Goal: Task Accomplishment & Management: Complete application form

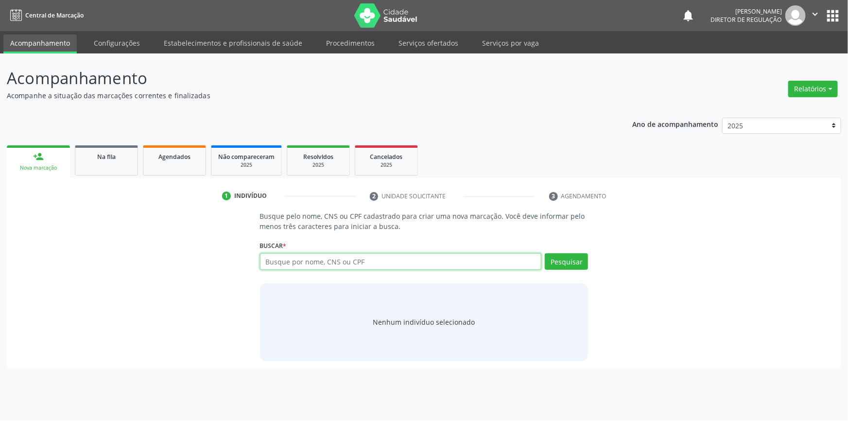
click at [316, 262] on input "text" at bounding box center [401, 261] width 282 height 17
type input "700002567517701"
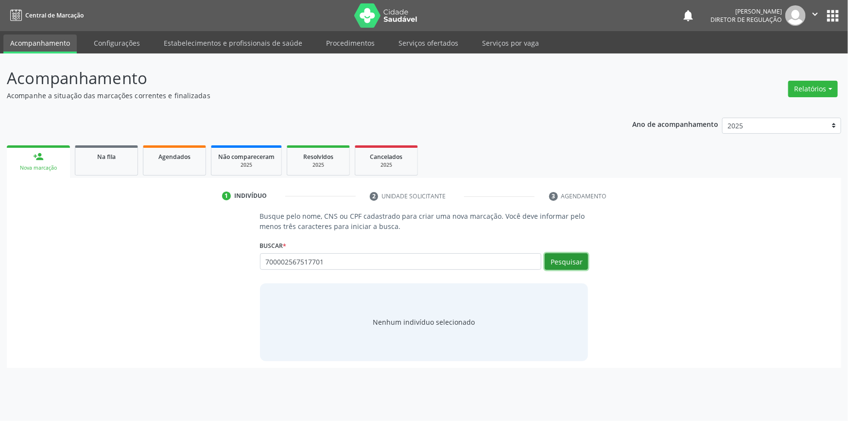
click at [571, 266] on button "Pesquisar" at bounding box center [566, 261] width 43 height 17
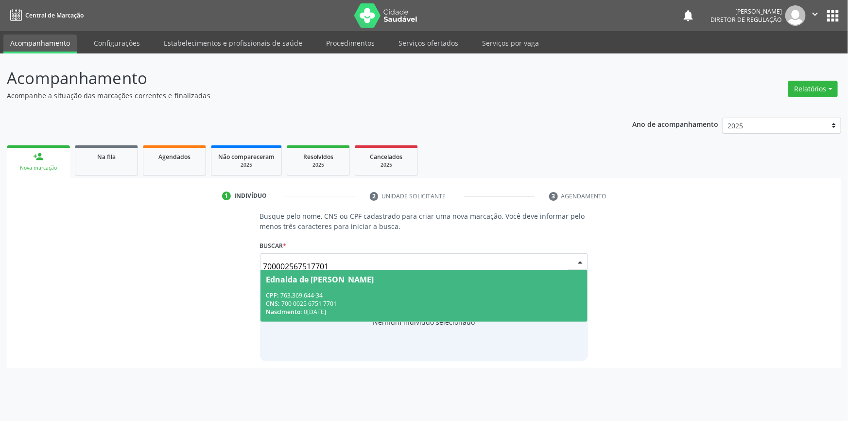
click at [441, 291] on div "CPF: 763.369.644-34" at bounding box center [424, 295] width 316 height 8
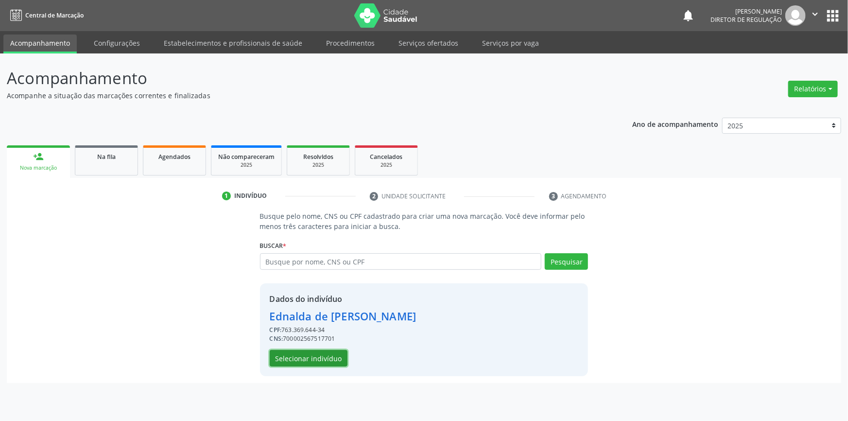
click at [323, 359] on button "Selecionar indivíduo" at bounding box center [309, 358] width 78 height 17
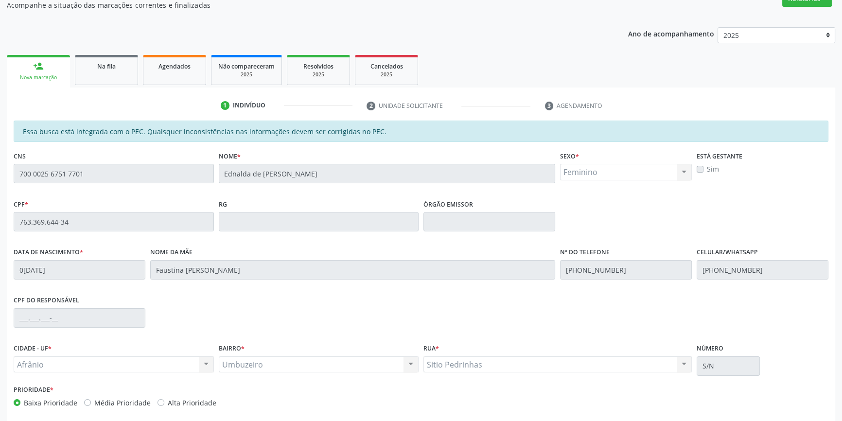
scroll to position [133, 0]
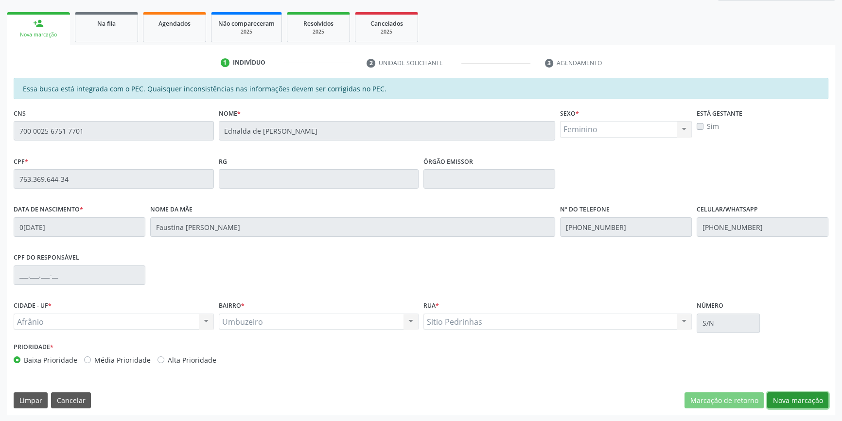
click at [806, 401] on button "Nova marcação" at bounding box center [797, 400] width 61 height 17
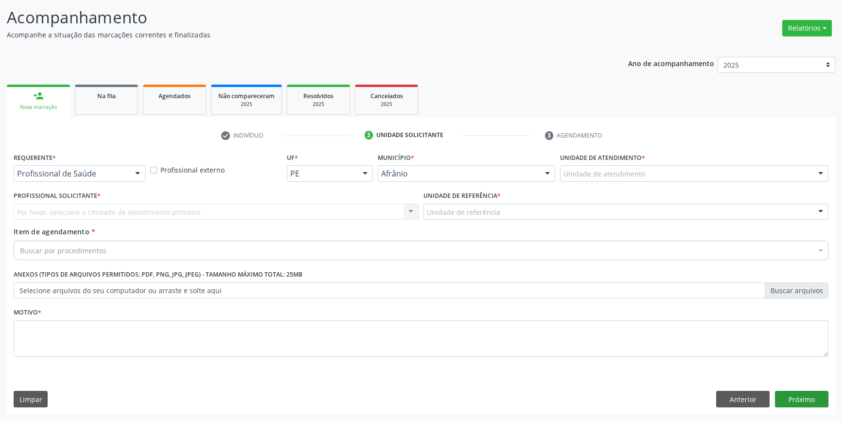
scroll to position [60, 0]
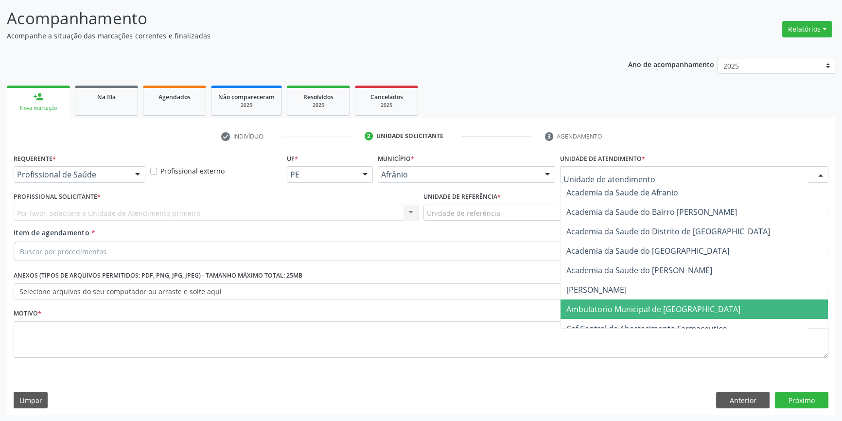
drag, startPoint x: 622, startPoint y: 304, endPoint x: 561, endPoint y: 268, distance: 70.9
click at [621, 304] on span "Ambulatorio Municipal de [GEOGRAPHIC_DATA]" at bounding box center [653, 309] width 174 height 11
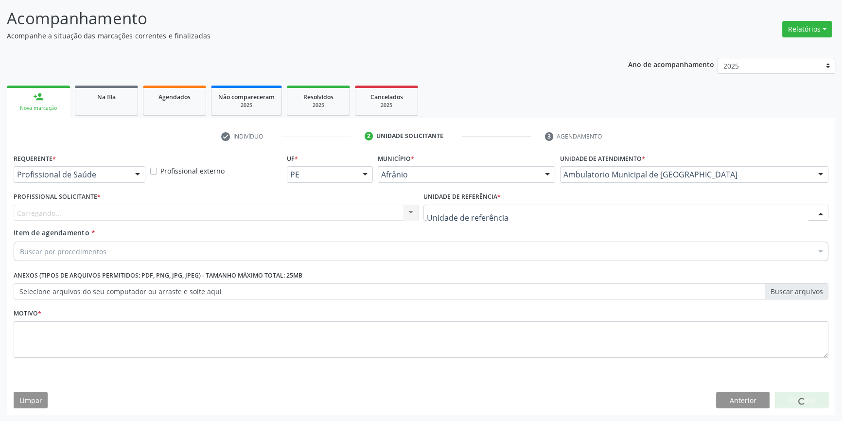
click at [509, 211] on div at bounding box center [625, 213] width 405 height 17
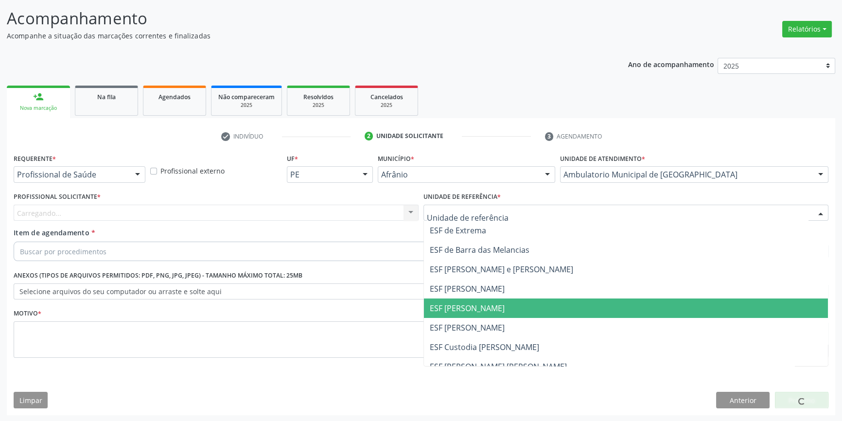
click at [492, 302] on span "ESF [PERSON_NAME]" at bounding box center [626, 307] width 404 height 19
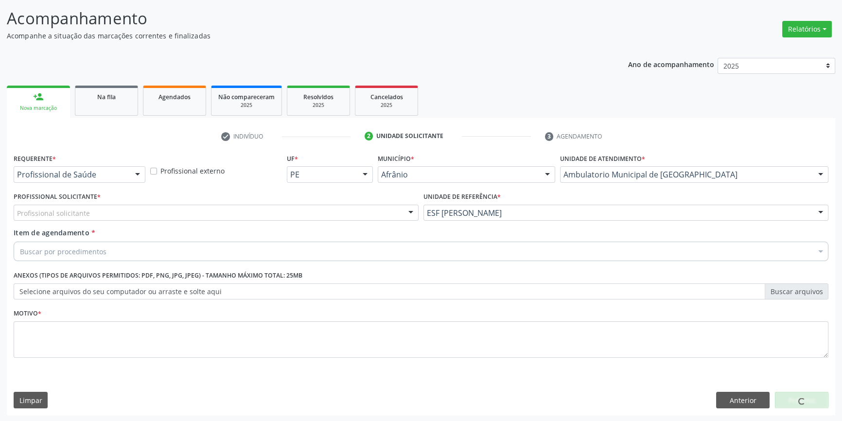
click at [342, 222] on div "Profissional Solicitante * Profissional solicitante Médico Anestesiologista - J…" at bounding box center [216, 209] width 410 height 38
click at [335, 216] on div "Profissional solicitante" at bounding box center [216, 213] width 405 height 17
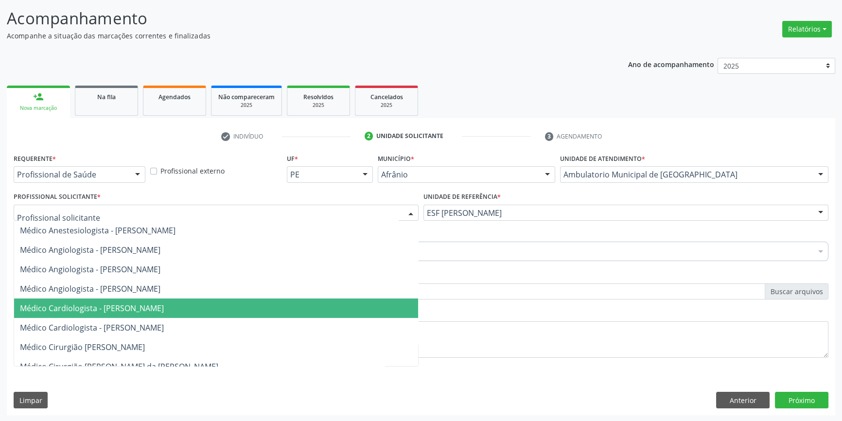
click at [164, 312] on span "Médico Cardiologista - [PERSON_NAME]" at bounding box center [92, 308] width 144 height 11
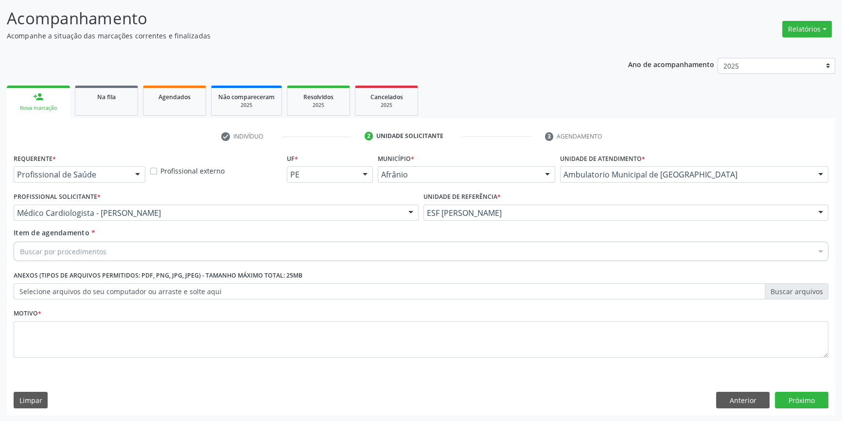
click at [124, 244] on div "Buscar por procedimentos" at bounding box center [421, 251] width 815 height 19
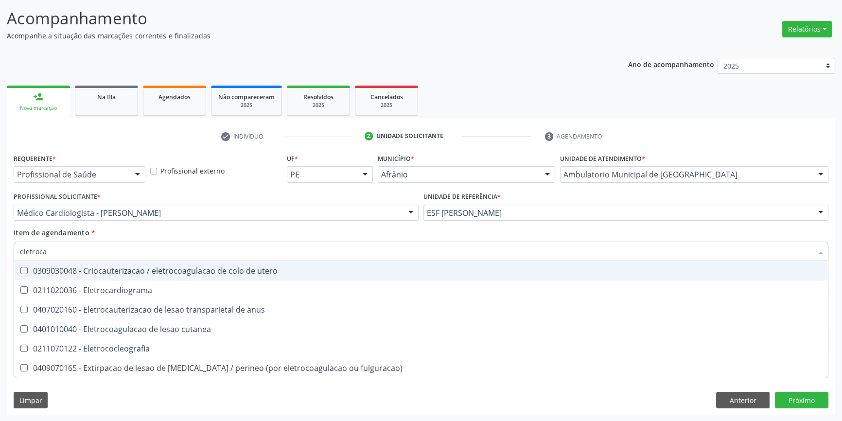
type input "eletrocar"
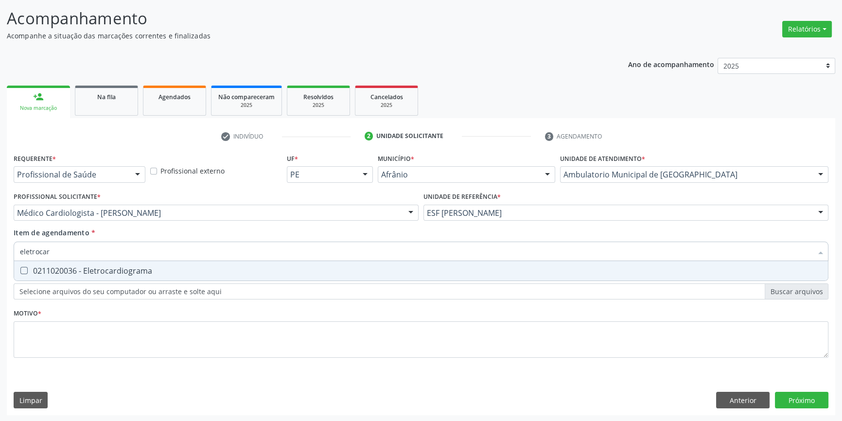
click at [133, 267] on div "0211020036 - Eletrocardiograma" at bounding box center [421, 271] width 802 height 8
checkbox Eletrocardiograma "true"
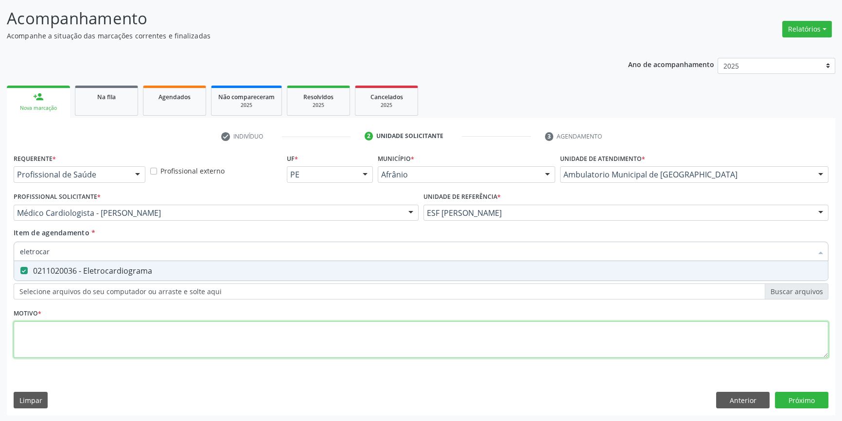
click at [131, 348] on div "Requerente * Profissional de Saúde Profissional de Saúde Paciente Nenhum result…" at bounding box center [421, 261] width 815 height 220
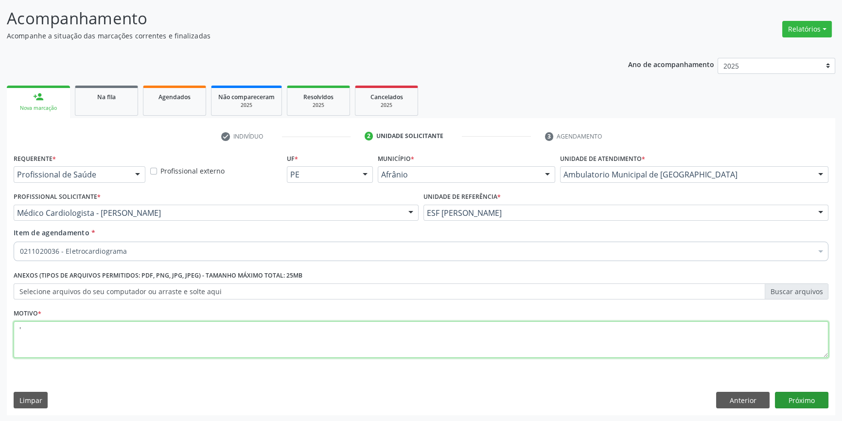
type textarea "'"
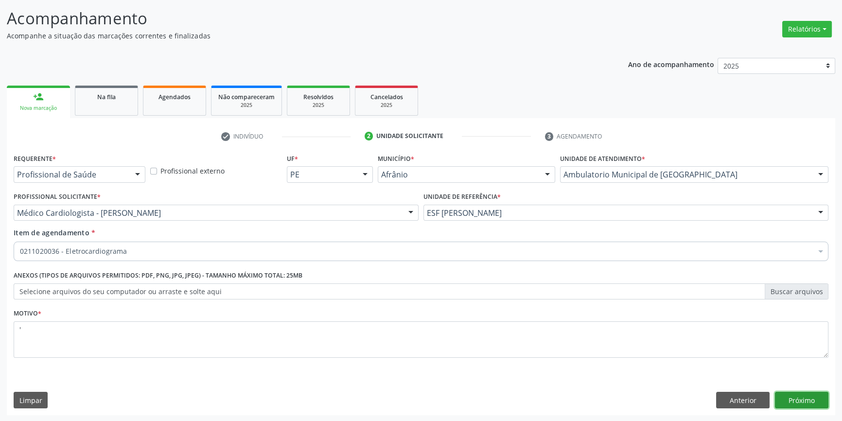
click at [783, 401] on button "Próximo" at bounding box center [801, 400] width 53 height 17
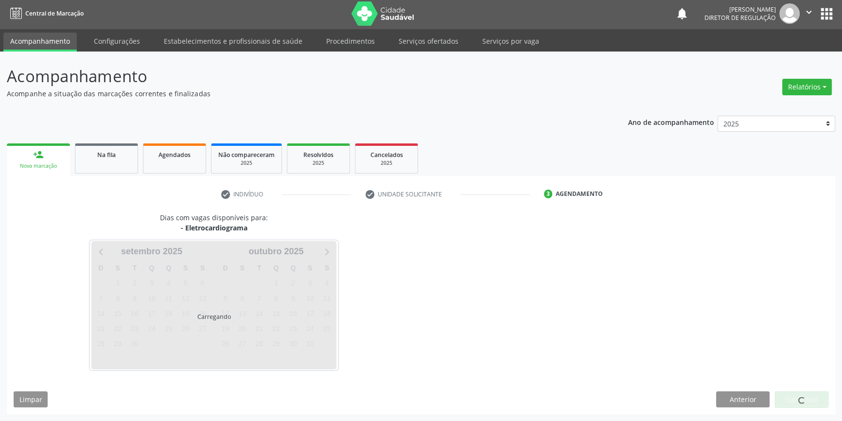
scroll to position [1, 0]
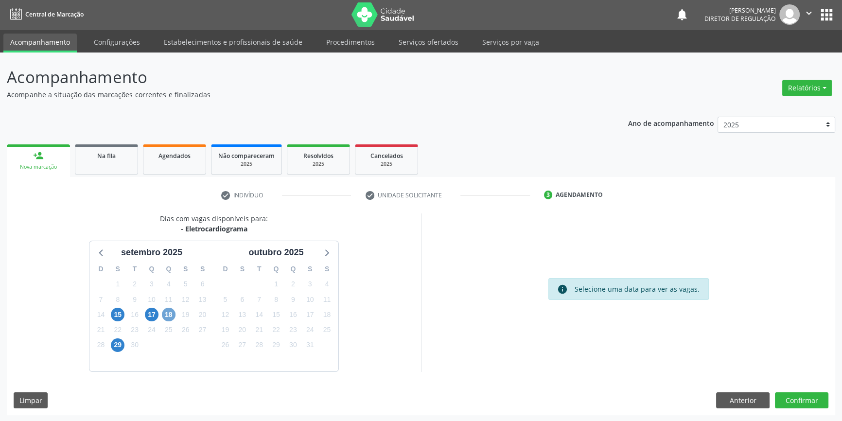
click at [164, 315] on span "18" at bounding box center [169, 315] width 14 height 14
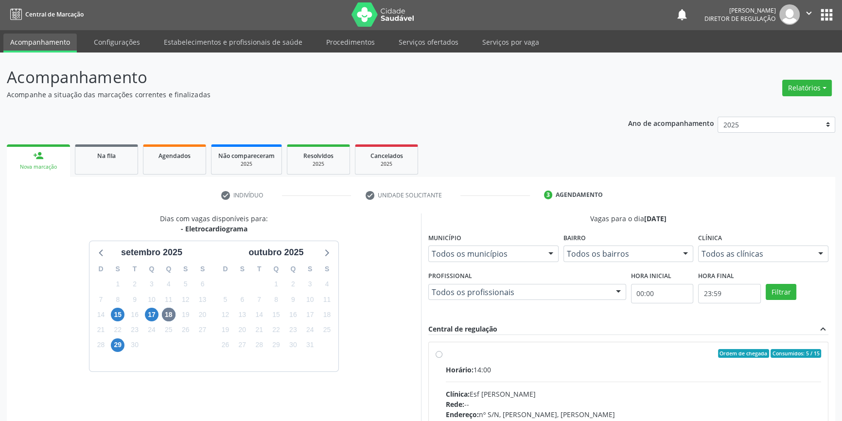
click at [446, 365] on span "Horário:" at bounding box center [460, 369] width 28 height 9
click at [442, 358] on input "Ordem de chegada Consumidos: 5 / 15 Horário: 14:00 Clínica: Esf Isabel Gomes Re…" at bounding box center [439, 353] width 7 height 9
radio input "true"
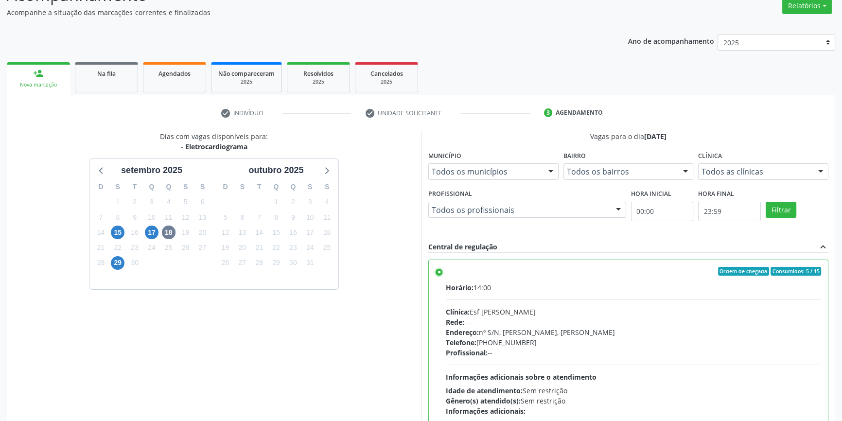
scroll to position [159, 0]
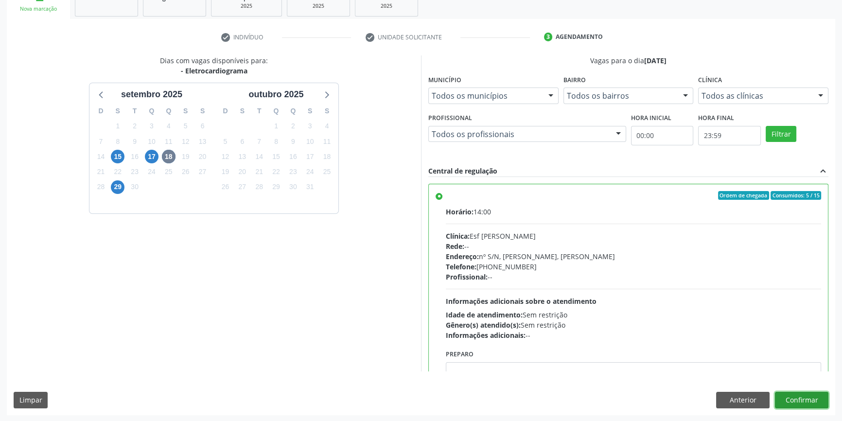
click at [813, 395] on button "Confirmar" at bounding box center [801, 400] width 53 height 17
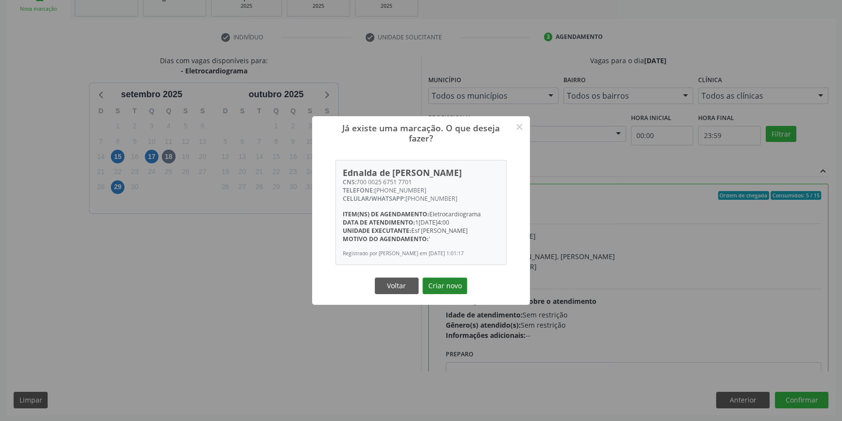
click at [448, 287] on button "Criar novo" at bounding box center [444, 286] width 45 height 17
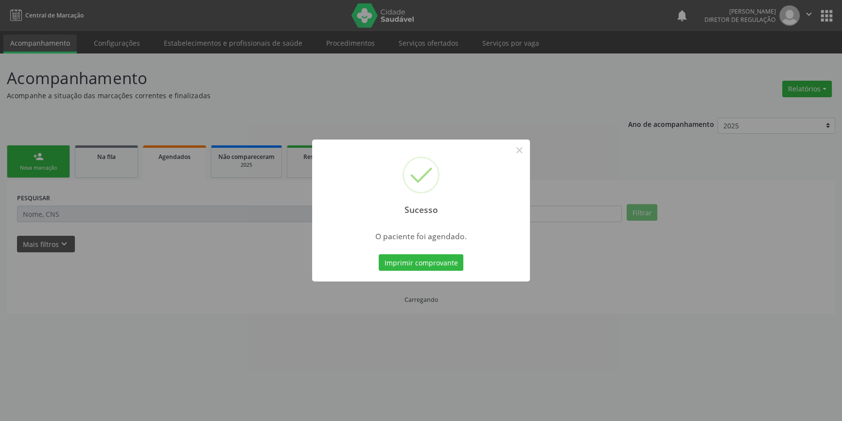
scroll to position [0, 0]
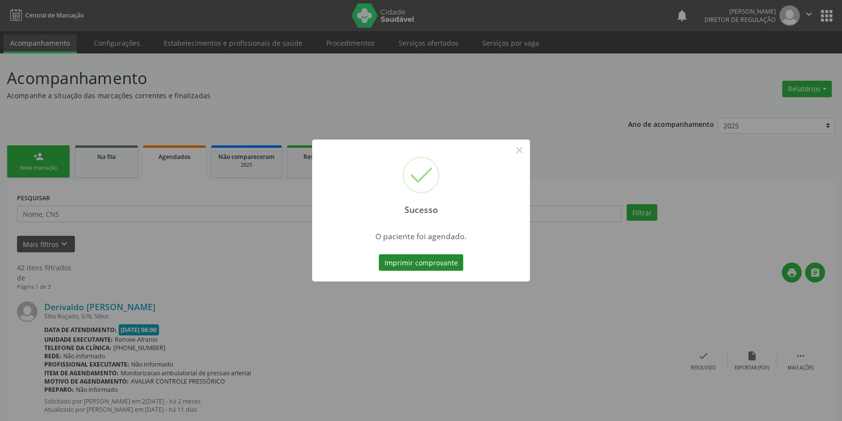
click at [447, 262] on button "Imprimir comprovante" at bounding box center [421, 262] width 85 height 17
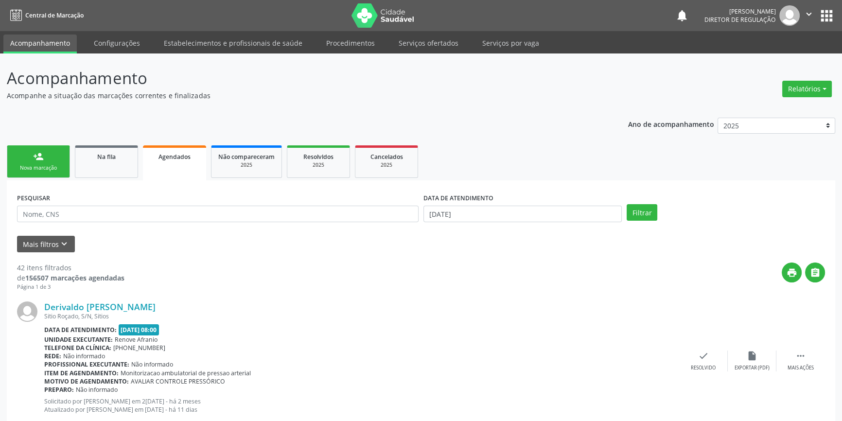
click at [32, 162] on link "person_add Nova marcação" at bounding box center [38, 161] width 63 height 33
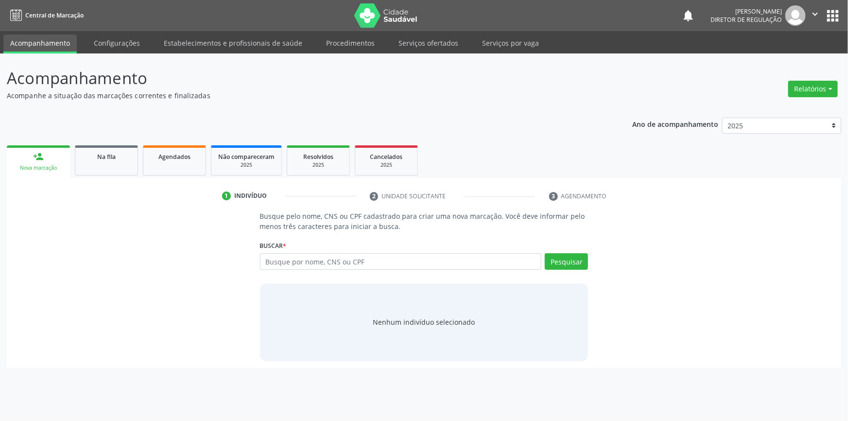
click at [312, 270] on div "Busque por nome, CNS ou CPF Nenhum resultado encontrado para: " " Digite nome, …" at bounding box center [424, 264] width 329 height 23
click at [313, 267] on input "text" at bounding box center [401, 261] width 282 height 17
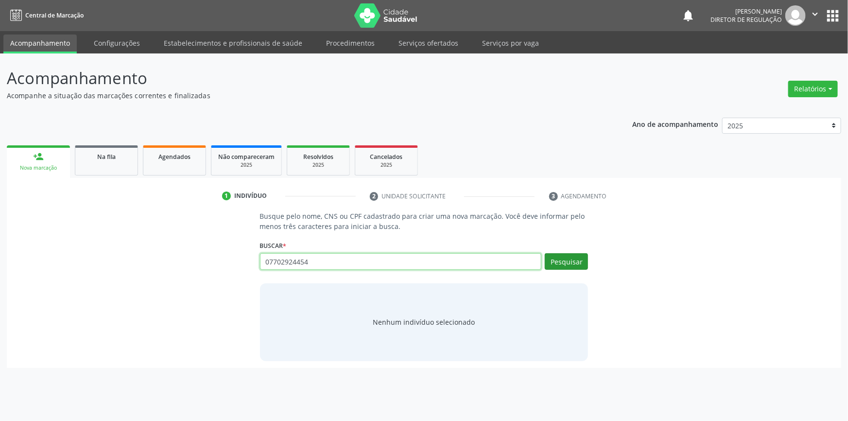
type input "07702924454"
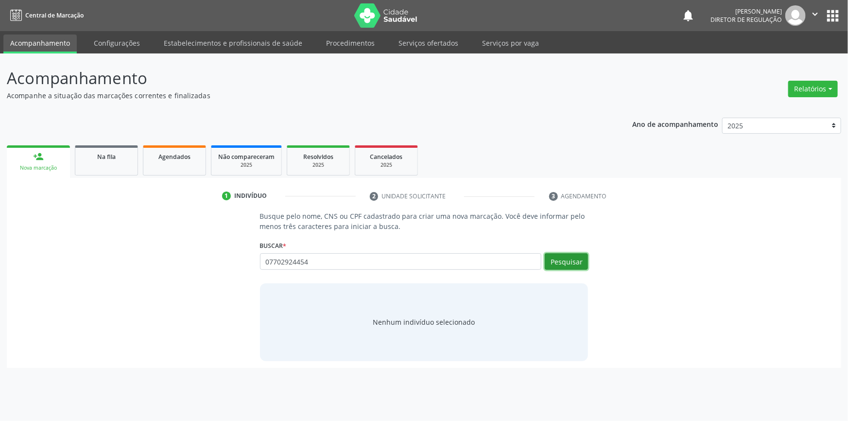
click at [563, 262] on button "Pesquisar" at bounding box center [566, 261] width 43 height 17
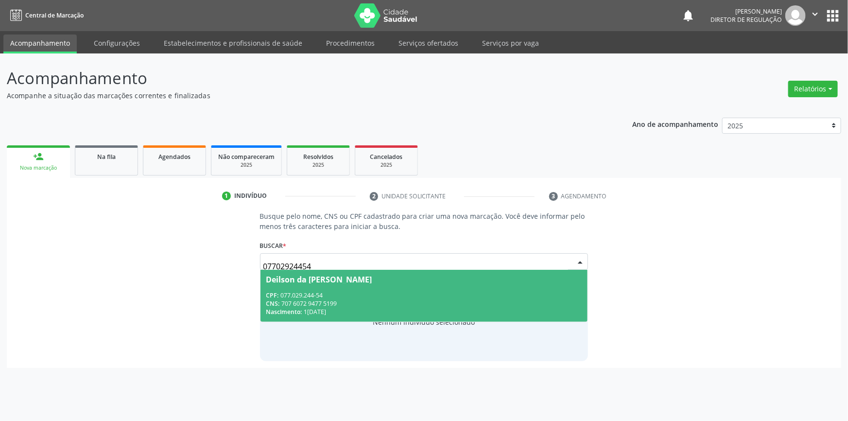
click at [362, 311] on div "Nascimento: 12/03/1989" at bounding box center [424, 312] width 316 height 8
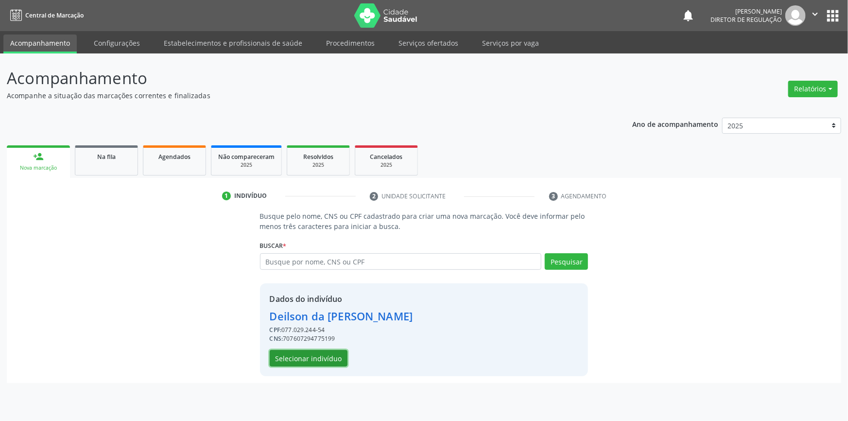
click at [334, 354] on button "Selecionar indivíduo" at bounding box center [309, 358] width 78 height 17
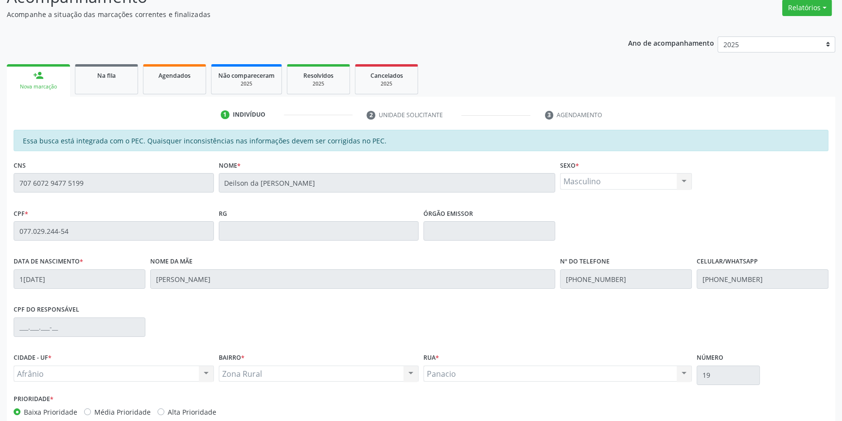
scroll to position [133, 0]
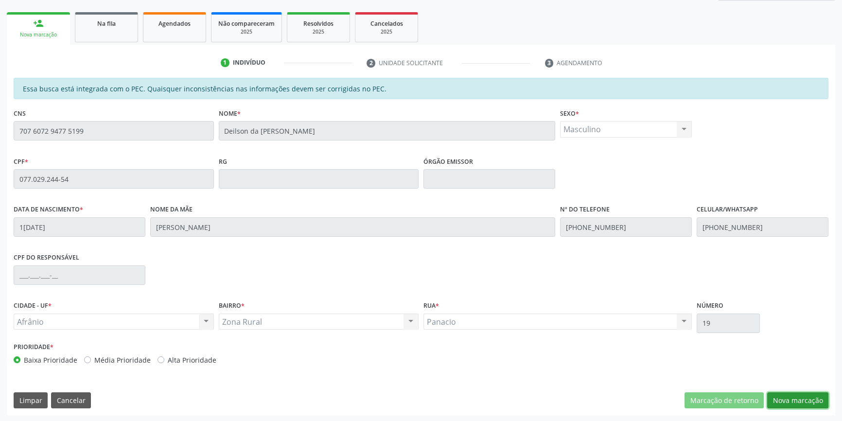
click at [813, 404] on button "Nova marcação" at bounding box center [797, 400] width 61 height 17
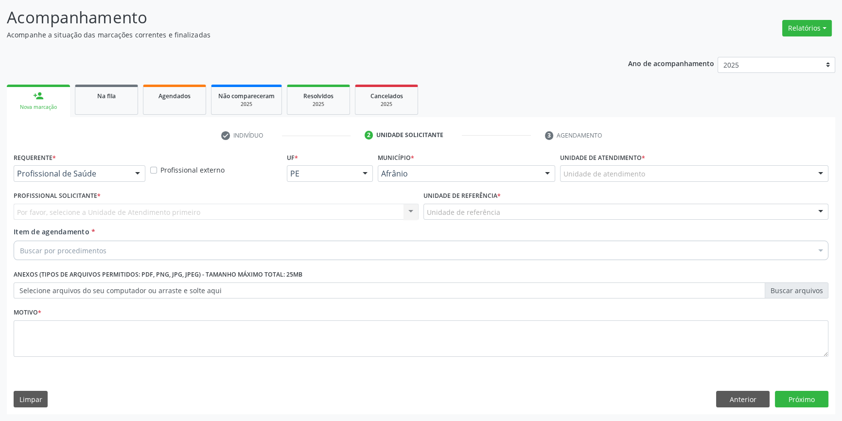
scroll to position [60, 0]
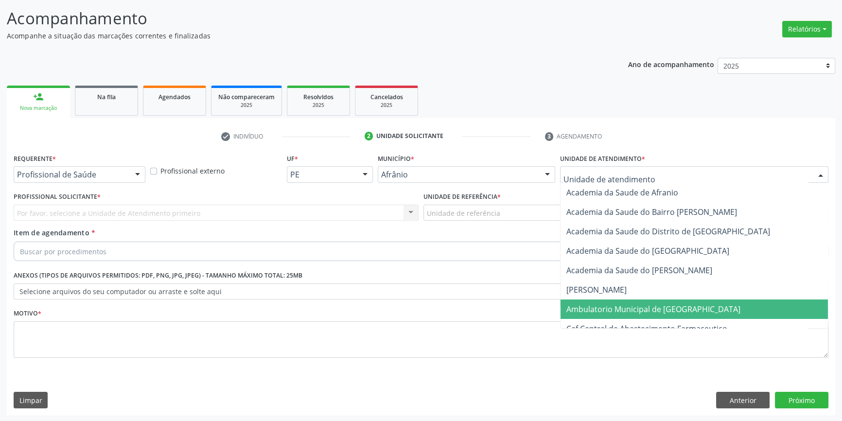
click at [610, 314] on span "Ambulatorio Municipal de [GEOGRAPHIC_DATA]" at bounding box center [693, 308] width 267 height 19
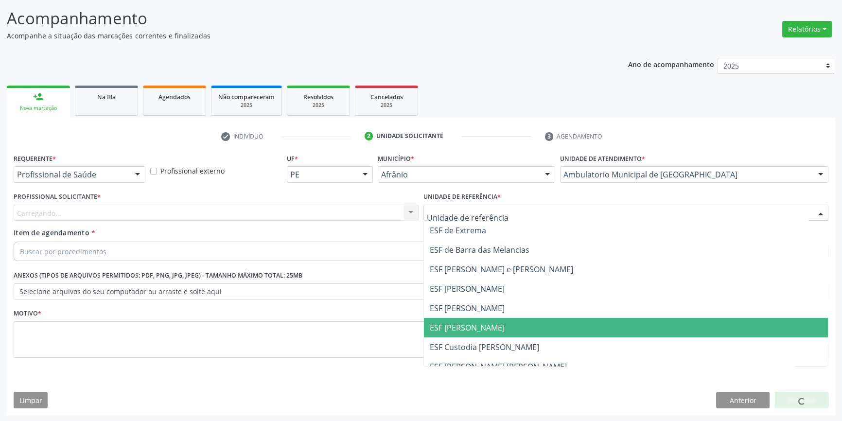
drag, startPoint x: 481, startPoint y: 319, endPoint x: 463, endPoint y: 306, distance: 22.6
click at [479, 318] on span "ESF [PERSON_NAME]" at bounding box center [626, 327] width 404 height 19
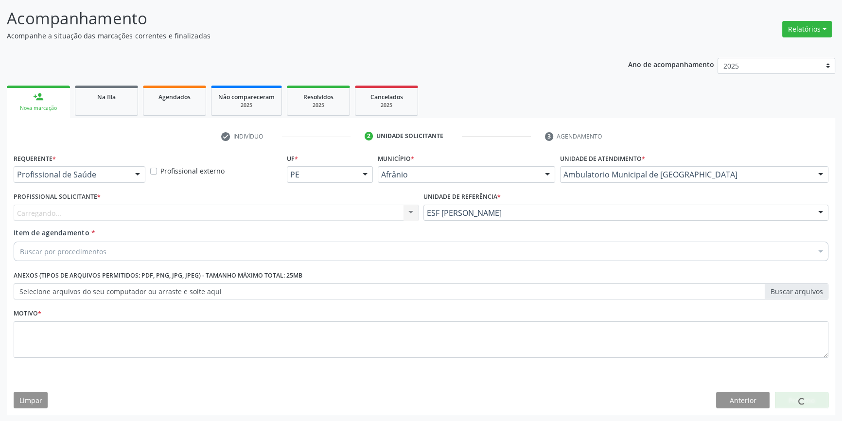
click at [310, 220] on div "Carregando... Nenhum resultado encontrado para: " " Não há nenhuma opção para s…" at bounding box center [216, 213] width 405 height 17
click at [303, 209] on div "Carregando... Nenhum resultado encontrado para: " " Não há nenhuma opção para s…" at bounding box center [216, 213] width 405 height 17
click at [303, 209] on div "Profissional solicitante" at bounding box center [216, 213] width 405 height 17
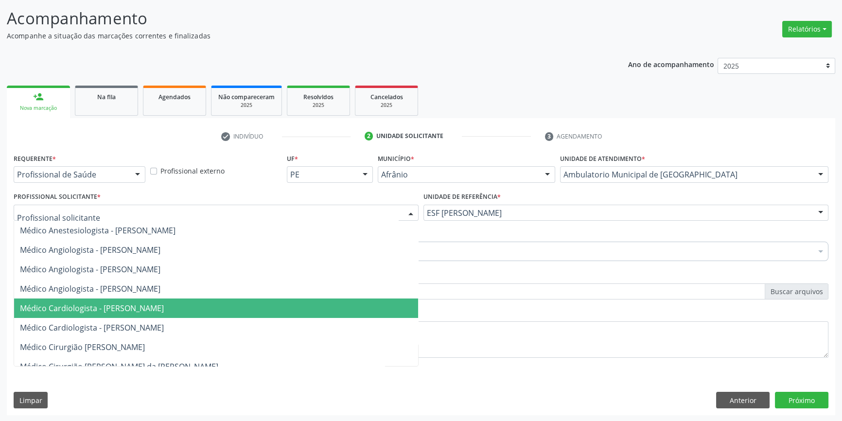
click at [155, 299] on span "Médico Cardiologista - [PERSON_NAME]" at bounding box center [216, 307] width 404 height 19
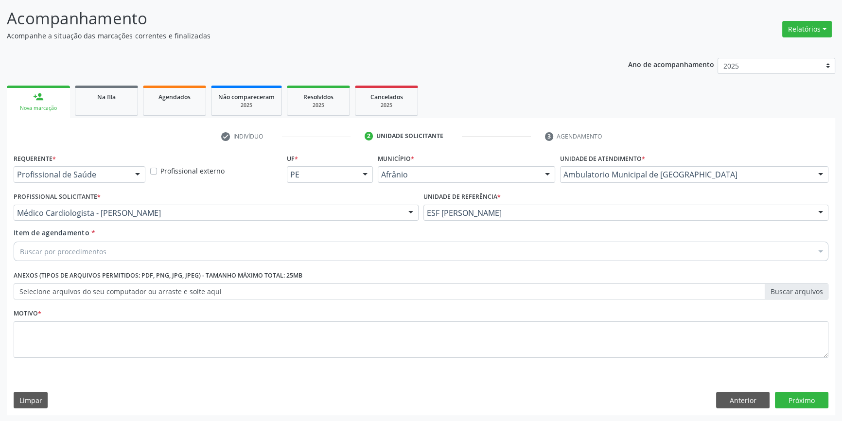
click at [125, 242] on div "Buscar por procedimentos" at bounding box center [421, 251] width 815 height 19
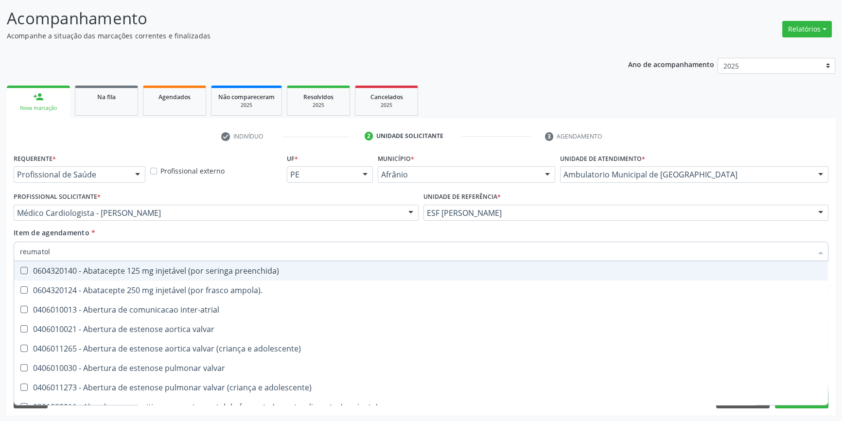
type input "reumatolo"
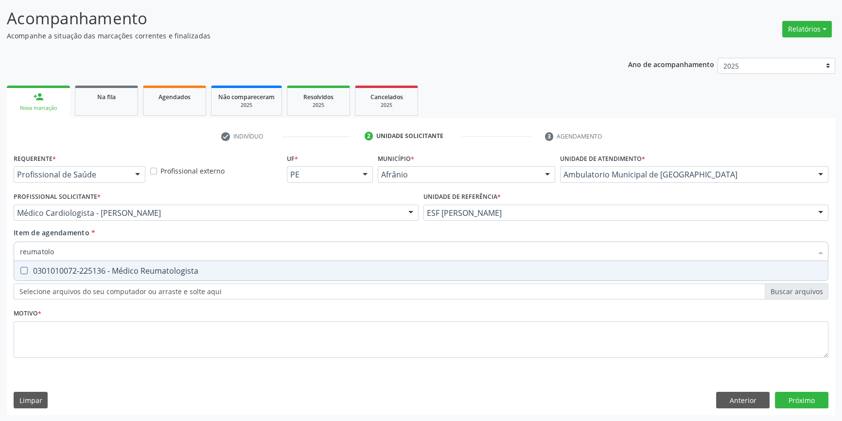
click at [128, 268] on div "0301010072-225136 - Médico Reumatologista" at bounding box center [421, 271] width 802 height 8
checkbox Reumatologista "true"
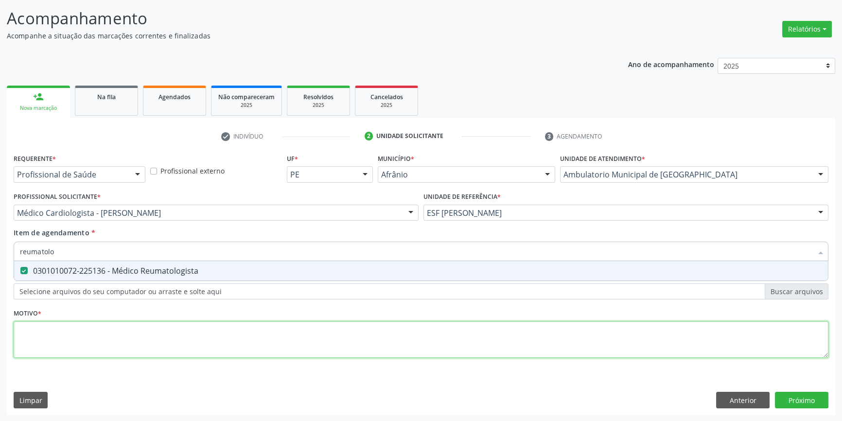
click at [138, 323] on div "Requerente * Profissional de Saúde Profissional de Saúde Paciente Nenhum result…" at bounding box center [421, 261] width 815 height 220
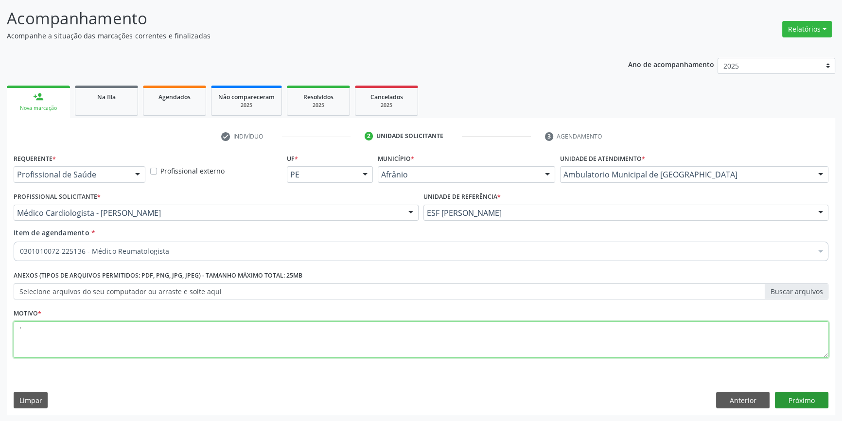
type textarea "'"
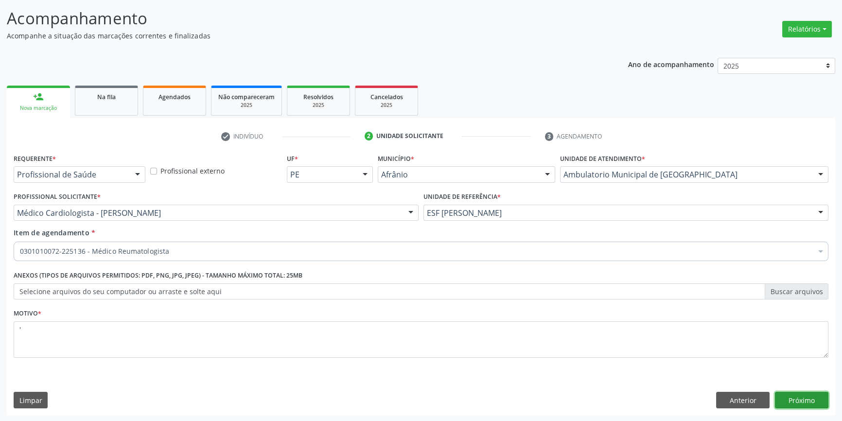
click at [821, 403] on button "Próximo" at bounding box center [801, 400] width 53 height 17
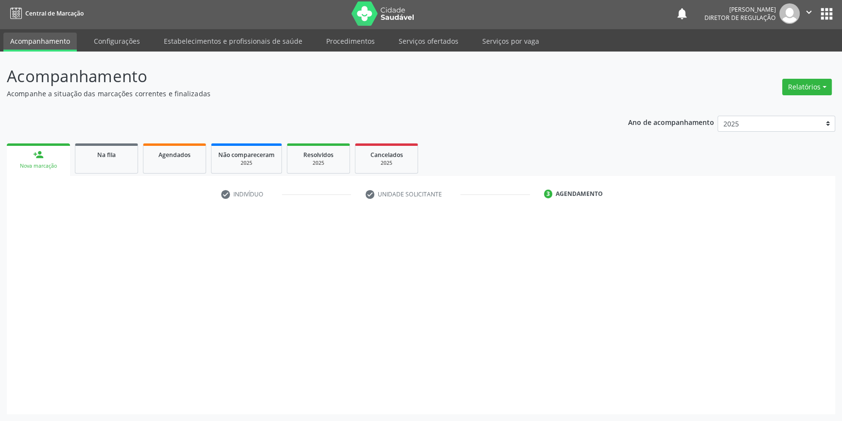
scroll to position [1, 0]
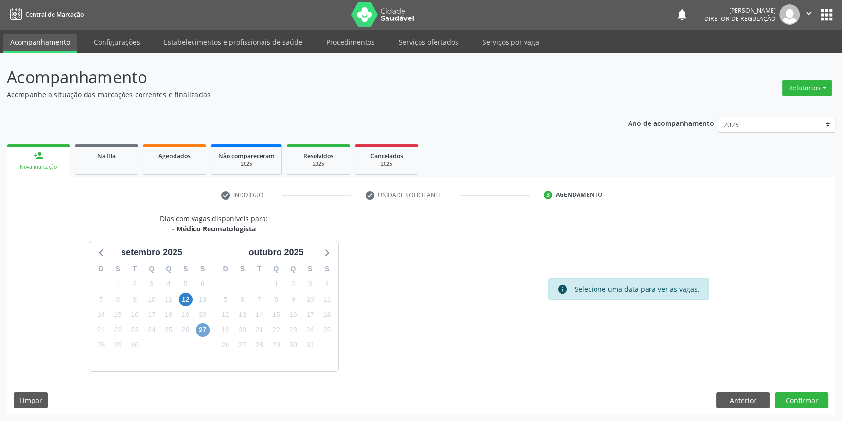
click at [198, 329] on span "27" at bounding box center [203, 330] width 14 height 14
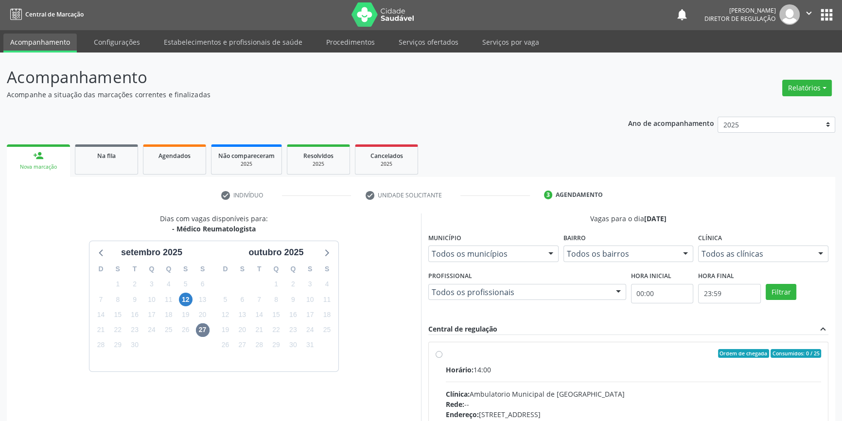
click at [475, 358] on label "Ordem de chegada Consumidos: 0 / 25 Horário: 14:00 Clínica: Ambulatorio Municip…" at bounding box center [633, 423] width 375 height 149
click at [442, 358] on input "Ordem de chegada Consumidos: 0 / 25 Horário: 14:00 Clínica: Ambulatorio Municip…" at bounding box center [439, 353] width 7 height 9
radio input "true"
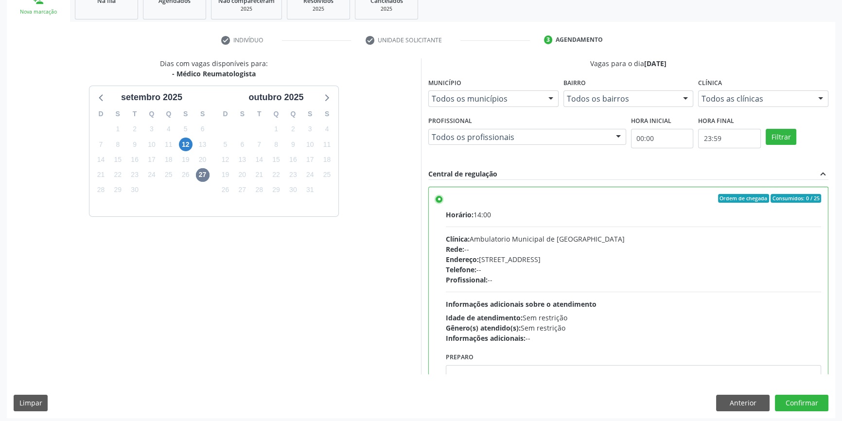
scroll to position [159, 0]
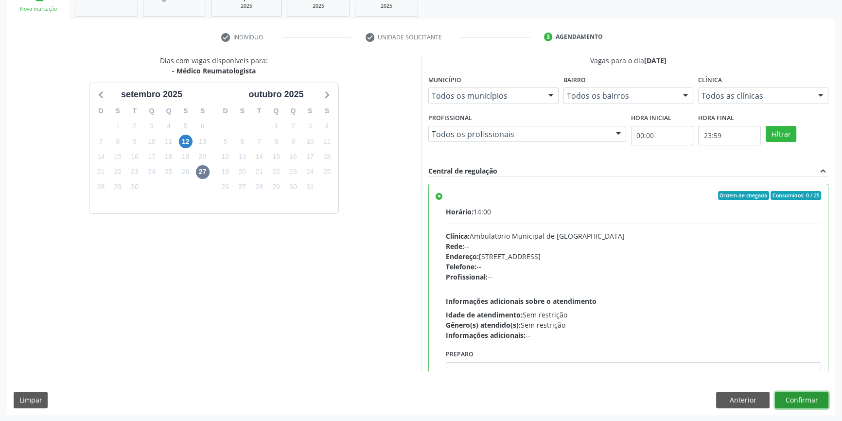
click at [794, 399] on button "Confirmar" at bounding box center [801, 400] width 53 height 17
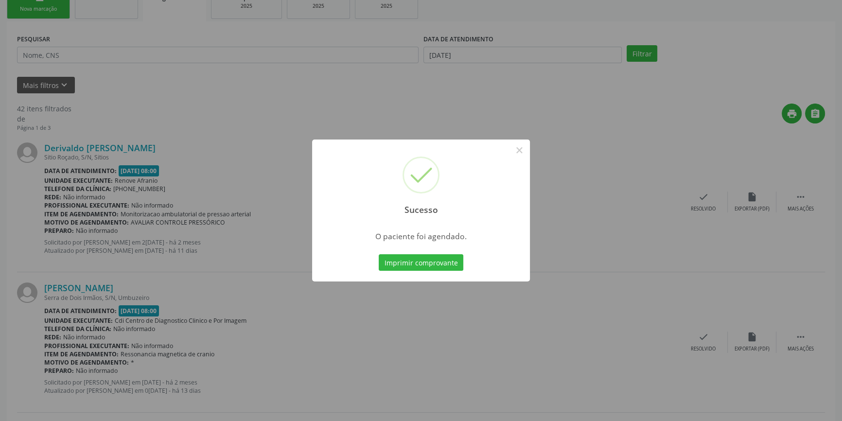
scroll to position [0, 0]
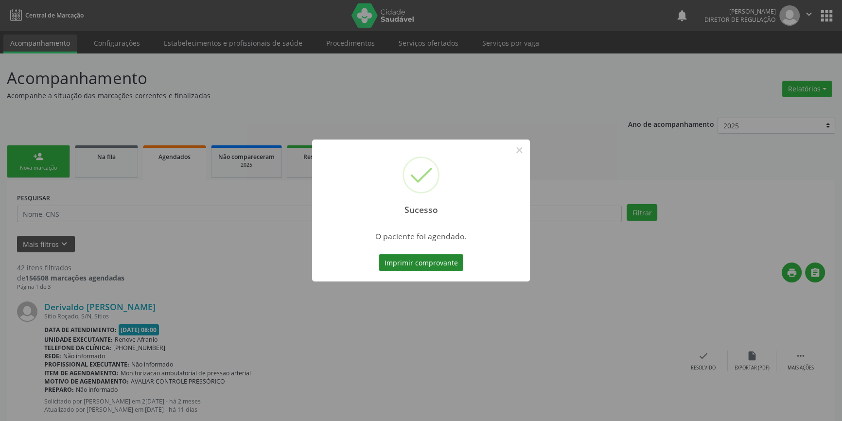
click at [439, 265] on button "Imprimir comprovante" at bounding box center [421, 262] width 85 height 17
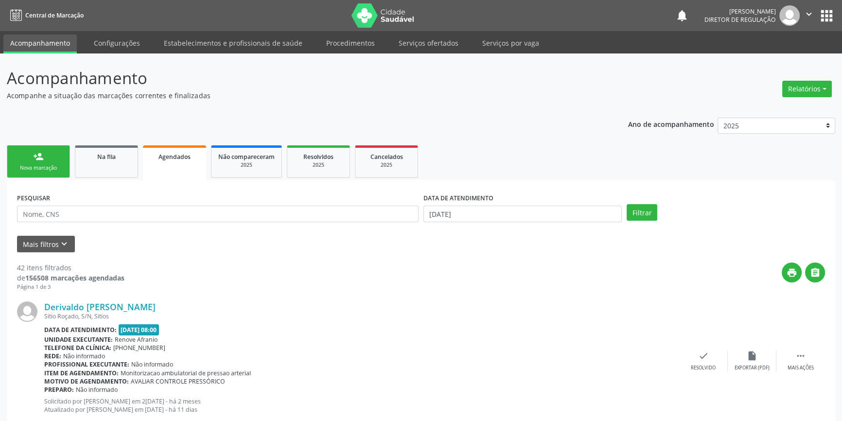
click at [40, 176] on link "person_add Nova marcação" at bounding box center [38, 161] width 63 height 33
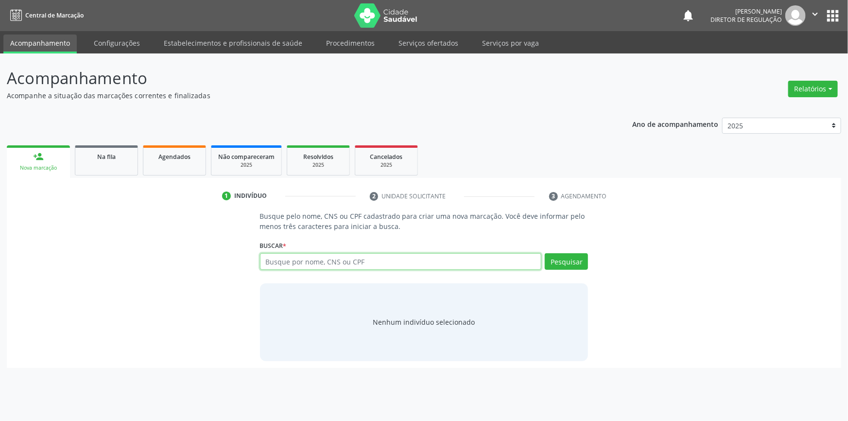
click at [350, 262] on input "text" at bounding box center [401, 261] width 282 height 17
type input "701400671980334"
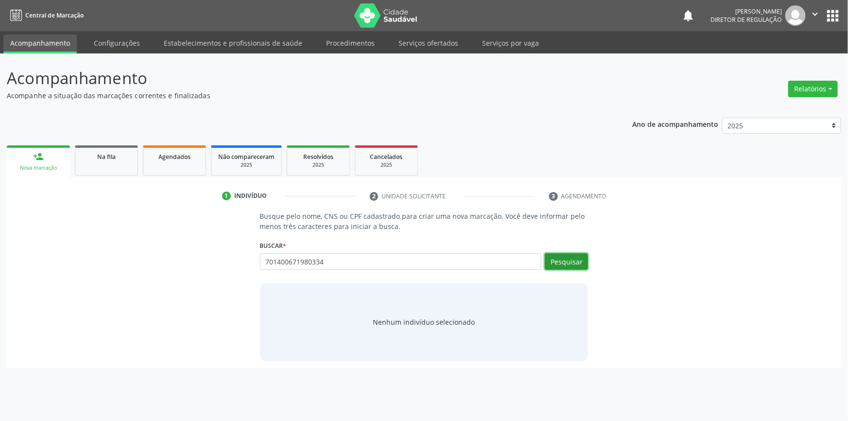
click at [556, 262] on button "Pesquisar" at bounding box center [566, 261] width 43 height 17
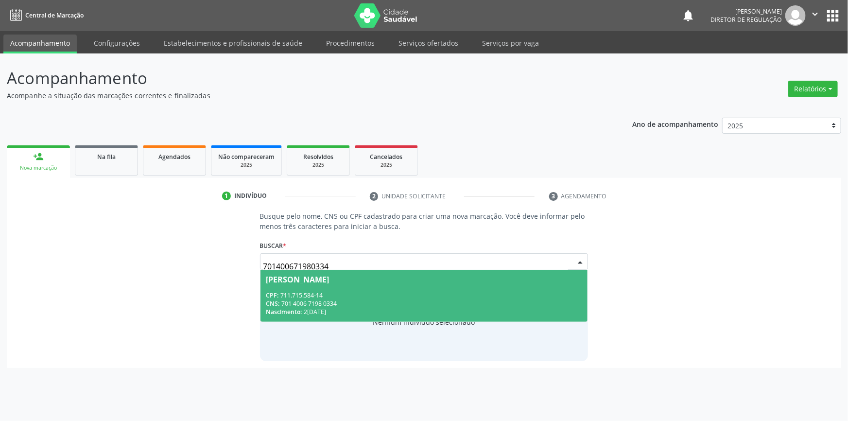
click at [353, 291] on div "CPF: 711.715.584-14" at bounding box center [424, 295] width 316 height 8
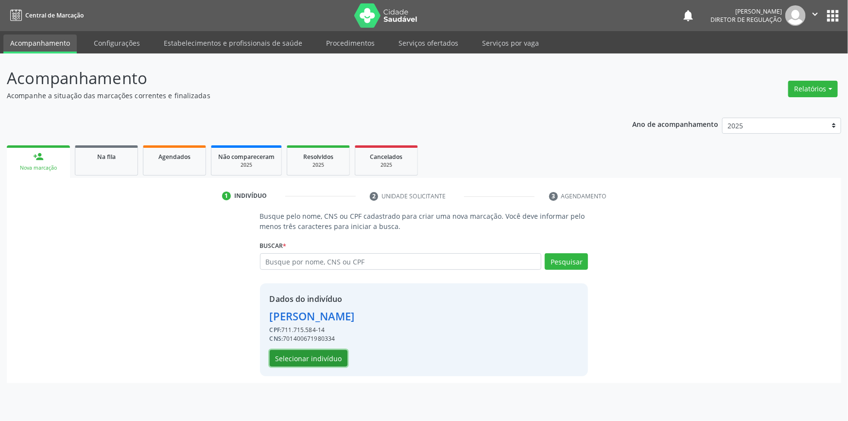
click at [316, 361] on button "Selecionar indivíduo" at bounding box center [309, 358] width 78 height 17
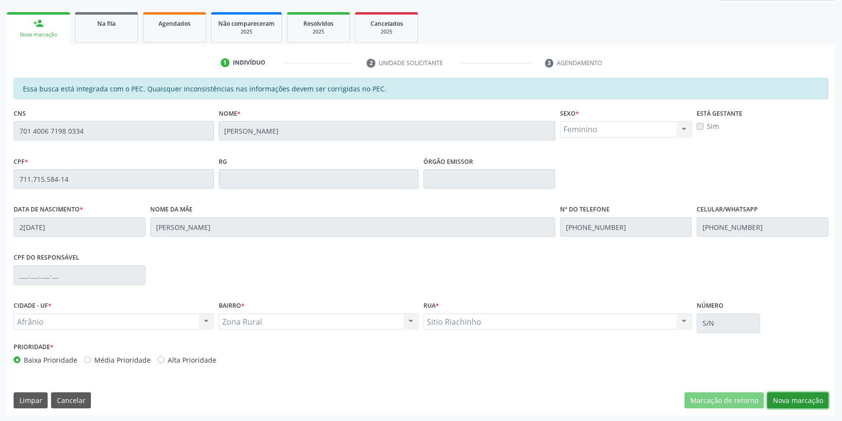
click at [804, 404] on button "Nova marcação" at bounding box center [797, 400] width 61 height 17
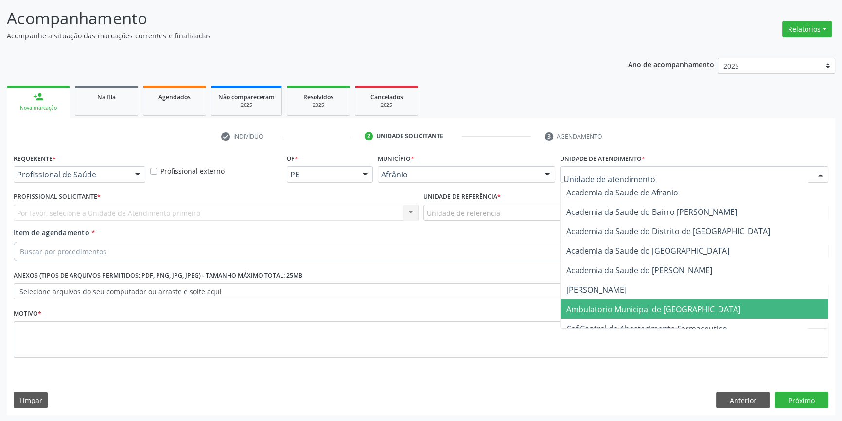
click at [612, 307] on span "Ambulatorio Municipal de [GEOGRAPHIC_DATA]" at bounding box center [653, 309] width 174 height 11
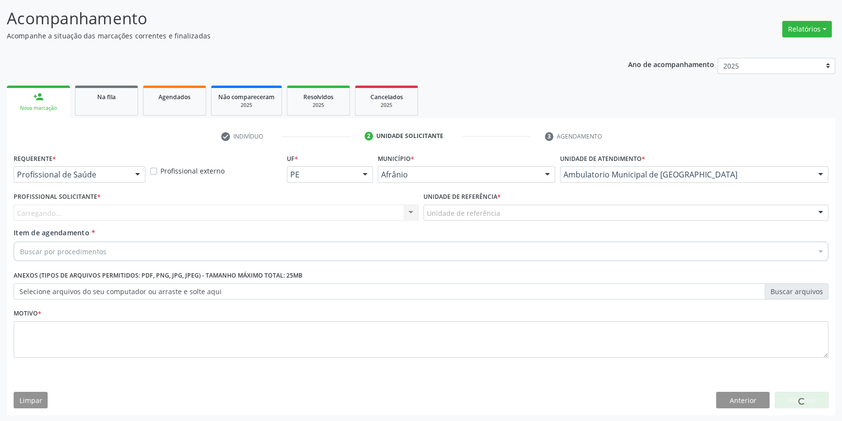
click at [490, 217] on div "Unidade de referência" at bounding box center [625, 213] width 405 height 17
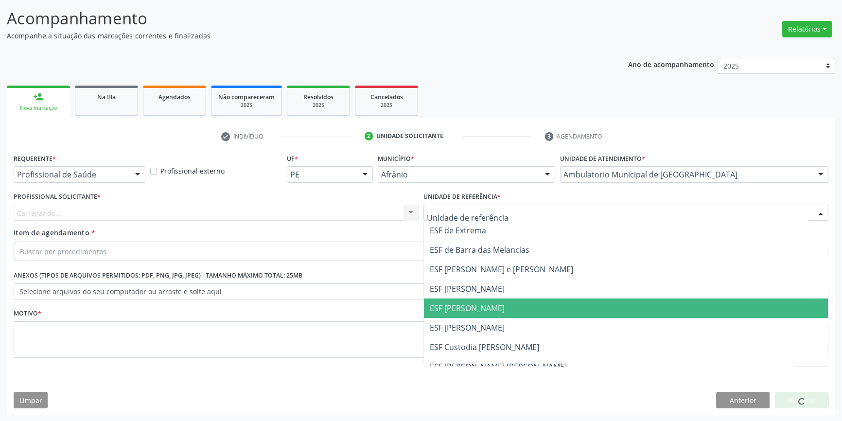
drag, startPoint x: 484, startPoint y: 314, endPoint x: 322, endPoint y: 236, distance: 179.3
click at [479, 312] on span "ESF [PERSON_NAME]" at bounding box center [626, 307] width 404 height 19
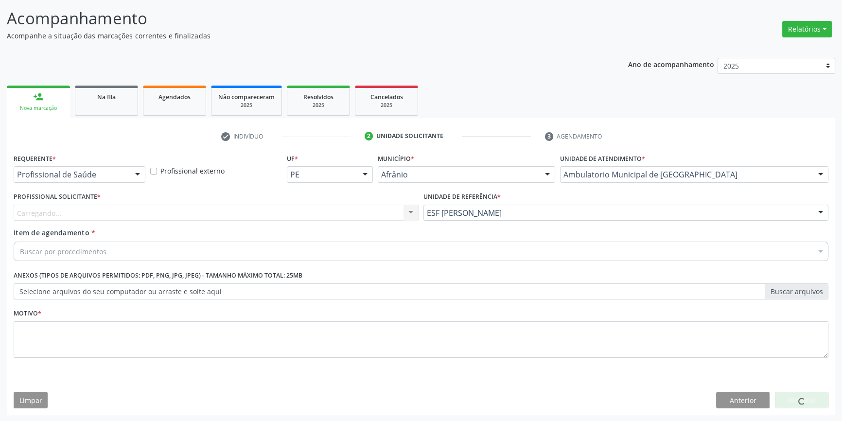
click at [287, 214] on div "Carregando... Nenhum resultado encontrado para: " " Não há nenhuma opção para s…" at bounding box center [216, 213] width 405 height 17
click at [287, 213] on div "Profissional solicitante" at bounding box center [216, 213] width 405 height 17
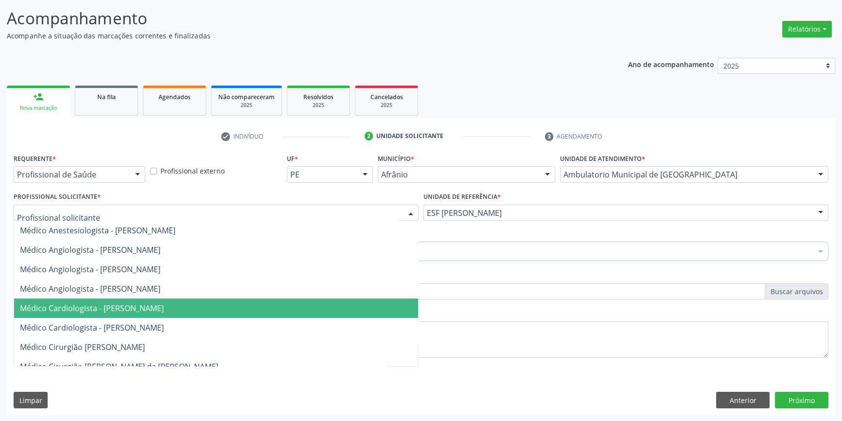
click at [164, 303] on span "Médico Cardiologista - [PERSON_NAME]" at bounding box center [92, 308] width 144 height 11
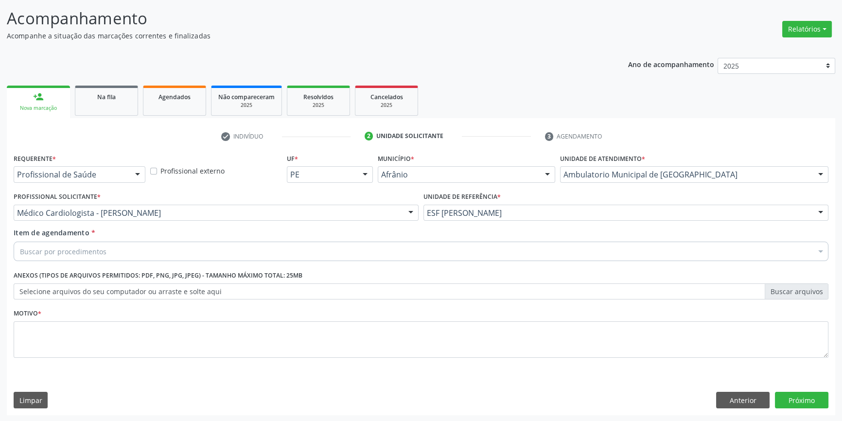
click at [118, 251] on div "Buscar por procedimentos" at bounding box center [421, 251] width 815 height 19
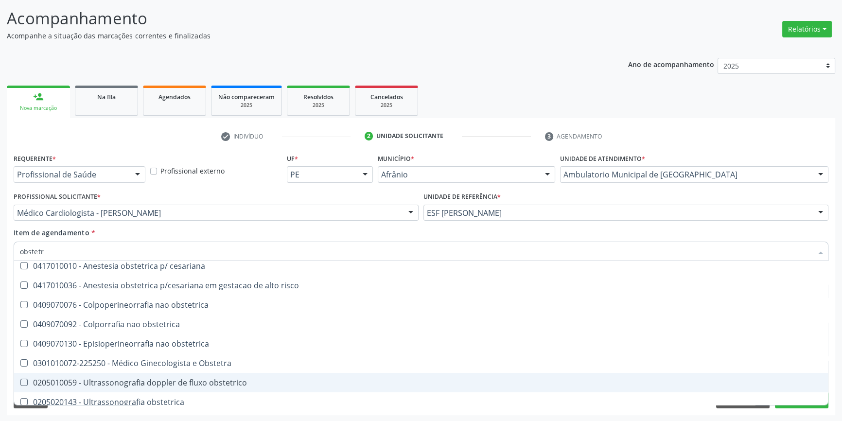
scroll to position [0, 0]
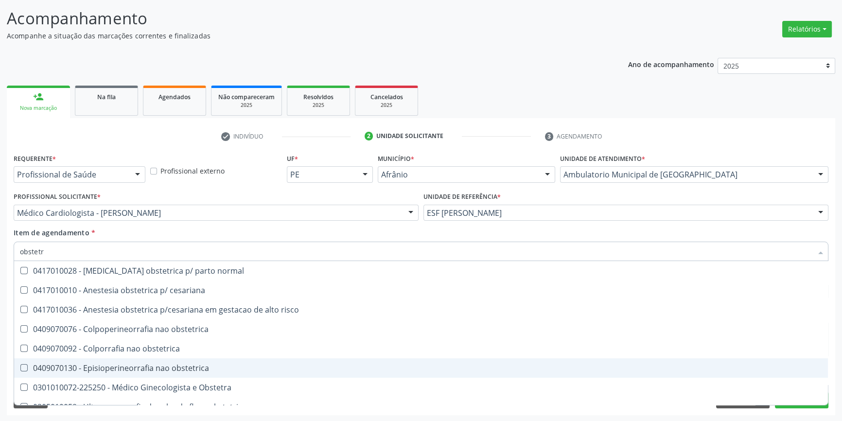
type input "obstetra"
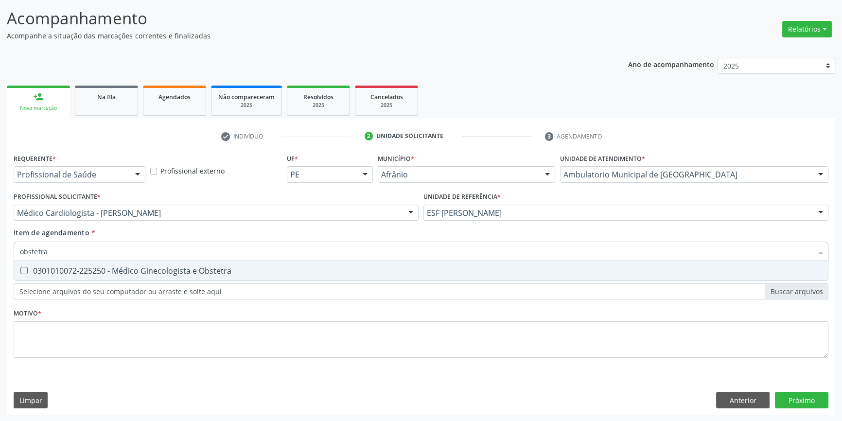
click at [148, 262] on span "0301010072-225250 - Médico Ginecologista e Obstetra" at bounding box center [421, 270] width 814 height 19
checkbox Obstetra "true"
drag, startPoint x: 136, startPoint y: 248, endPoint x: 0, endPoint y: 252, distance: 135.7
click at [0, 252] on div "Acompanhamento Acompanhe a situação das marcações correntes e finalizadas Relat…" at bounding box center [421, 208] width 842 height 428
type input "ciru"
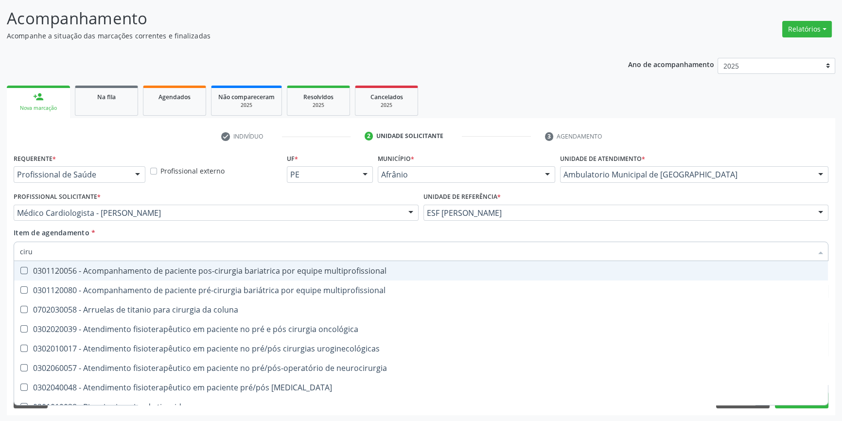
checkbox multiprofissional "false"
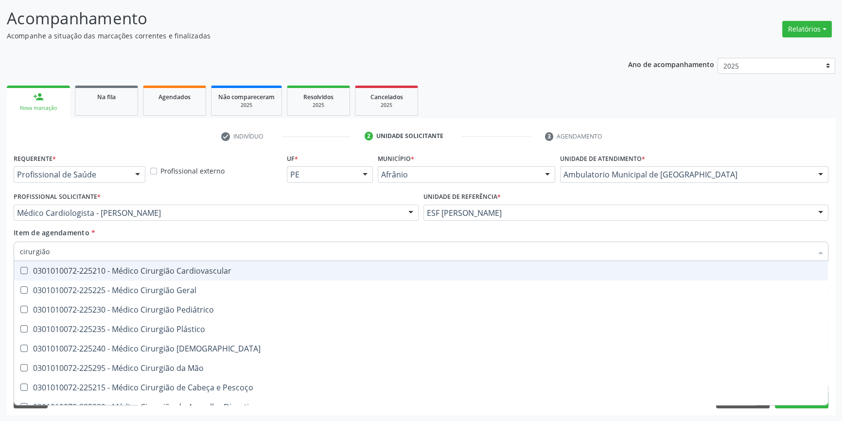
type input "cirurgião"
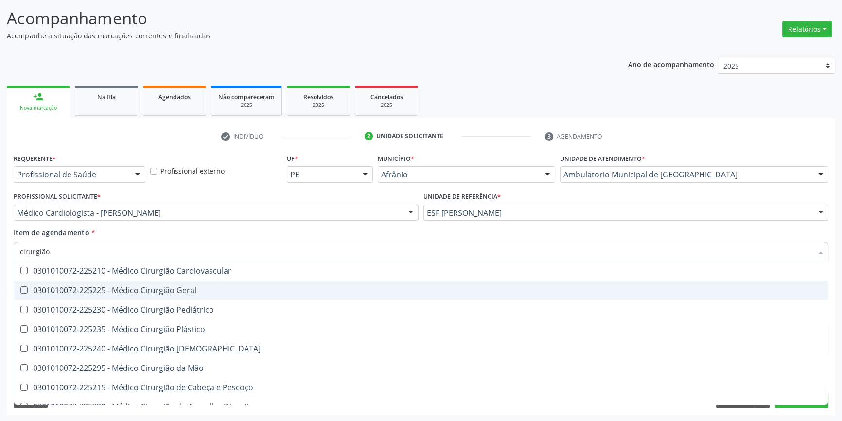
click at [134, 290] on div "0301010072-225225 - Médico Cirurgião Geral" at bounding box center [421, 290] width 802 height 8
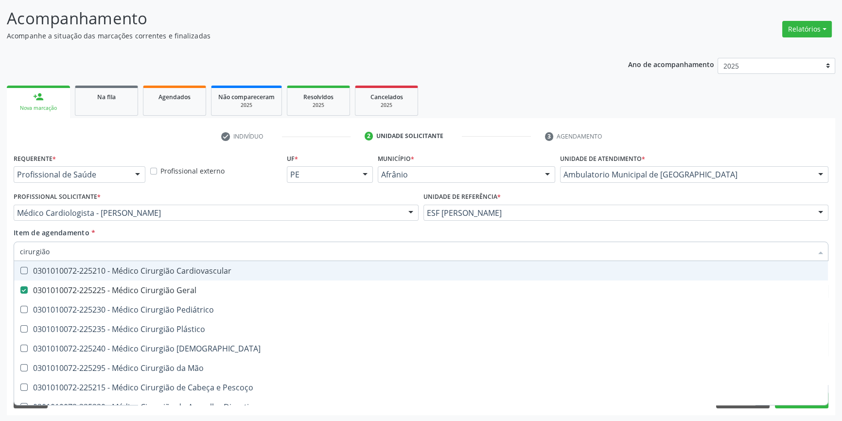
click at [151, 238] on div "Item de agendamento * cirurgião Desfazer seleção 0301010072-225210 - Médico Cir…" at bounding box center [421, 242] width 815 height 31
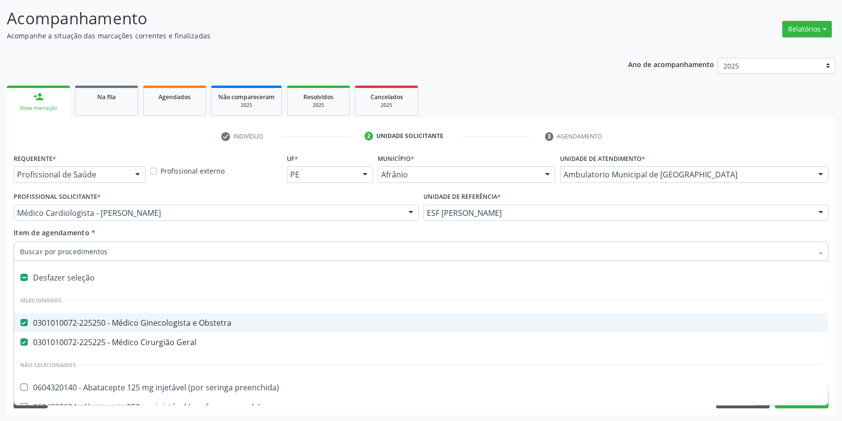
click at [130, 326] on div "0301010072-225250 - Médico Ginecologista e Obstetra" at bounding box center [421, 323] width 802 height 8
click at [221, 236] on div "Item de agendamento * Desfazer seleção Selecionados 0301010072-225250 - Médico …" at bounding box center [421, 242] width 815 height 31
checkbox Obstetra "true"
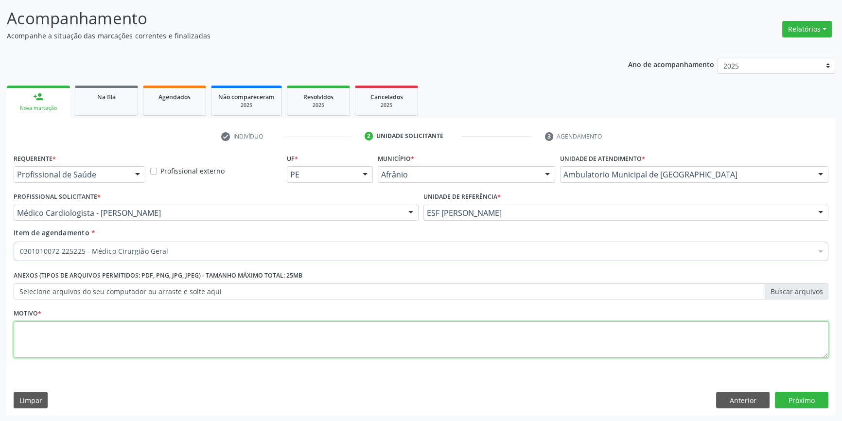
click at [203, 332] on textarea at bounding box center [421, 339] width 815 height 37
type textarea "'"
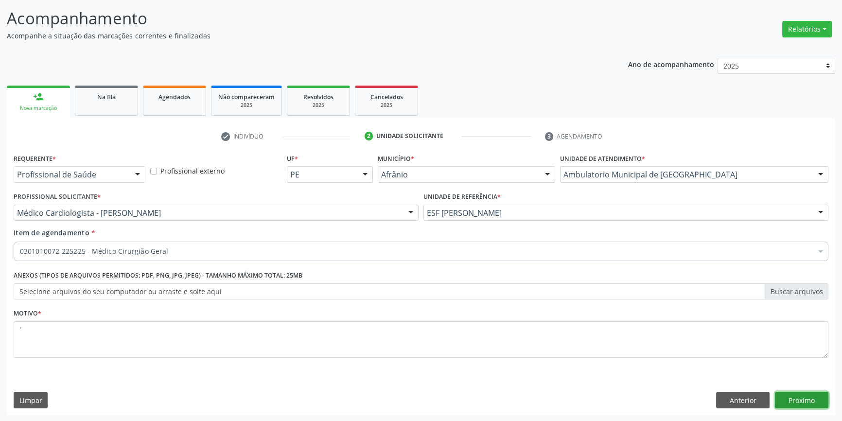
click at [794, 399] on button "Próximo" at bounding box center [801, 400] width 53 height 17
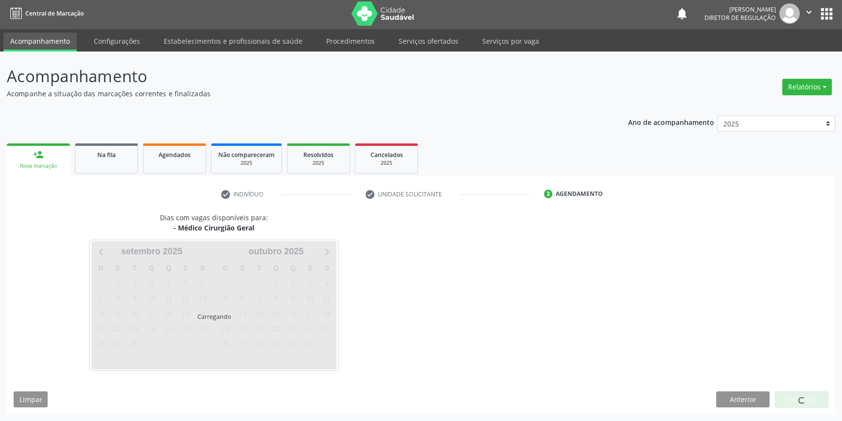
scroll to position [1, 0]
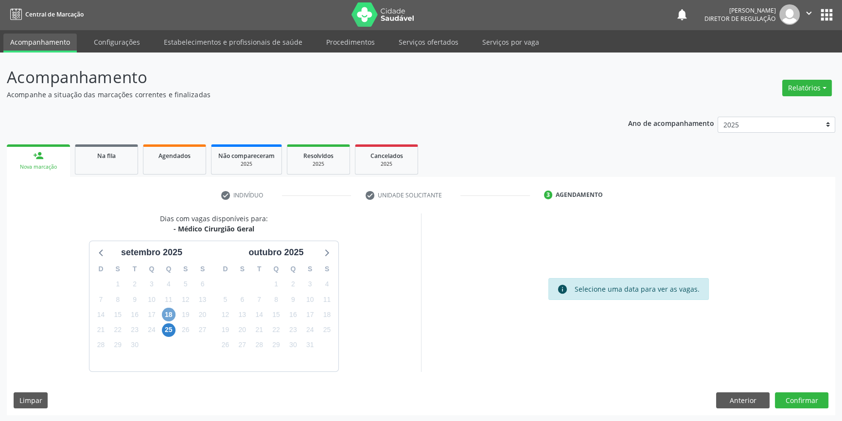
click at [168, 315] on span "18" at bounding box center [169, 315] width 14 height 14
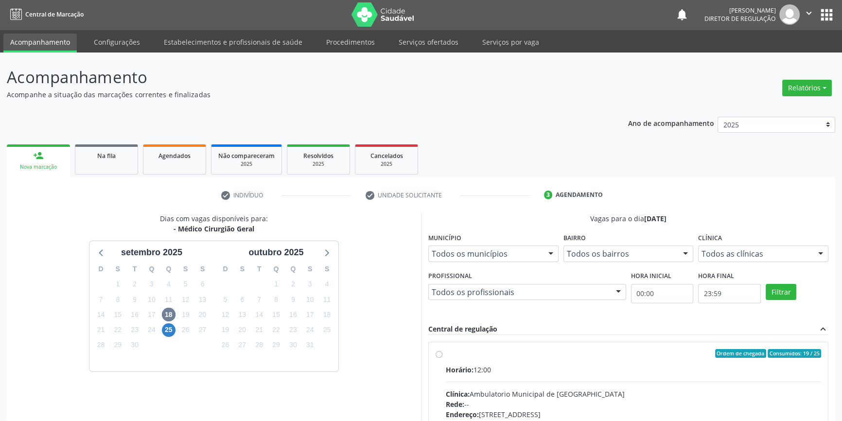
click at [443, 353] on div "Ordem de chegada Consumidos: 19 / 25 Horário: 12:00 Clínica: Ambulatorio Munici…" at bounding box center [628, 423] width 385 height 149
radio input "true"
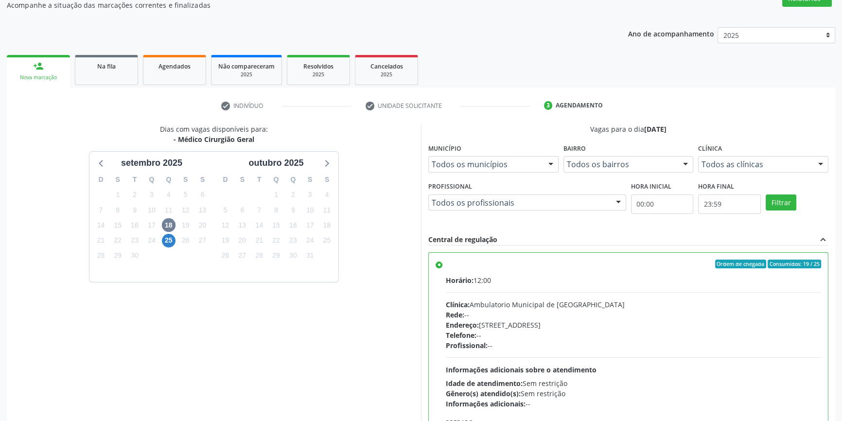
scroll to position [159, 0]
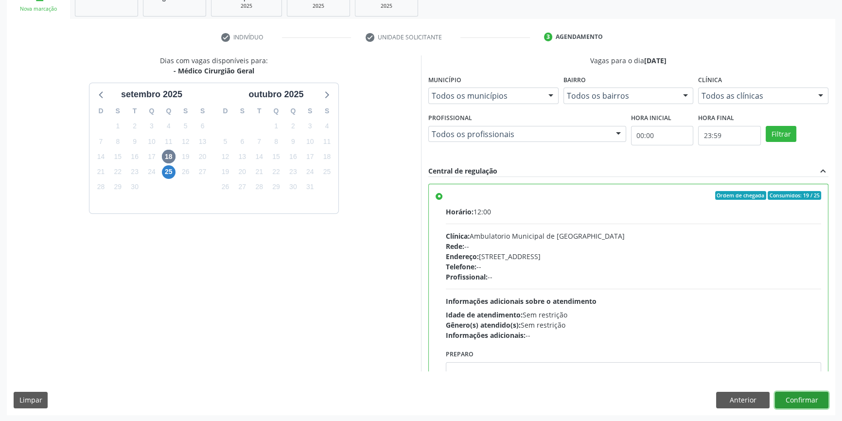
click at [801, 394] on button "Confirmar" at bounding box center [801, 400] width 53 height 17
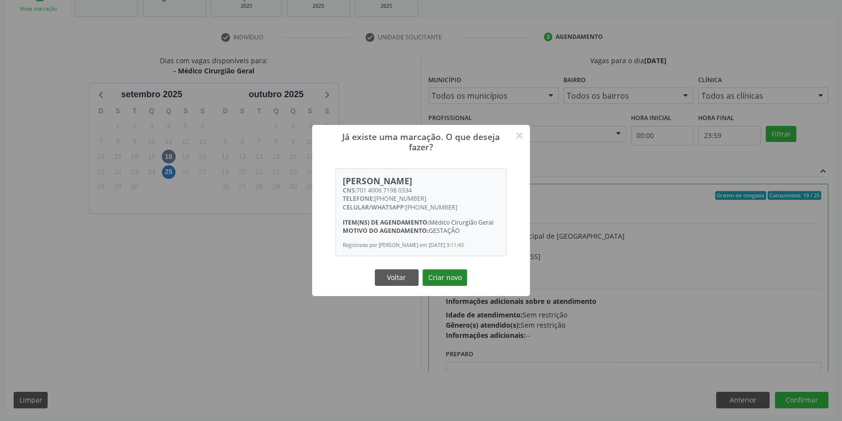
click at [439, 281] on button "Criar novo" at bounding box center [444, 277] width 45 height 17
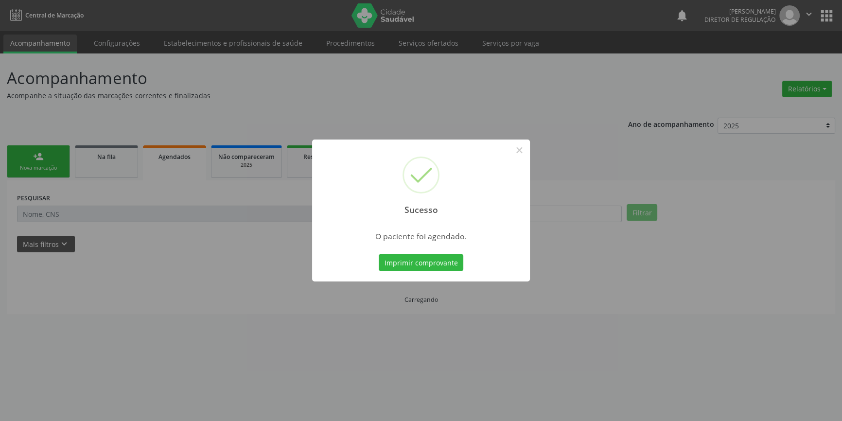
scroll to position [0, 0]
click at [442, 266] on button "Imprimir comprovante" at bounding box center [424, 262] width 85 height 17
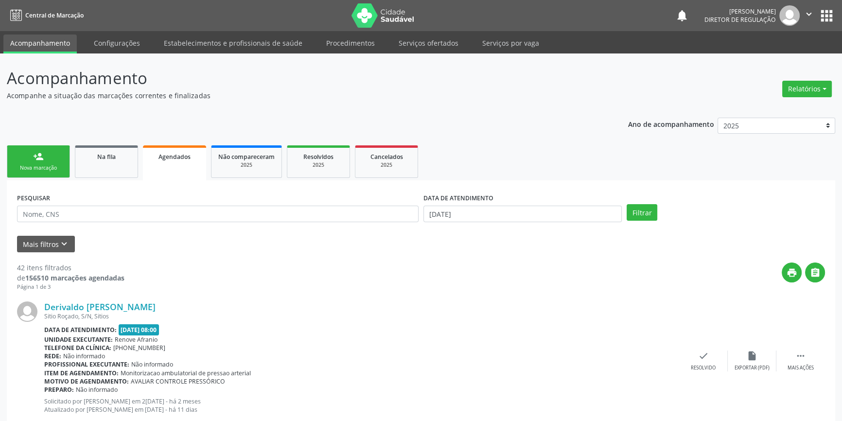
click at [52, 172] on div "Sucesso × O paciente foi agendado. Imprimir comprovante Cancel" at bounding box center [421, 210] width 842 height 421
click at [54, 168] on div "Sucesso × O paciente foi agendado. Imprimir comprovante Cancel" at bounding box center [421, 210] width 842 height 421
click at [63, 170] on div "Sucesso × O paciente foi agendado. Imprimir comprovante Cancel" at bounding box center [421, 210] width 842 height 421
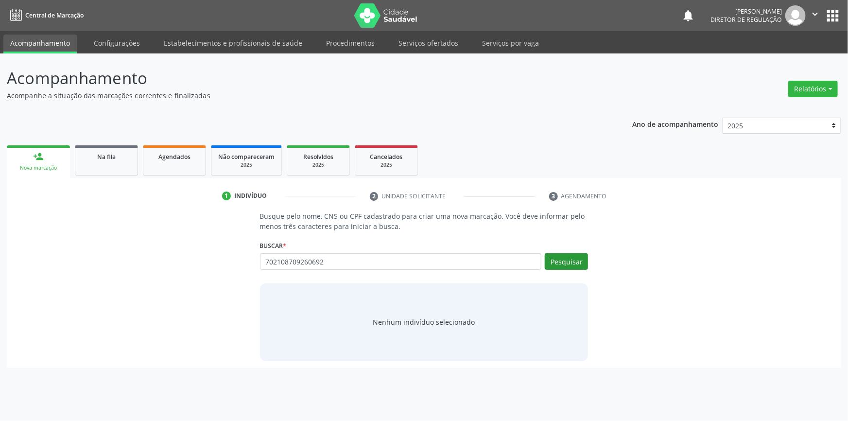
type input "702108709260692"
click at [571, 259] on button "Pesquisar" at bounding box center [566, 261] width 43 height 17
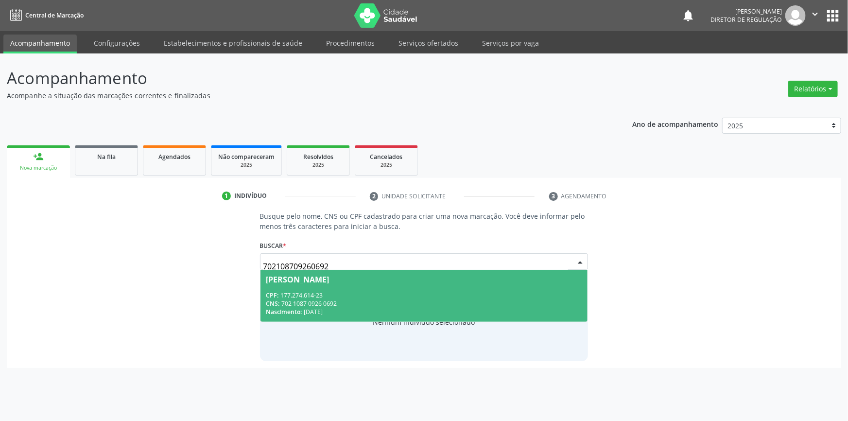
click at [347, 296] on div "CPF: 177.274.614-23" at bounding box center [424, 295] width 316 height 8
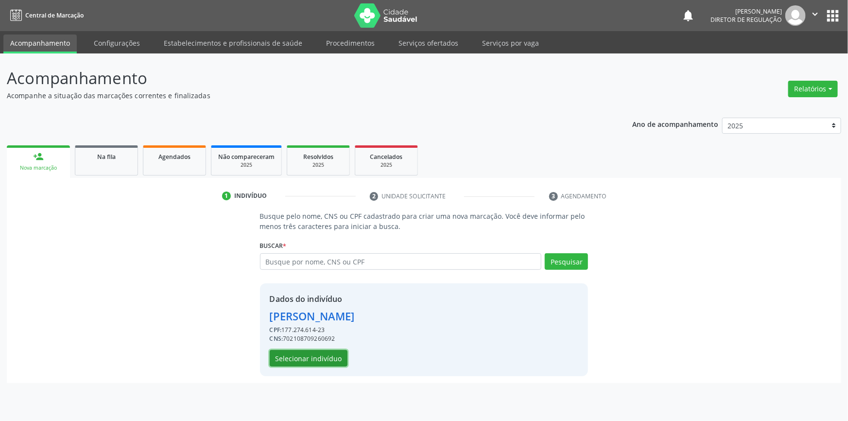
click at [331, 358] on button "Selecionar indivíduo" at bounding box center [309, 358] width 78 height 17
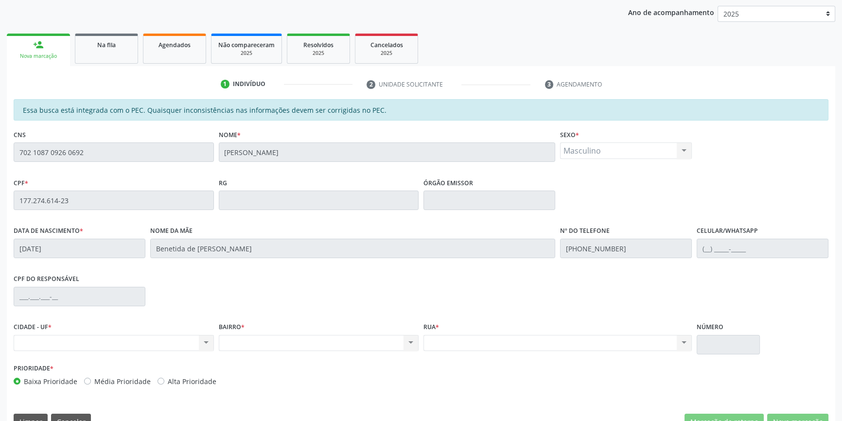
scroll to position [133, 0]
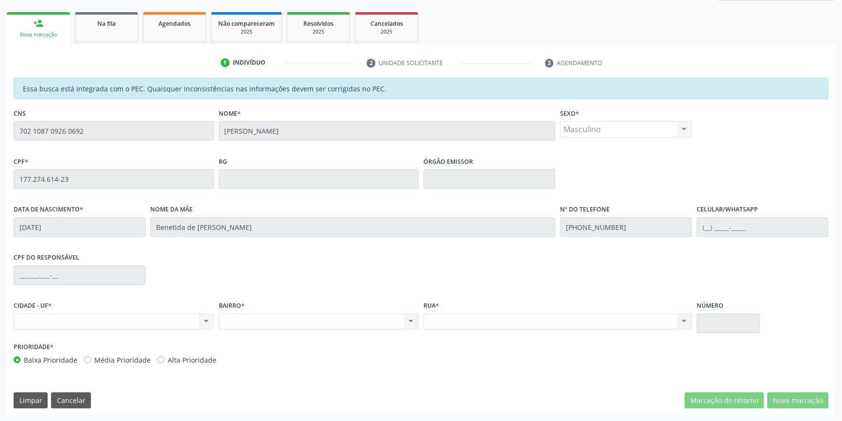
click at [0, 128] on div "Acompanhamento Acompanhe a situação das marcações correntes e finalizadas Relat…" at bounding box center [421, 171] width 842 height 502
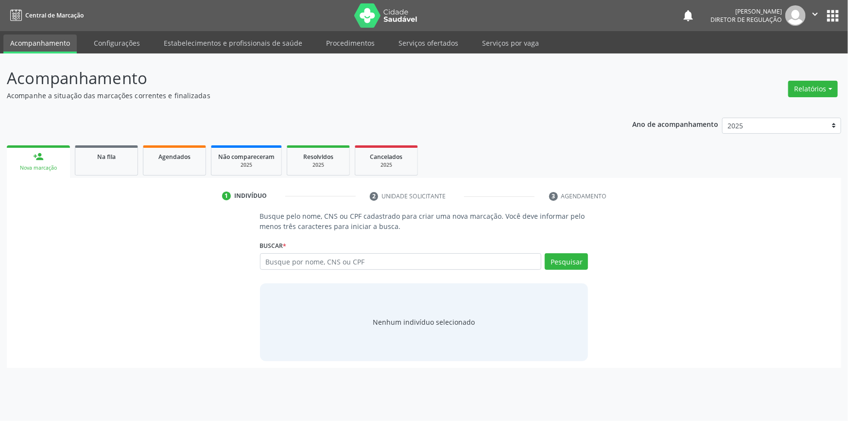
click at [288, 262] on input "text" at bounding box center [401, 261] width 282 height 17
type input "702 1087 0926 0692"
click at [567, 258] on button "Pesquisar" at bounding box center [566, 261] width 43 height 17
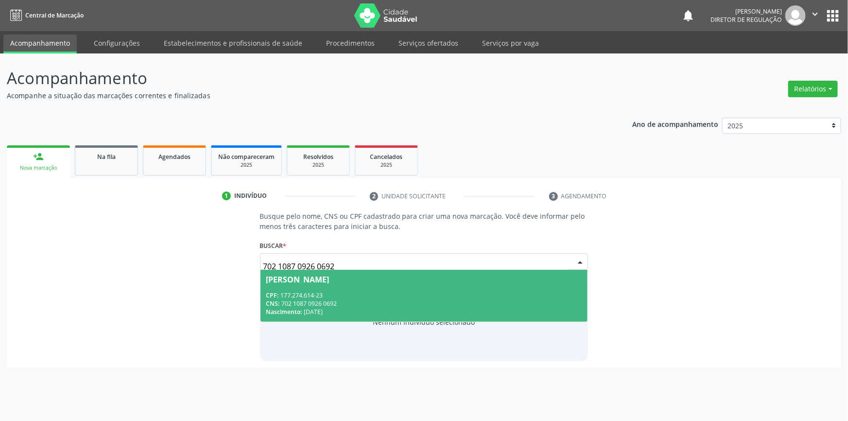
click at [384, 296] on div "CPF: 177.274.614-23" at bounding box center [424, 295] width 316 height 8
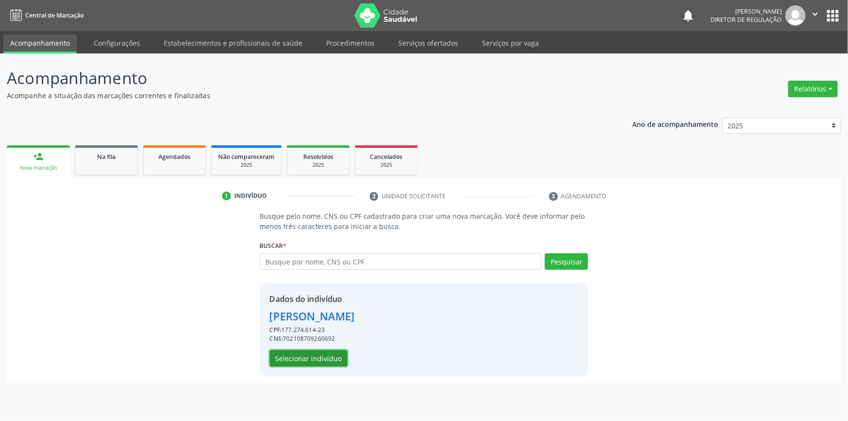
click at [332, 356] on button "Selecionar indivíduo" at bounding box center [309, 358] width 78 height 17
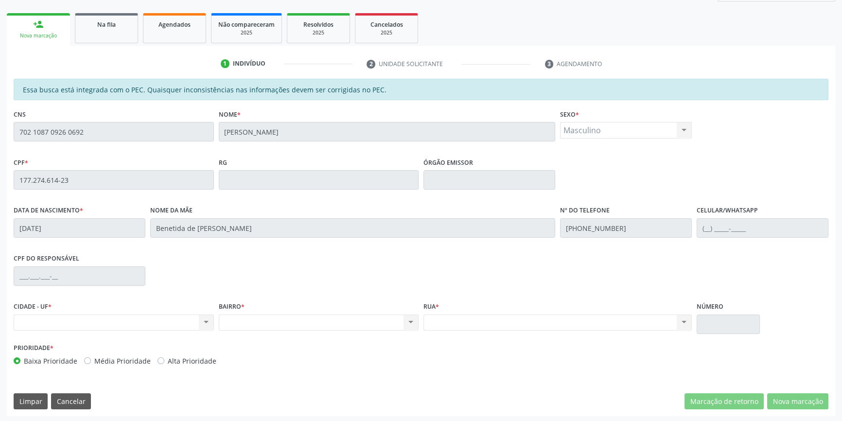
scroll to position [133, 0]
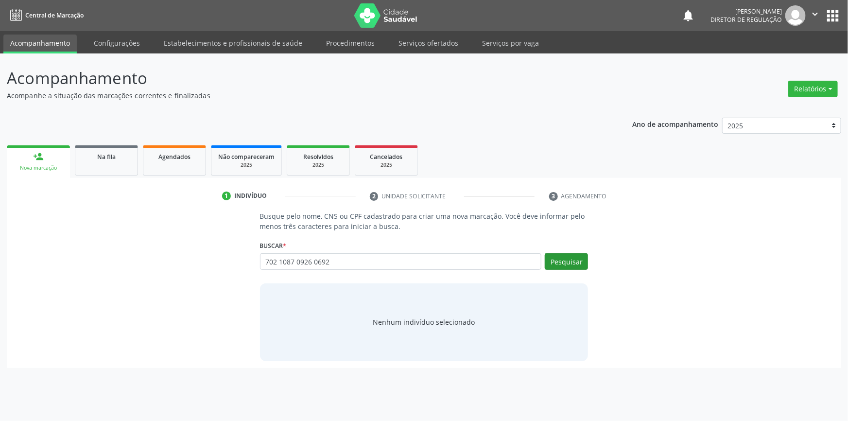
type input "702 1087 0926 0692"
click at [575, 262] on button "Pesquisar" at bounding box center [566, 261] width 43 height 17
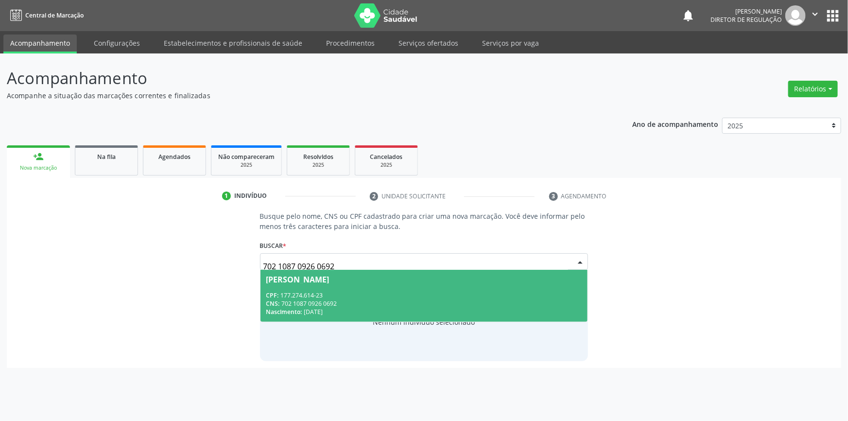
click at [306, 297] on div "CPF: 177.274.614-23" at bounding box center [424, 295] width 316 height 8
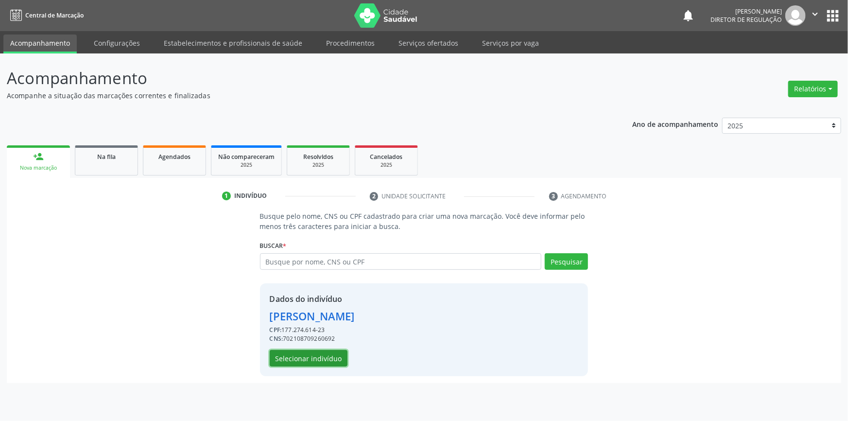
click at [332, 356] on button "Selecionar indivíduo" at bounding box center [309, 358] width 78 height 17
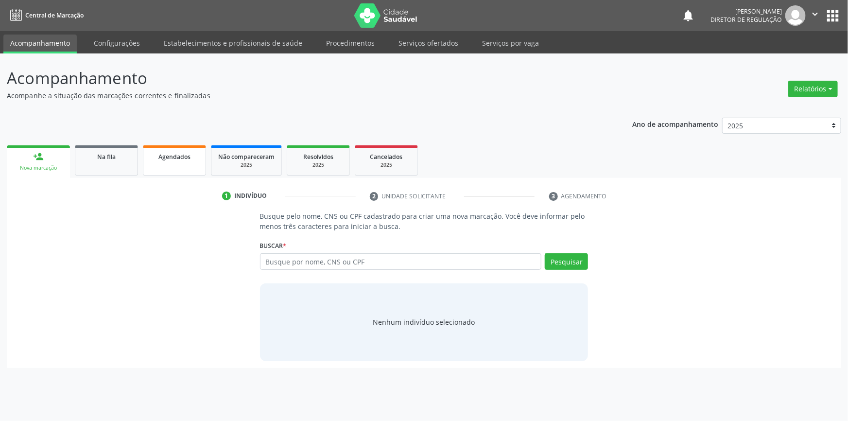
click at [174, 157] on span "Agendados" at bounding box center [174, 157] width 32 height 8
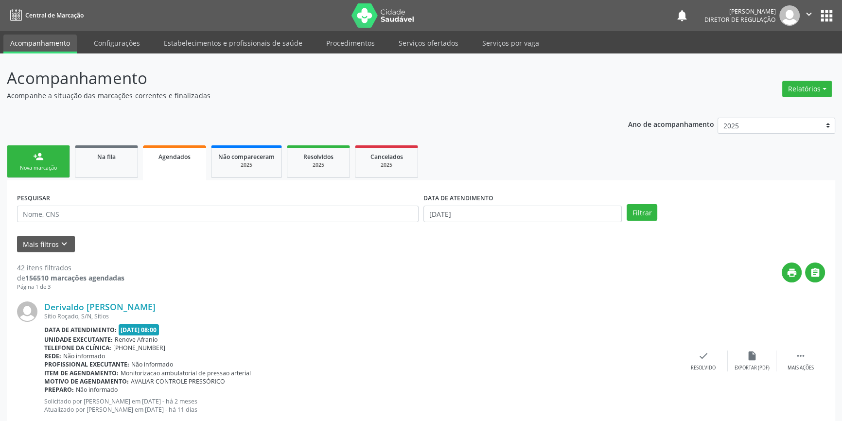
click at [42, 170] on div "Nova marcação" at bounding box center [38, 167] width 49 height 7
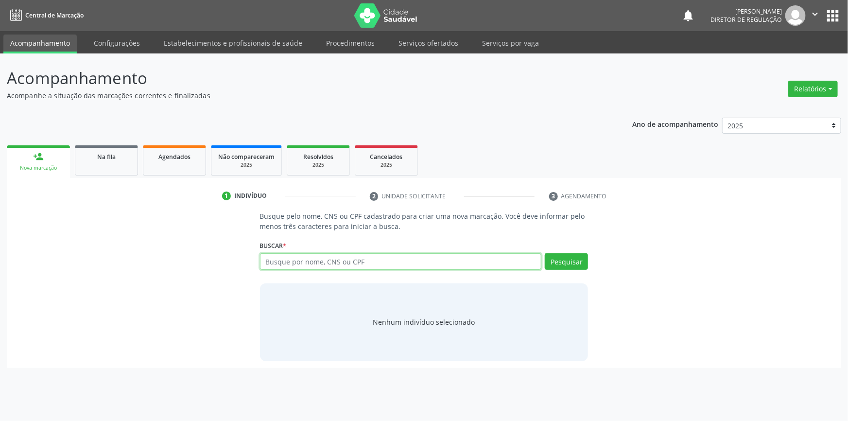
click at [344, 261] on input "text" at bounding box center [401, 261] width 282 height 17
paste input "702 1087 0926 0692"
type input "702 1087 0926 0692"
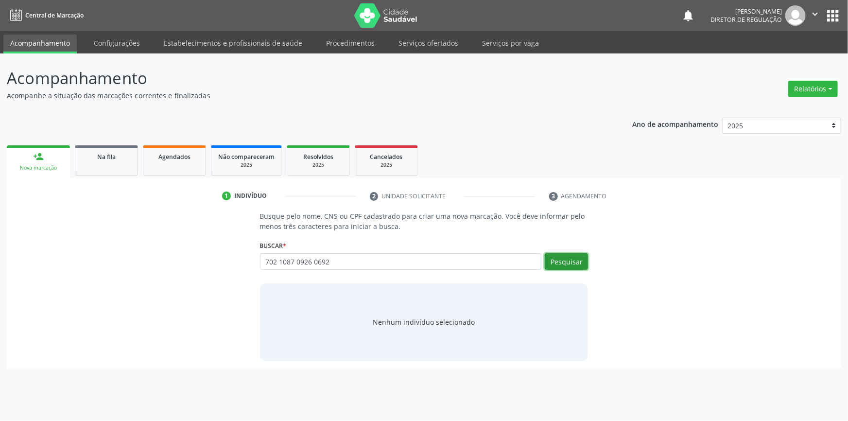
click at [554, 262] on button "Pesquisar" at bounding box center [566, 261] width 43 height 17
type input "702 1087 0926 0692"
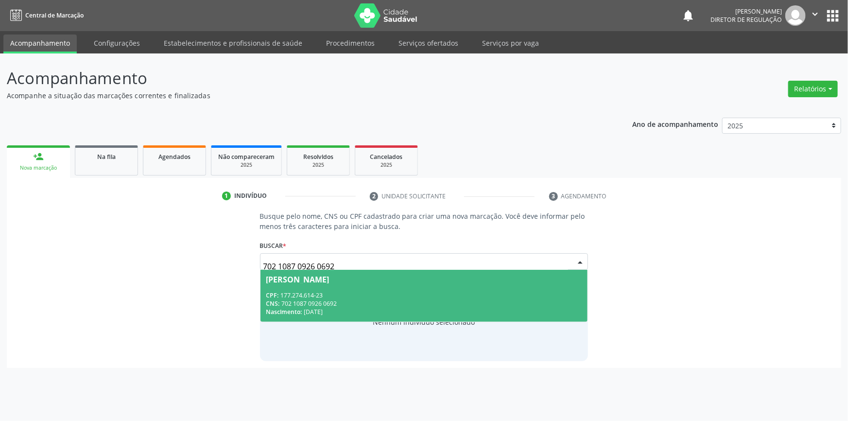
click at [304, 294] on div "CPF: 177.274.614-23" at bounding box center [424, 295] width 316 height 8
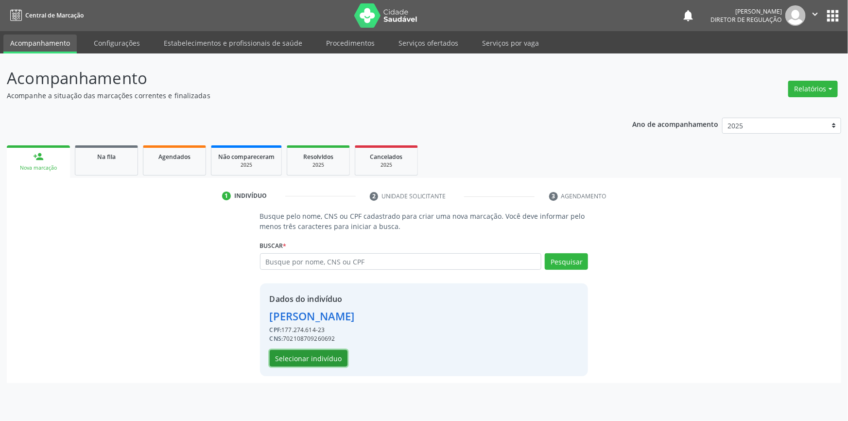
click at [311, 356] on button "Selecionar indivíduo" at bounding box center [309, 358] width 78 height 17
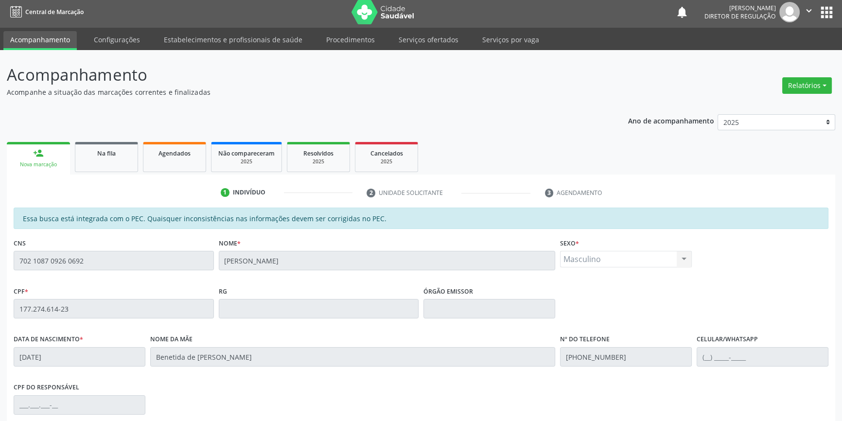
scroll to position [0, 0]
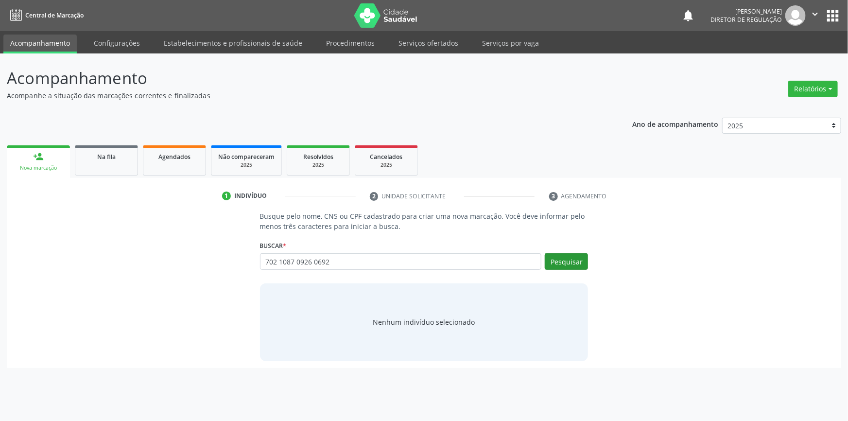
type input "702 1087 0926 0692"
click at [564, 267] on button "Pesquisar" at bounding box center [566, 261] width 43 height 17
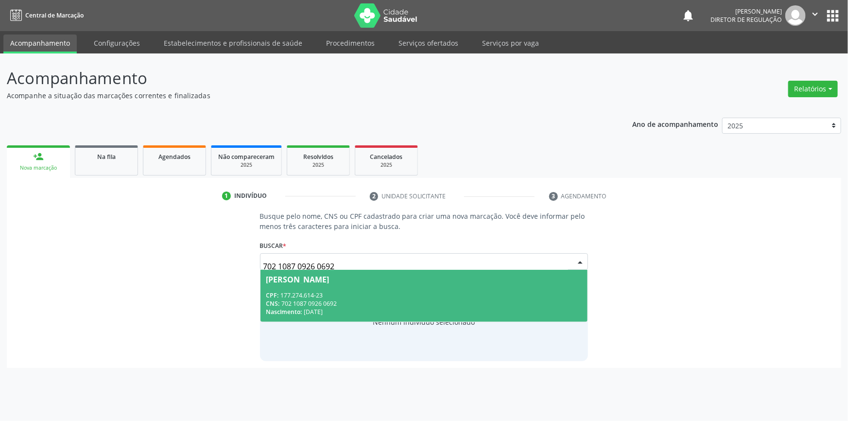
click at [372, 288] on span "[PERSON_NAME] CPF: 177.274.614-23 CNS: 702 1087 0926 0692 Nascimento: [DATE]" at bounding box center [425, 296] width 328 height 52
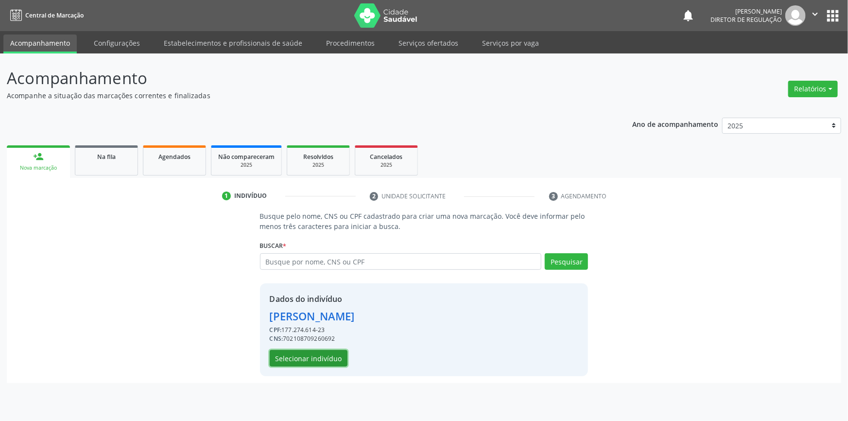
click at [327, 358] on button "Selecionar indivíduo" at bounding box center [309, 358] width 78 height 17
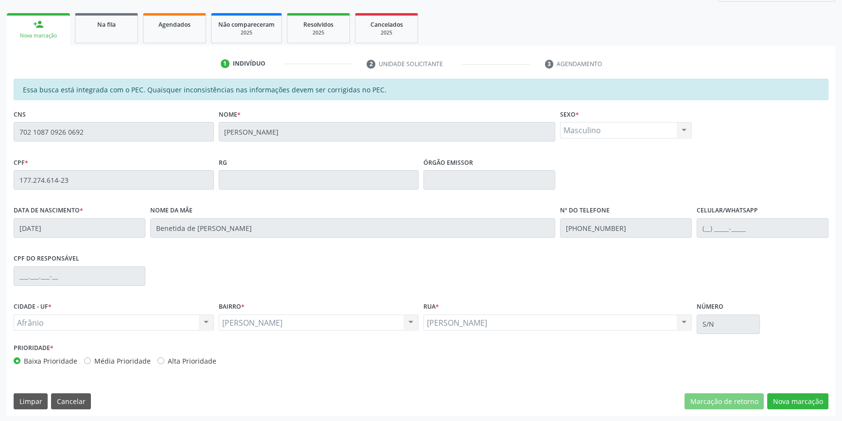
scroll to position [133, 0]
click at [783, 401] on button "Nova marcação" at bounding box center [797, 400] width 61 height 17
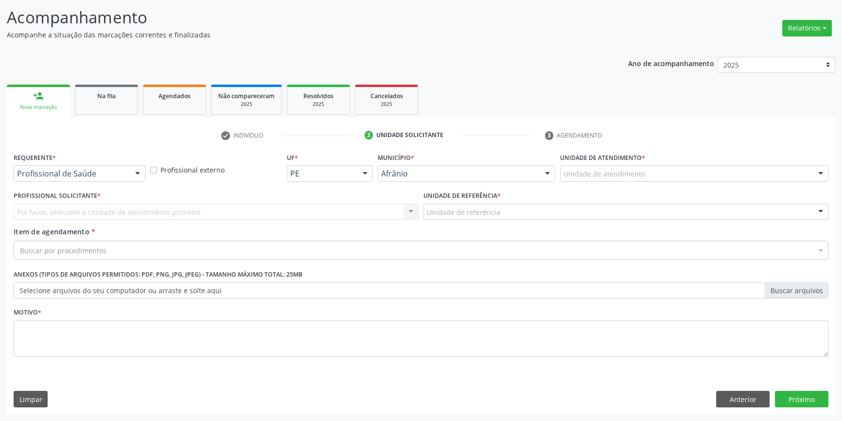
scroll to position [60, 0]
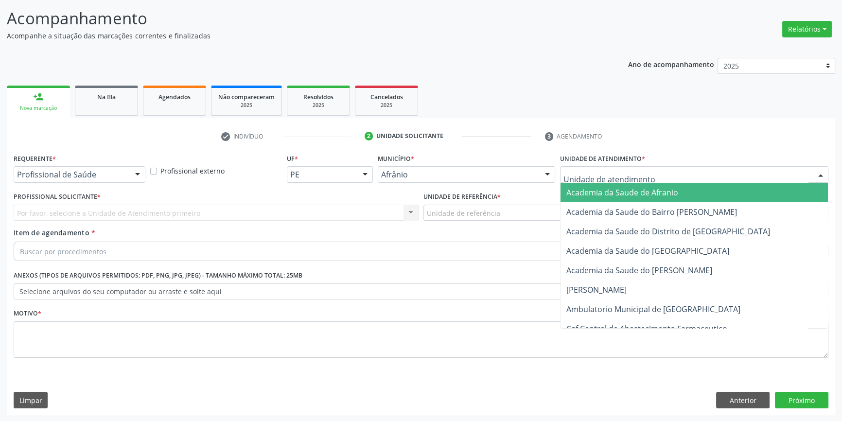
click at [660, 175] on div at bounding box center [694, 174] width 268 height 17
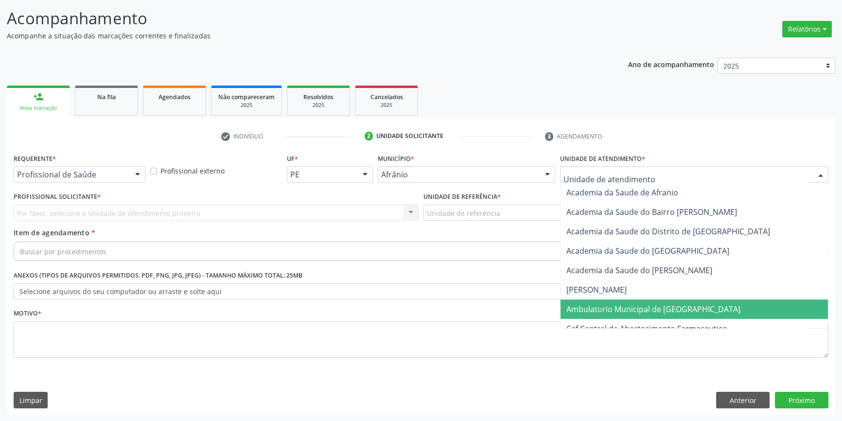
click at [631, 310] on span "Ambulatorio Municipal de [GEOGRAPHIC_DATA]" at bounding box center [653, 309] width 174 height 11
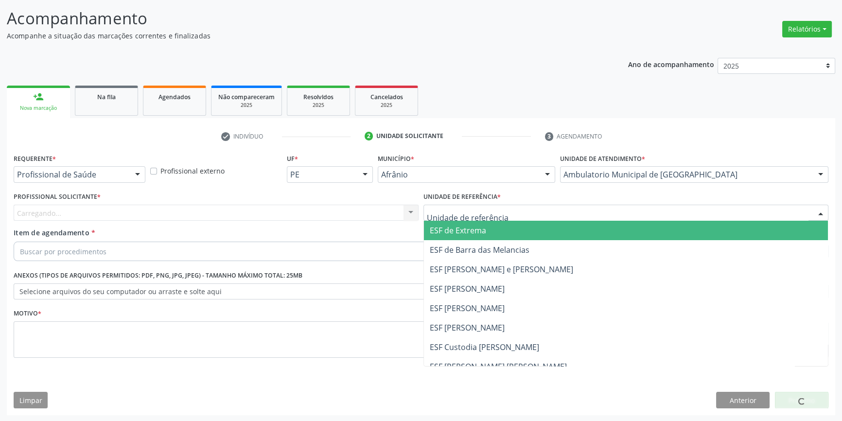
click at [520, 207] on div at bounding box center [625, 213] width 405 height 17
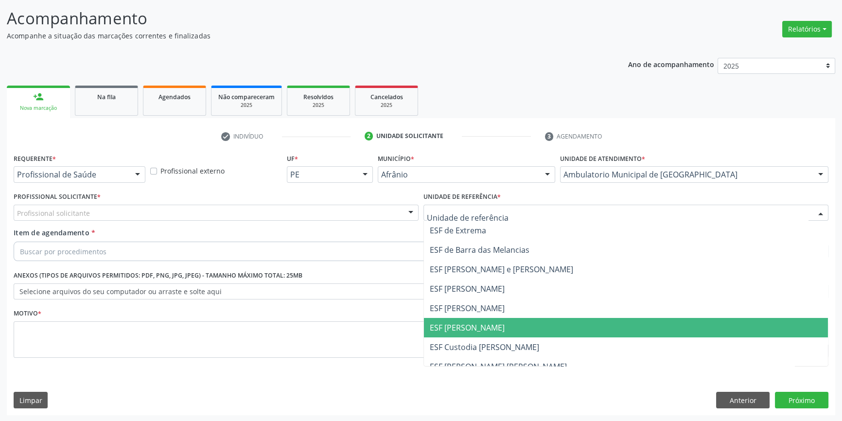
click at [490, 335] on span "ESF [PERSON_NAME]" at bounding box center [626, 327] width 404 height 19
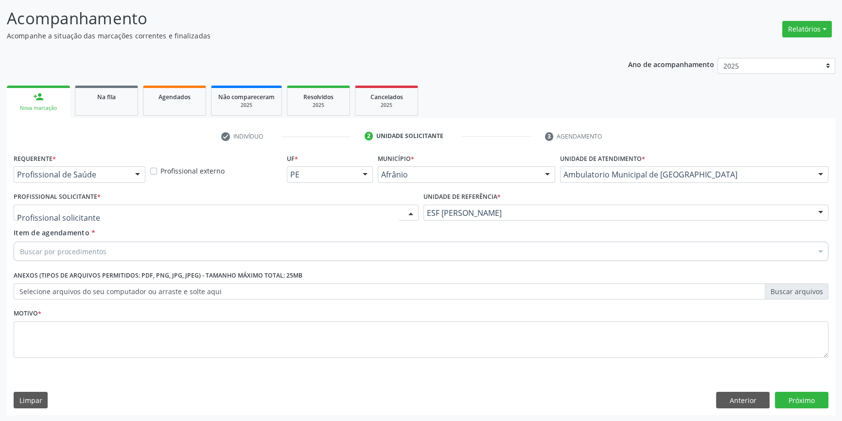
click at [321, 211] on div at bounding box center [216, 213] width 405 height 17
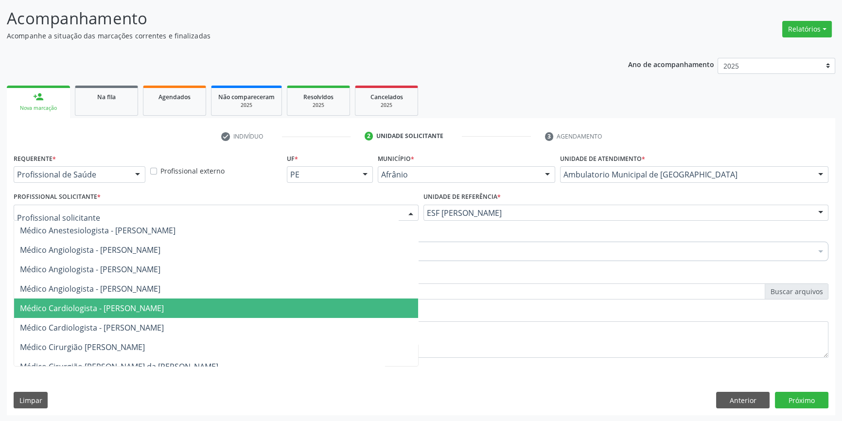
click at [283, 306] on span "Médico Cardiologista - [PERSON_NAME]" at bounding box center [216, 307] width 404 height 19
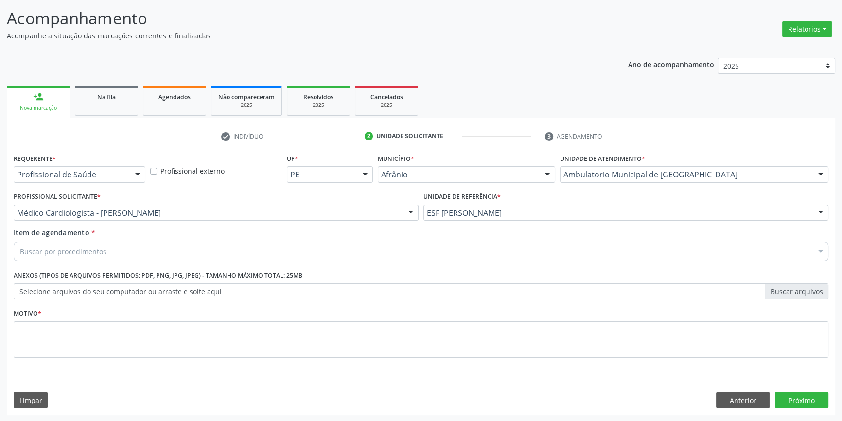
click at [253, 250] on div "Buscar por procedimentos" at bounding box center [421, 251] width 815 height 19
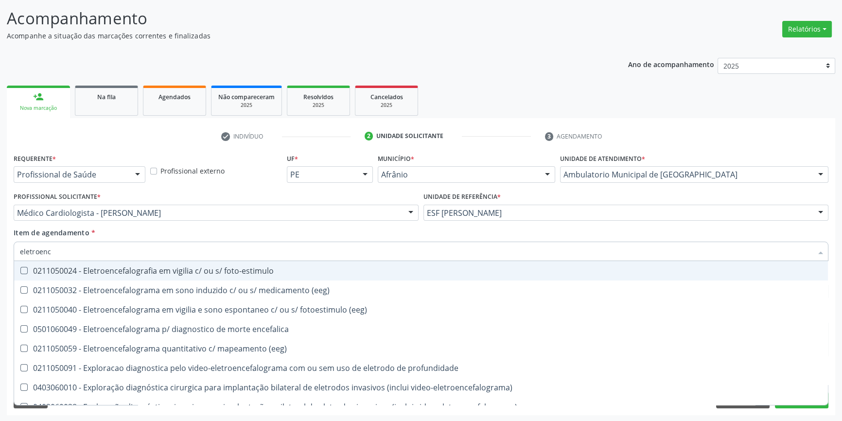
type input "eletroence"
click at [255, 272] on div "0211050024 - Eletroencefalografia em vigilia c/ ou s/ foto-estimulo" at bounding box center [421, 271] width 802 height 8
checkbox foto-estimulo "true"
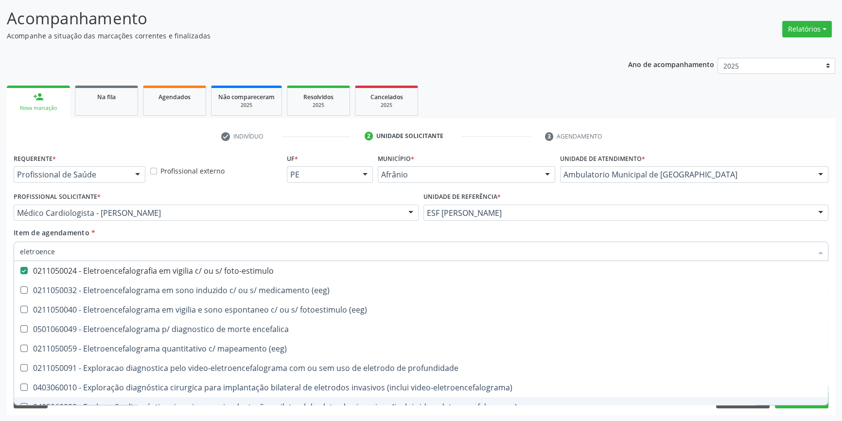
click at [794, 404] on div "Desfazer seleção 0211050024 - Eletroencefalografia em vigilia c/ ou s/ foto-est…" at bounding box center [421, 333] width 815 height 144
click at [794, 403] on div "0403060028 - Exploração diagnóstica cirurgica para implantação unilateral de el…" at bounding box center [421, 407] width 802 height 8
checkbox video-eletroencefalograma\) "true"
click at [789, 406] on button "Próximo" at bounding box center [801, 400] width 53 height 17
checkbox \(eeg\) "true"
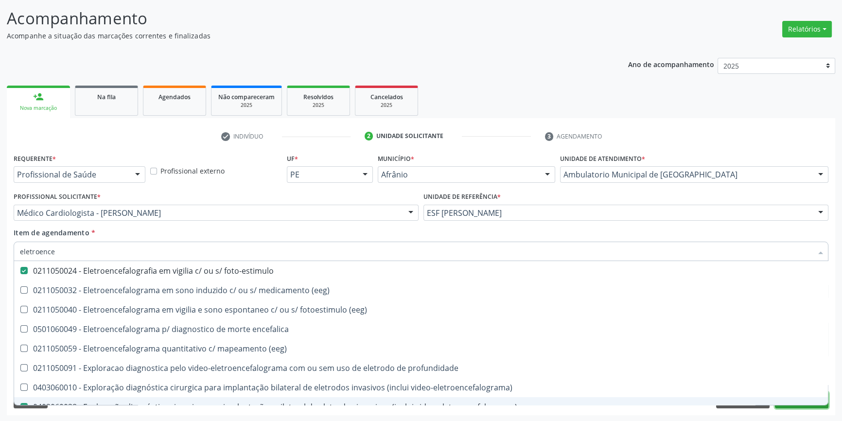
checkbox \(eeg\) "true"
checkbox video-eletroencefalograma\) "false"
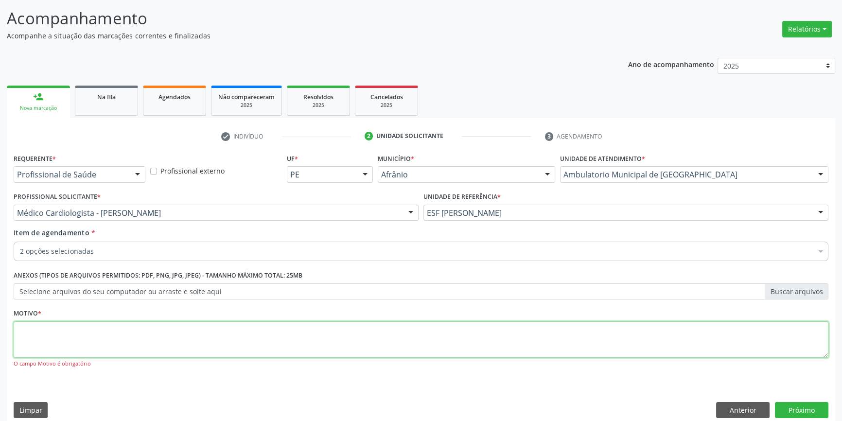
click at [306, 338] on textarea at bounding box center [421, 339] width 815 height 37
type textarea "*"
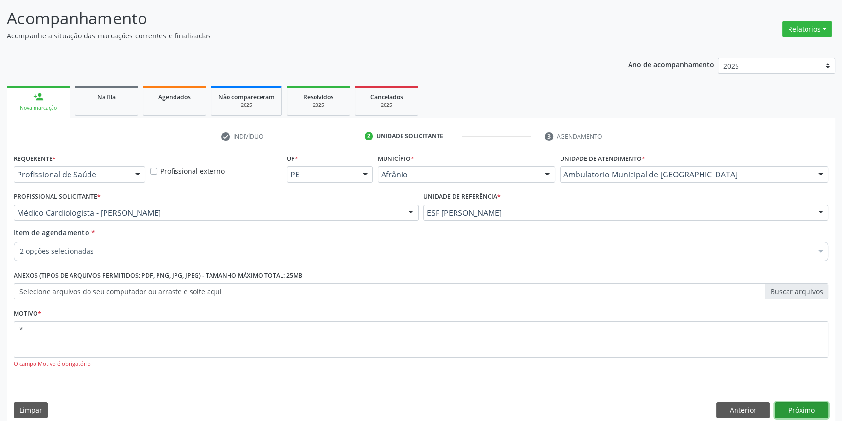
click at [784, 405] on button "Próximo" at bounding box center [801, 410] width 53 height 17
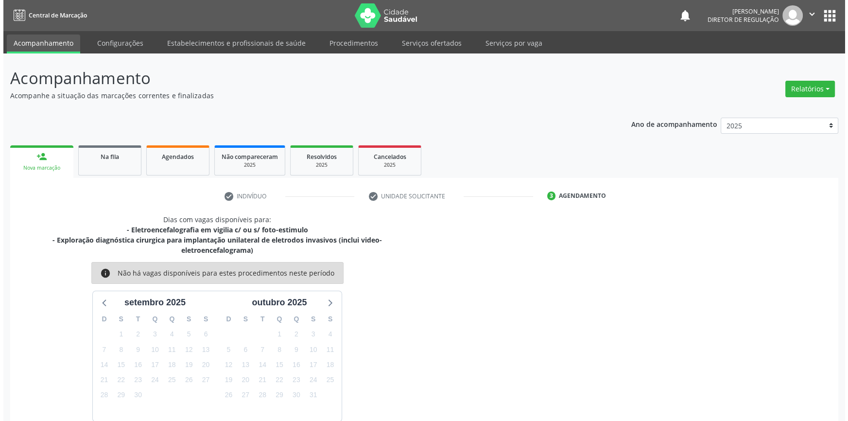
scroll to position [0, 0]
click at [432, 46] on link "Serviços ofertados" at bounding box center [428, 43] width 73 height 17
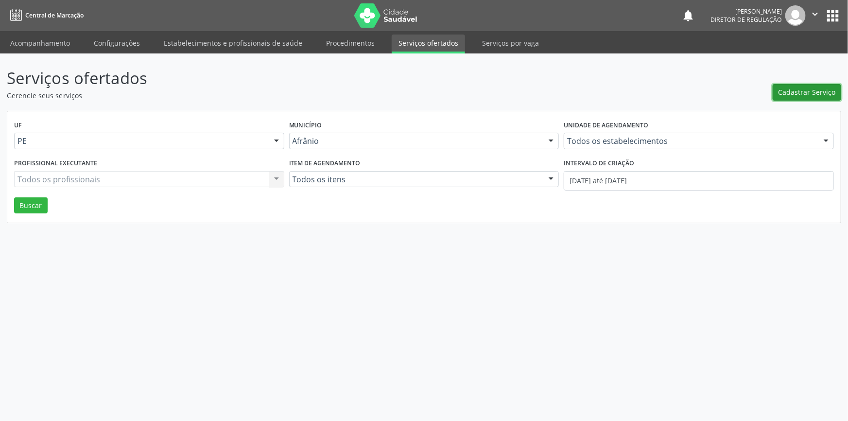
click at [807, 89] on span "Cadastrar Serviço" at bounding box center [807, 92] width 57 height 10
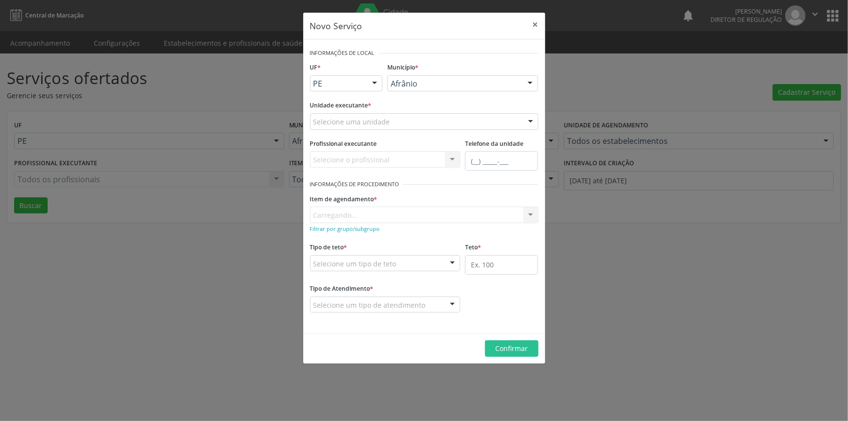
click at [397, 123] on div "Selecione uma unidade" at bounding box center [424, 121] width 228 height 17
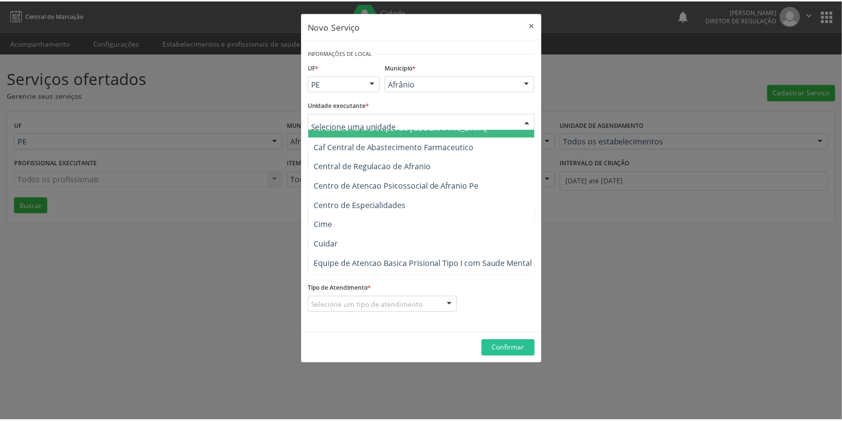
scroll to position [132, 0]
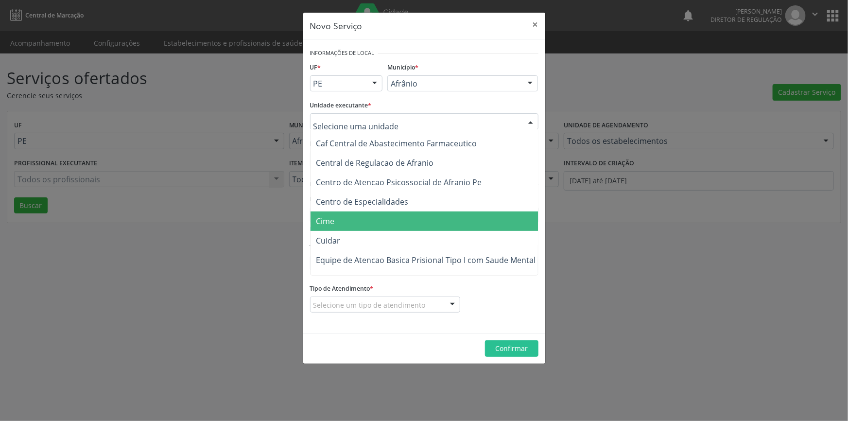
click at [365, 215] on span "Cime" at bounding box center [429, 220] width 237 height 19
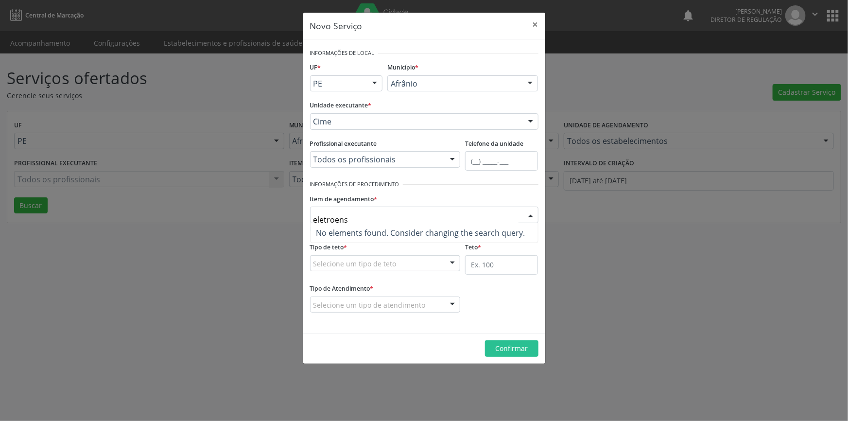
type input "eletroen"
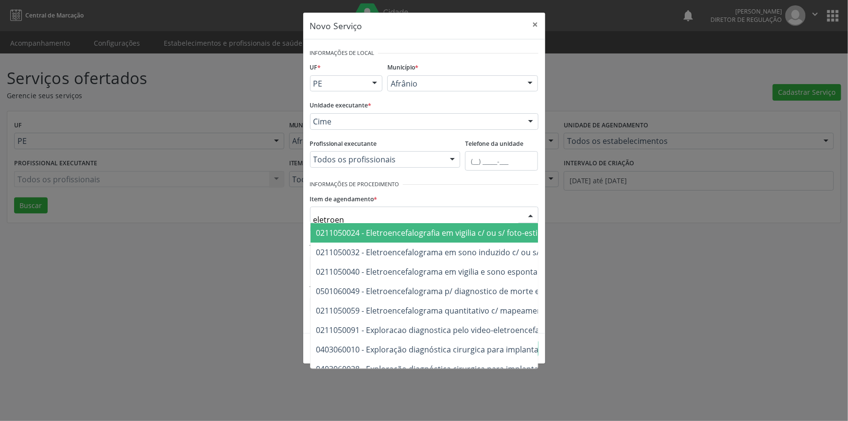
click at [384, 229] on span "0211050024 - Eletroencefalografia em vigilia c/ ou s/ foto-estimulo" at bounding box center [436, 232] width 241 height 11
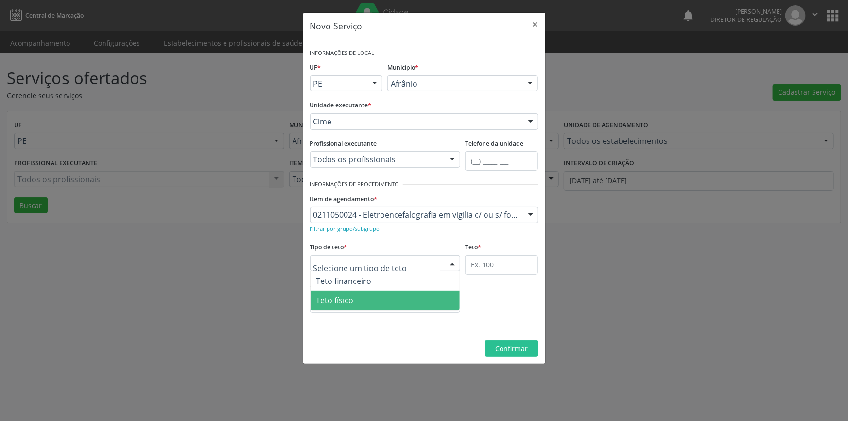
click at [368, 301] on span "Teto físico" at bounding box center [386, 300] width 150 height 19
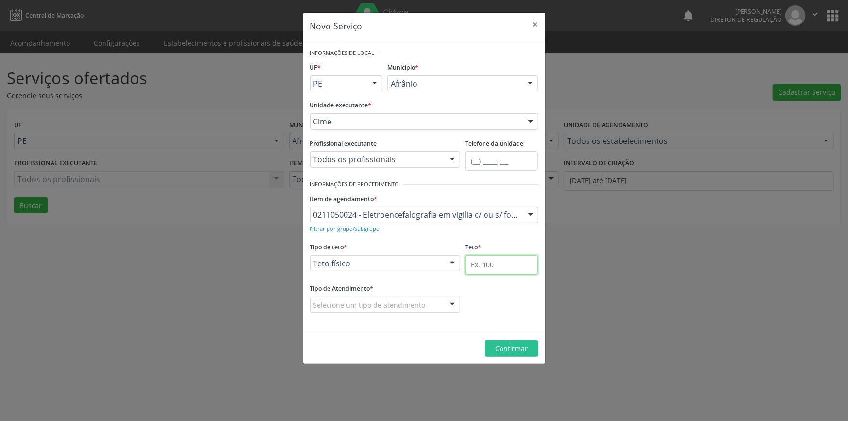
click at [481, 260] on input "text" at bounding box center [501, 264] width 73 height 19
type input "1"
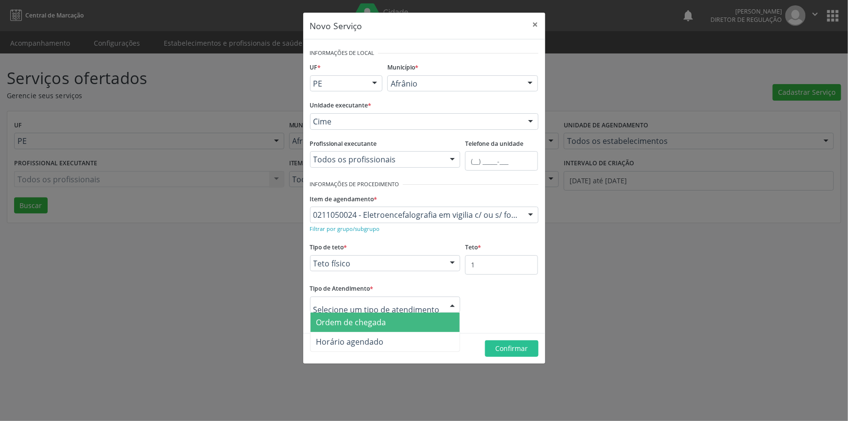
click at [403, 322] on span "Ordem de chegada" at bounding box center [386, 322] width 150 height 19
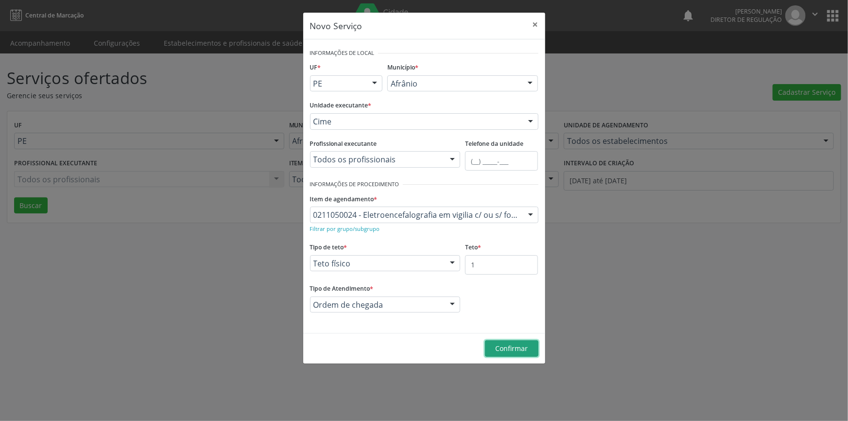
click at [513, 348] on span "Confirmar" at bounding box center [511, 348] width 33 height 9
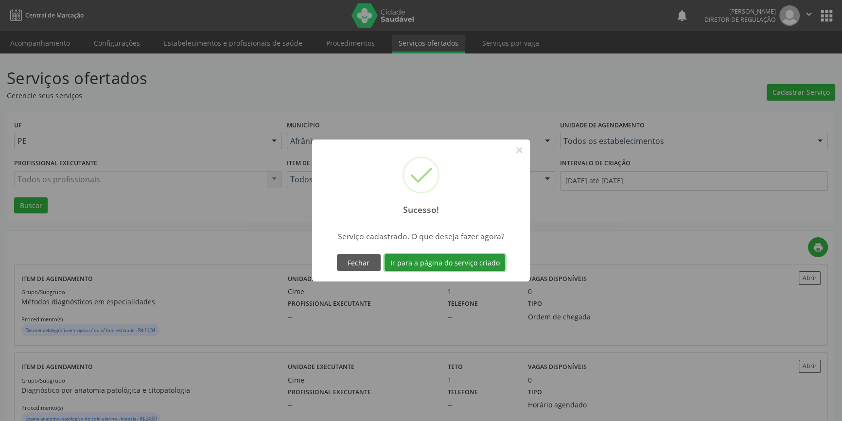
click at [471, 259] on button "Ir para a página do serviço criado" at bounding box center [444, 262] width 121 height 17
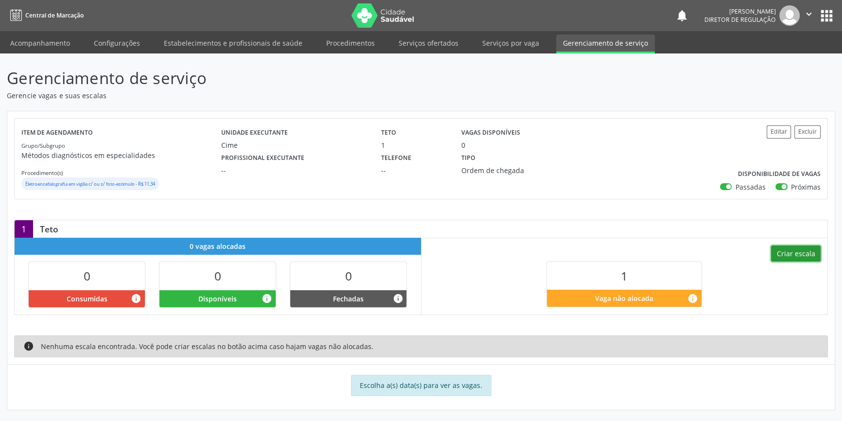
click at [788, 252] on button "Criar escala" at bounding box center [796, 253] width 50 height 17
select select "8"
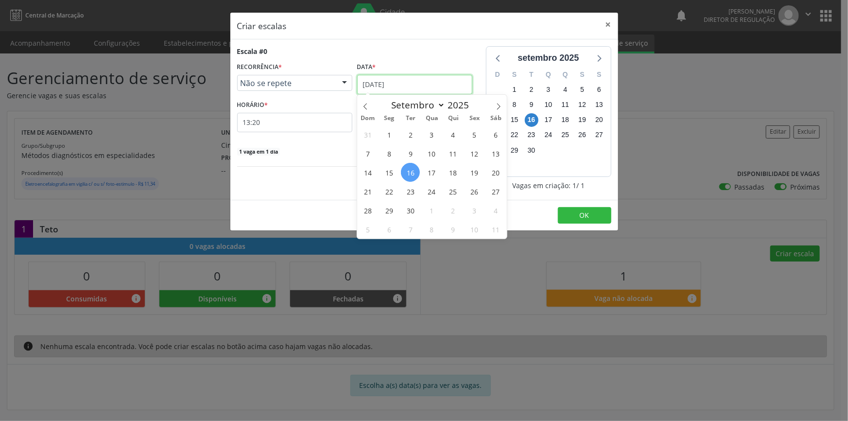
click at [429, 80] on input "[DATE]" at bounding box center [414, 84] width 115 height 19
click at [493, 190] on span "27" at bounding box center [496, 191] width 19 height 19
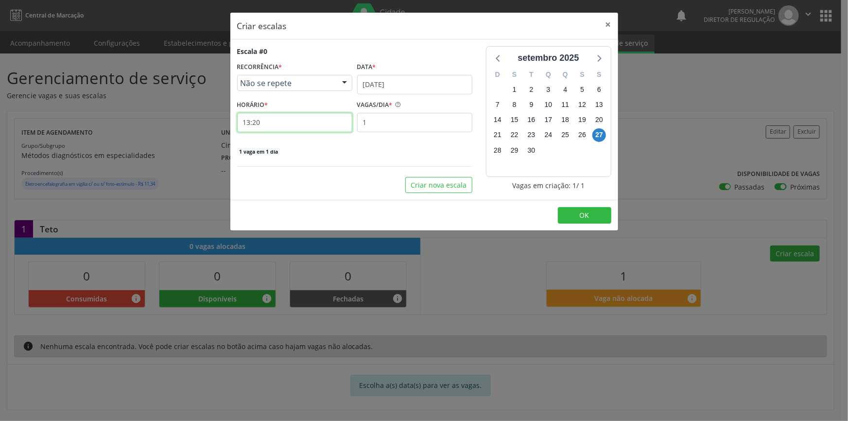
click at [294, 128] on input "13:20" at bounding box center [294, 122] width 115 height 19
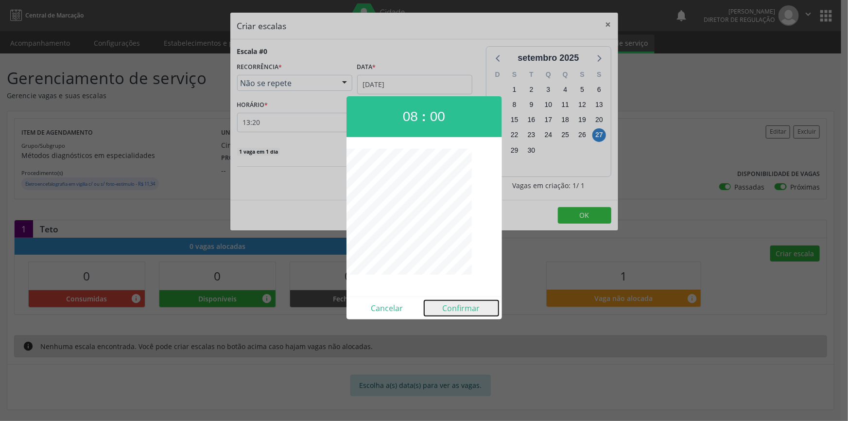
click at [467, 309] on button "Confirmar" at bounding box center [461, 308] width 74 height 16
type input "08:00"
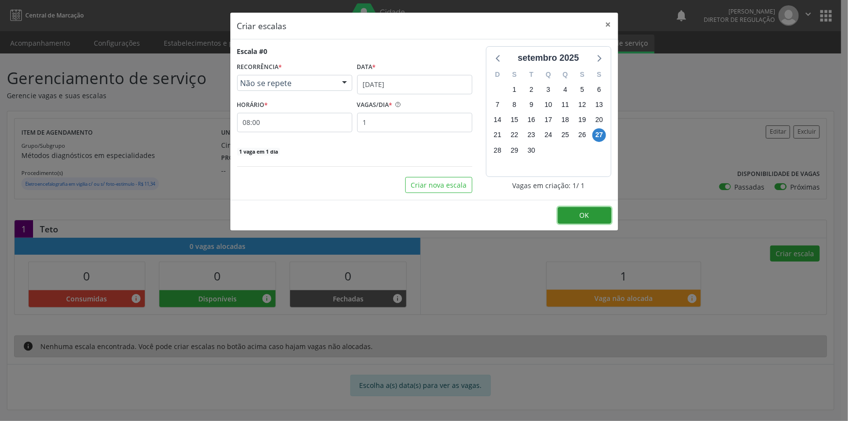
click at [581, 215] on span "OK" at bounding box center [585, 214] width 10 height 9
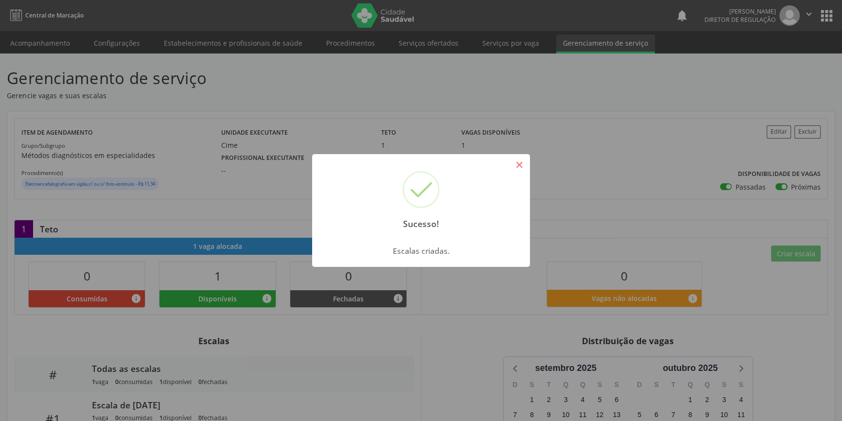
click at [517, 167] on button "×" at bounding box center [519, 165] width 17 height 17
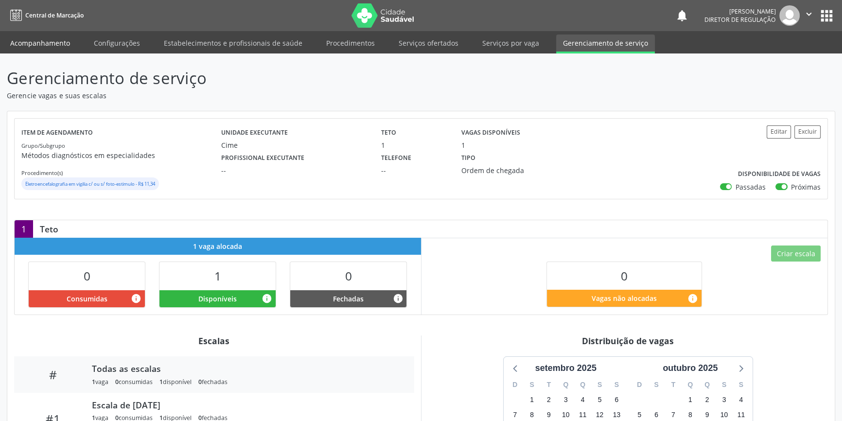
click at [63, 44] on link "Acompanhamento" at bounding box center [39, 43] width 73 height 17
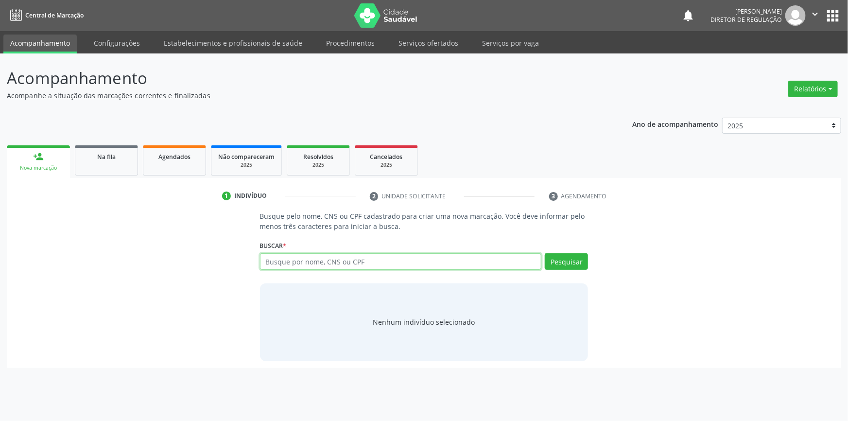
click at [274, 263] on input "text" at bounding box center [401, 261] width 282 height 17
paste input "702 1087 0926 0692"
type input "702 1087 0926 0692"
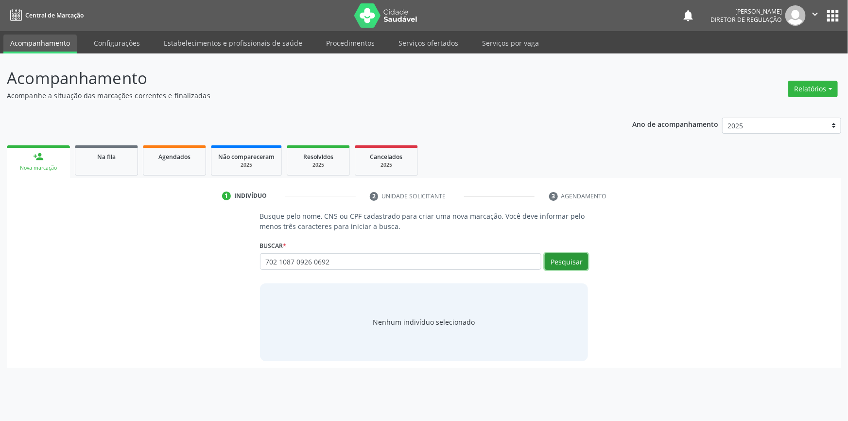
click at [565, 262] on button "Pesquisar" at bounding box center [566, 261] width 43 height 17
type input "702 1087 0926 0692"
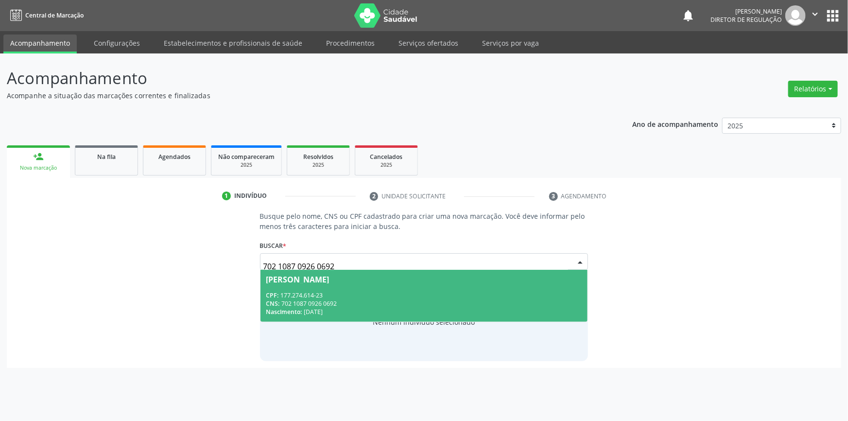
click at [354, 297] on div "CPF: 177.274.614-23" at bounding box center [424, 295] width 316 height 8
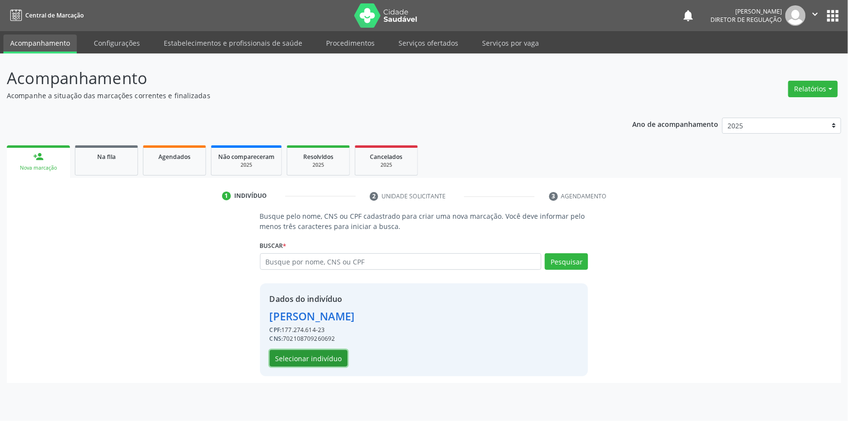
click at [322, 356] on button "Selecionar indivíduo" at bounding box center [309, 358] width 78 height 17
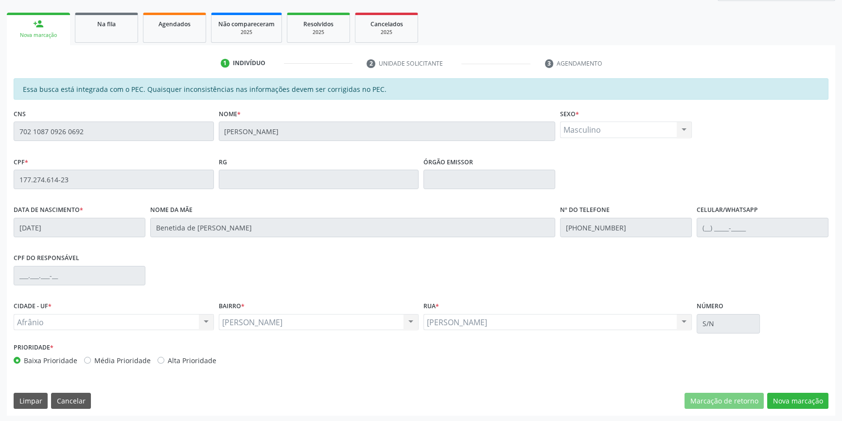
scroll to position [133, 0]
click at [787, 398] on button "Nova marcação" at bounding box center [797, 400] width 61 height 17
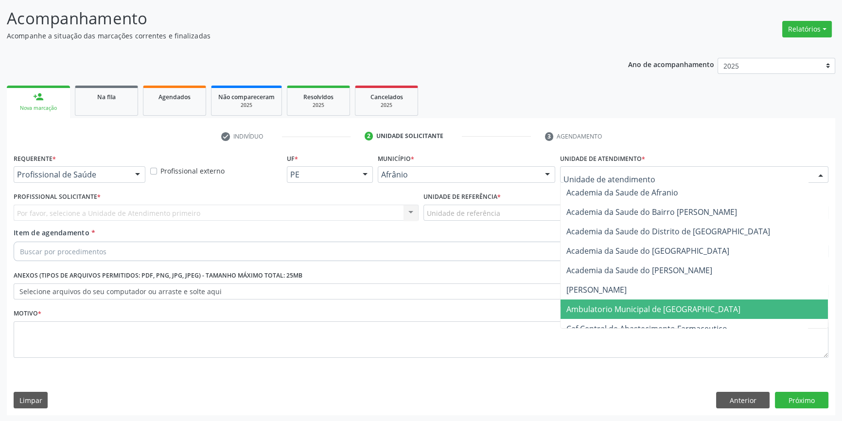
click at [629, 304] on span "Ambulatorio Municipal de [GEOGRAPHIC_DATA]" at bounding box center [653, 309] width 174 height 11
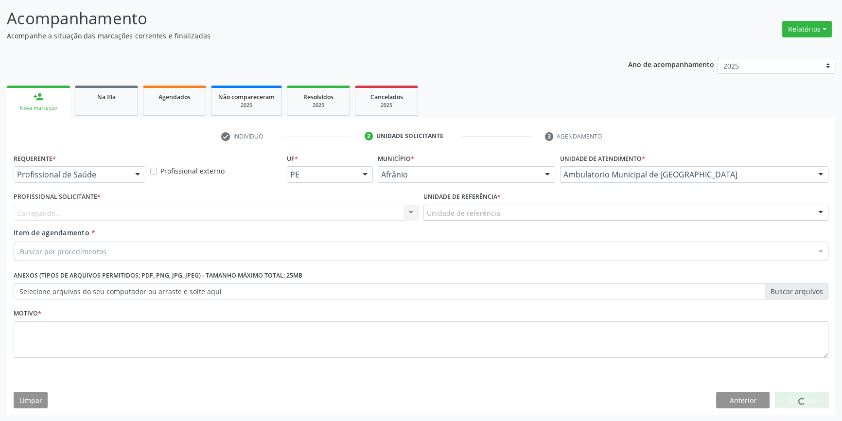
click at [509, 210] on div "Unidade de referência" at bounding box center [625, 213] width 405 height 17
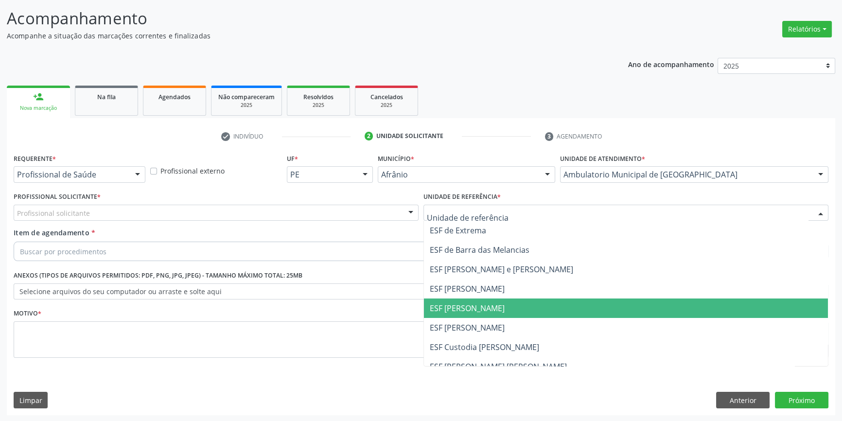
click at [495, 301] on span "ESF [PERSON_NAME]" at bounding box center [626, 307] width 404 height 19
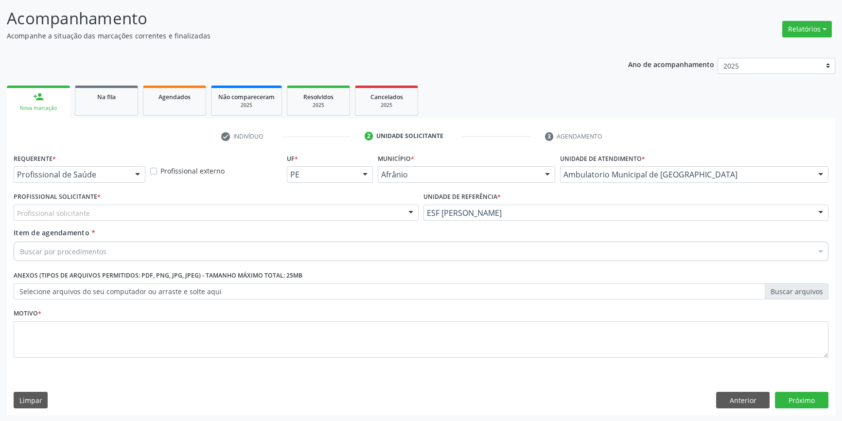
click at [269, 209] on div "Profissional solicitante" at bounding box center [216, 213] width 405 height 17
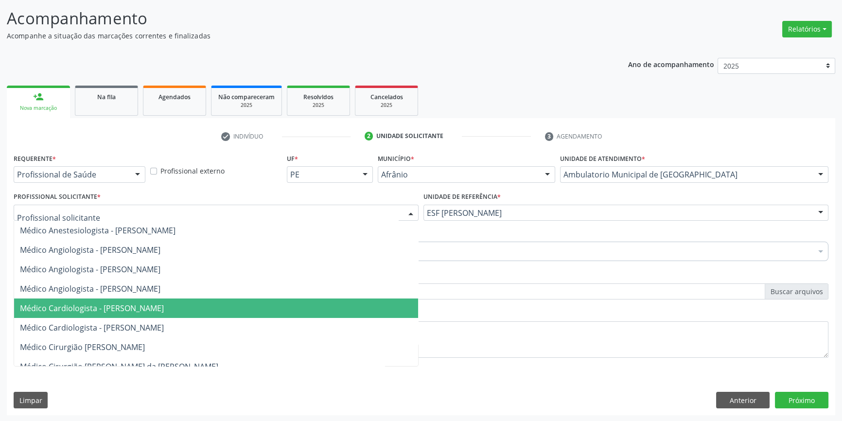
click at [240, 308] on span "Médico Cardiologista - [PERSON_NAME]" at bounding box center [216, 307] width 404 height 19
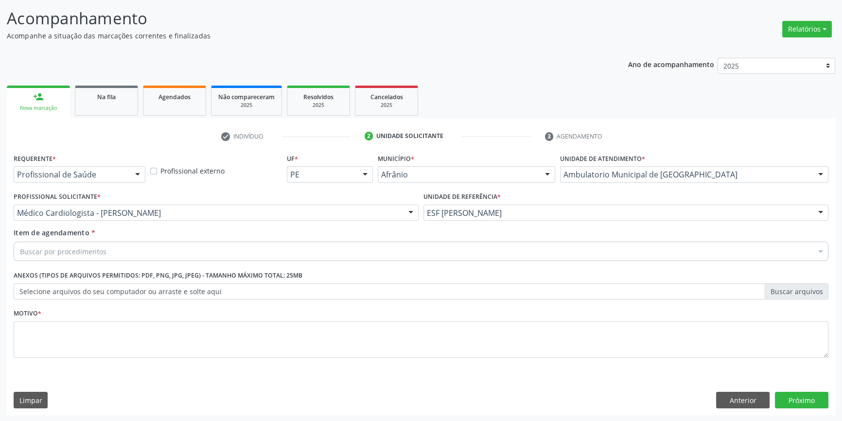
click at [212, 247] on div "Buscar por procedimentos" at bounding box center [421, 251] width 815 height 19
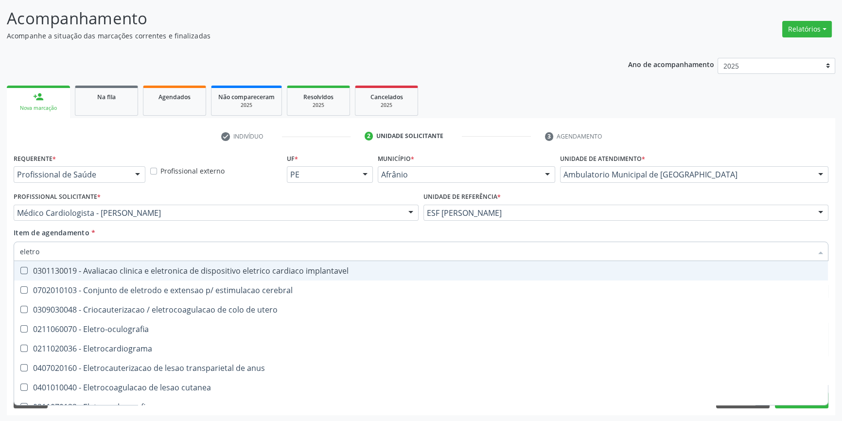
type input "eletroe"
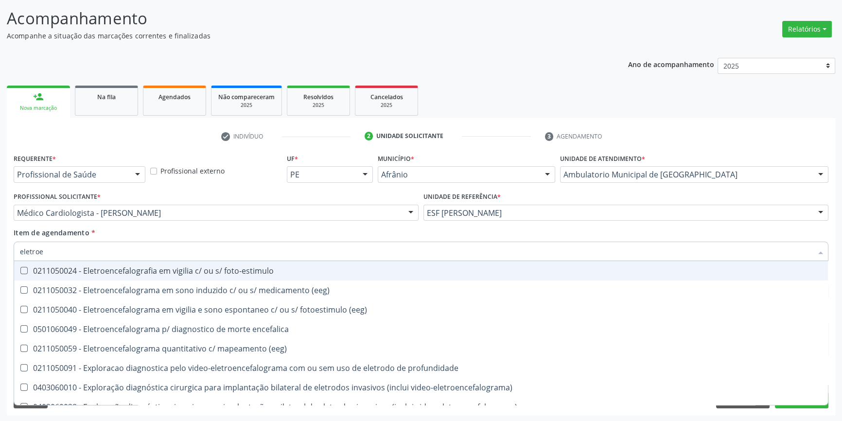
click at [213, 269] on div "0211050024 - Eletroencefalografia em vigilia c/ ou s/ foto-estimulo" at bounding box center [421, 271] width 802 height 8
checkbox foto-estimulo "true"
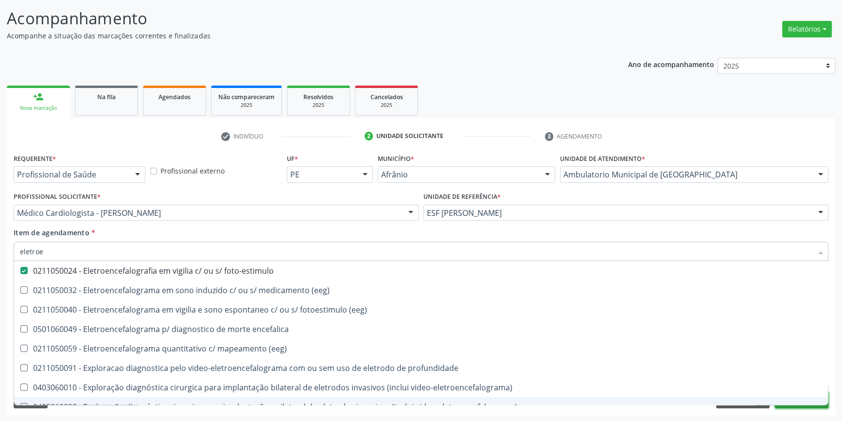
click at [795, 407] on button "Próximo" at bounding box center [801, 400] width 53 height 17
checkbox \(eeg\) "true"
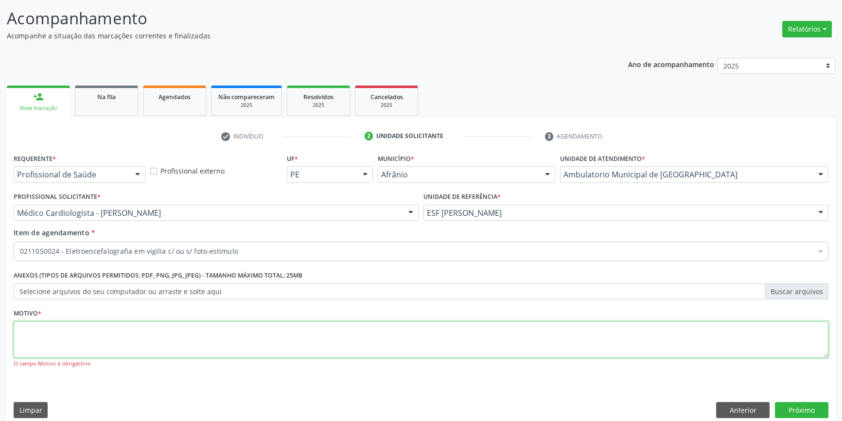
drag, startPoint x: 403, startPoint y: 322, endPoint x: 402, endPoint y: 328, distance: 6.4
click at [402, 328] on textarea at bounding box center [421, 339] width 815 height 37
type textarea "e"
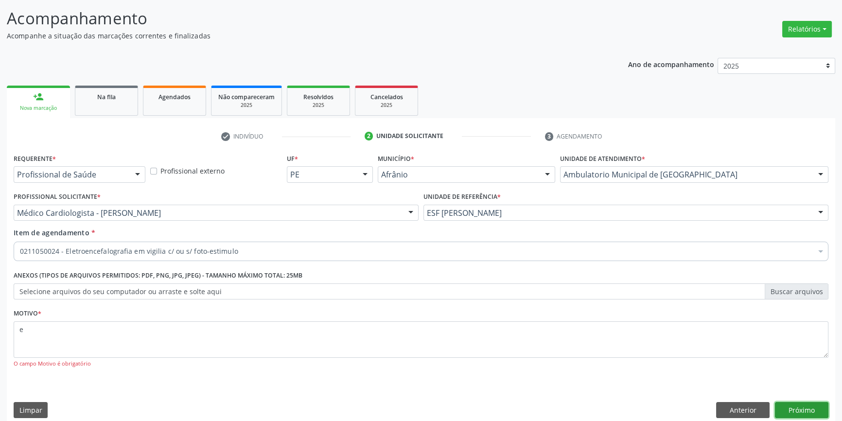
click at [814, 408] on button "Próximo" at bounding box center [801, 410] width 53 height 17
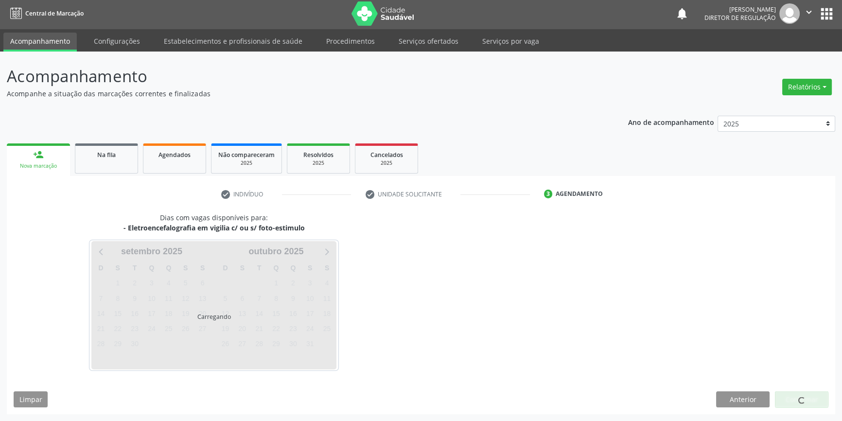
scroll to position [1, 0]
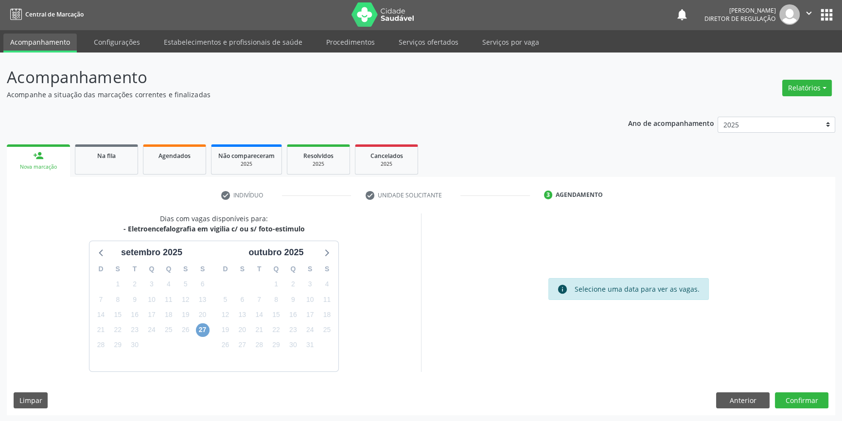
click at [204, 331] on span "27" at bounding box center [203, 330] width 14 height 14
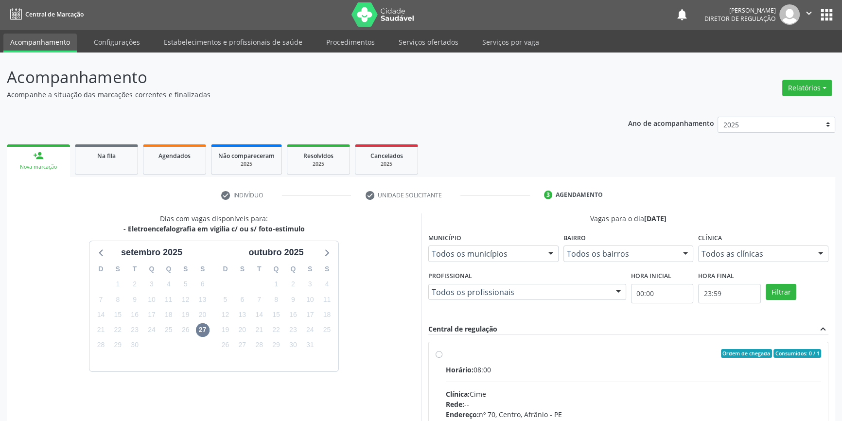
click at [463, 350] on div "Ordem de chegada Consumidos: 0 / 1" at bounding box center [633, 353] width 375 height 9
click at [442, 350] on input "Ordem de chegada Consumidos: 0 / 1 Horário: 08:00 Clínica: Cime Rede: -- Endere…" at bounding box center [439, 353] width 7 height 9
radio input "true"
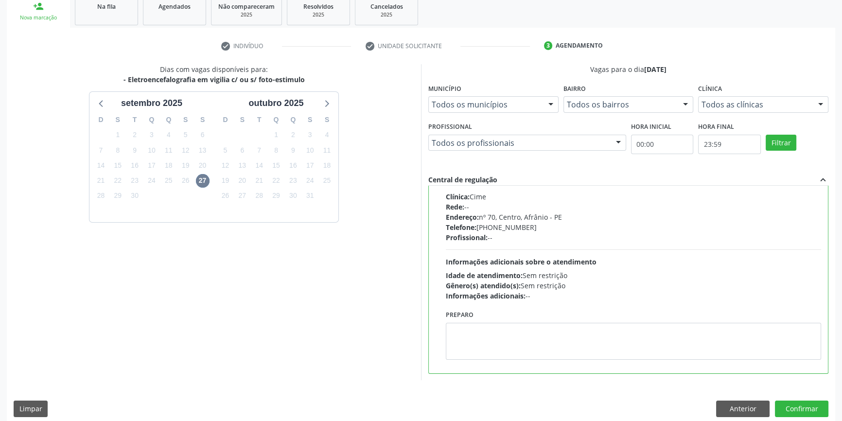
scroll to position [159, 0]
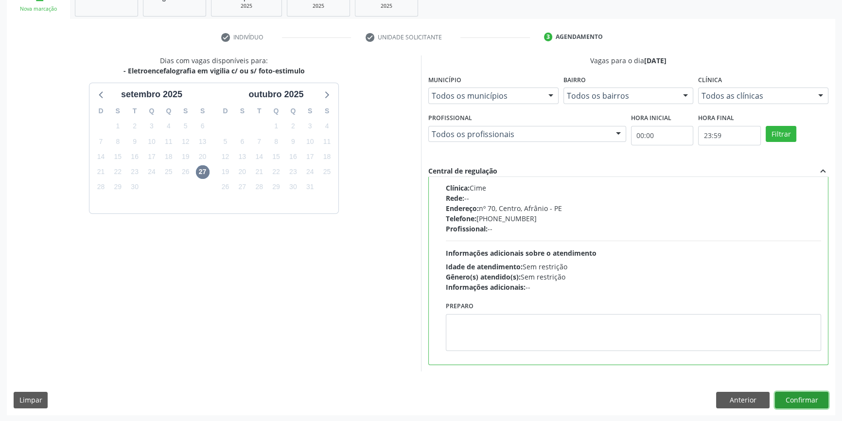
click at [792, 398] on button "Confirmar" at bounding box center [801, 400] width 53 height 17
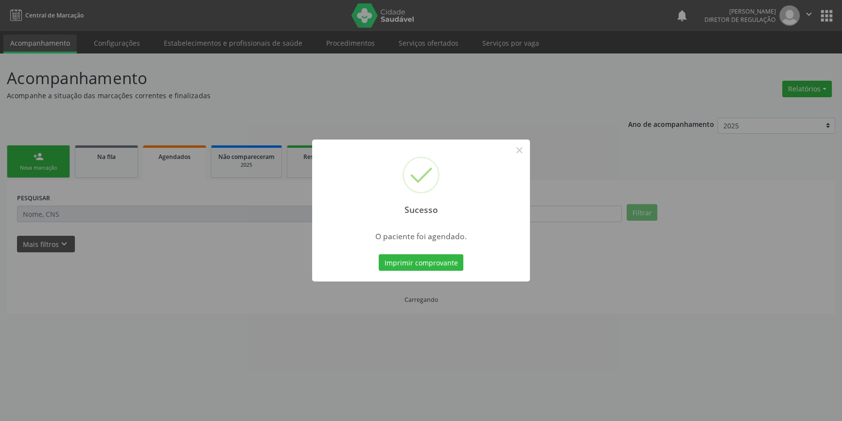
scroll to position [0, 0]
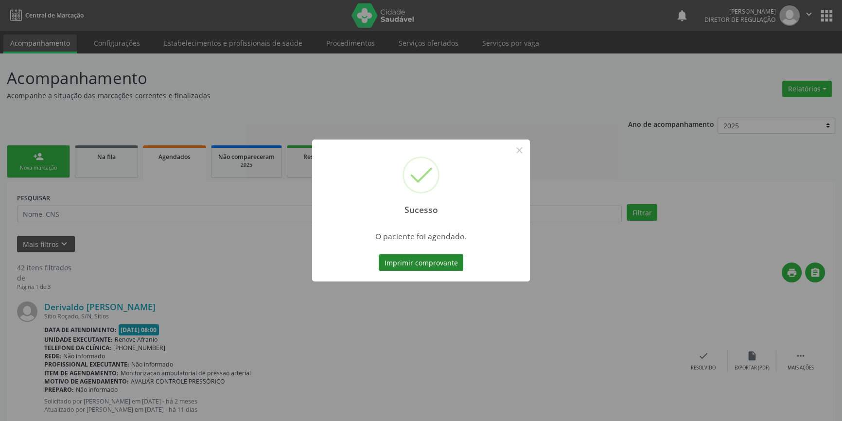
click at [437, 261] on button "Imprimir comprovante" at bounding box center [421, 262] width 85 height 17
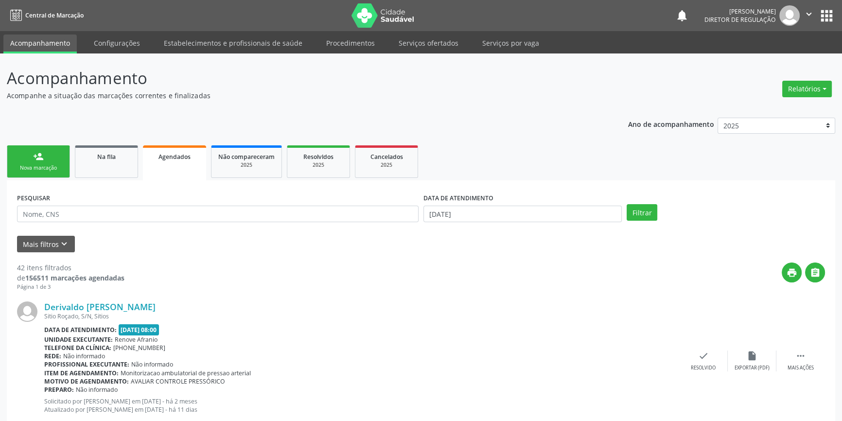
click at [45, 165] on div "Nova marcação" at bounding box center [38, 167] width 49 height 7
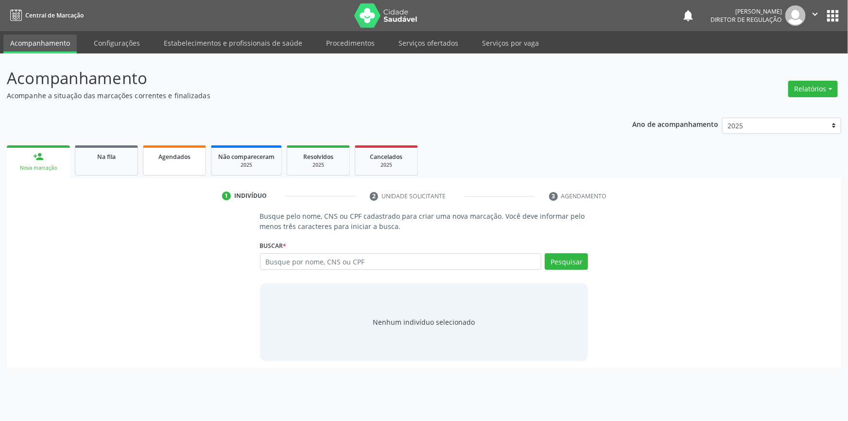
click at [177, 156] on span "Agendados" at bounding box center [174, 157] width 32 height 8
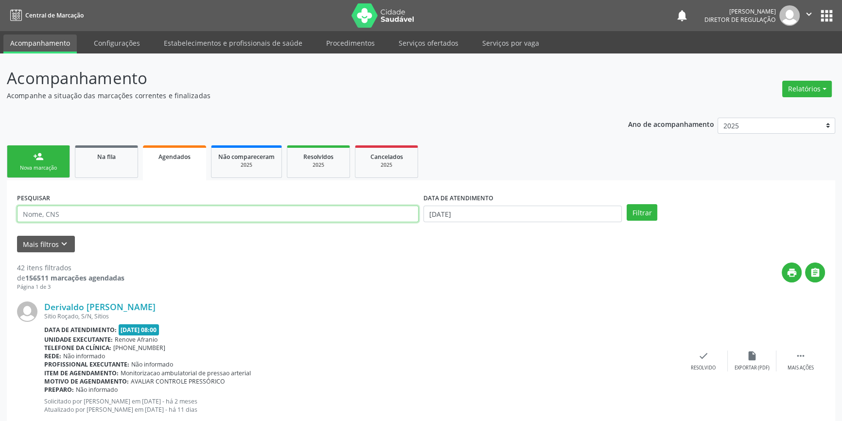
click at [175, 213] on input "text" at bounding box center [217, 214] width 401 height 17
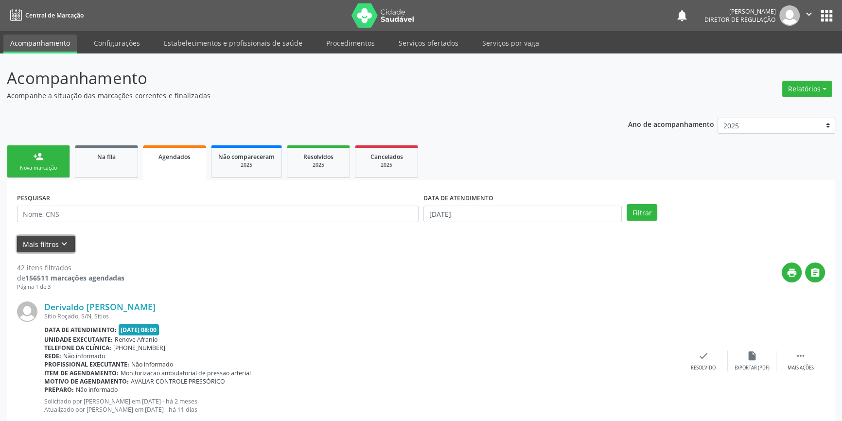
click at [59, 245] on icon "keyboard_arrow_down" at bounding box center [64, 244] width 11 height 11
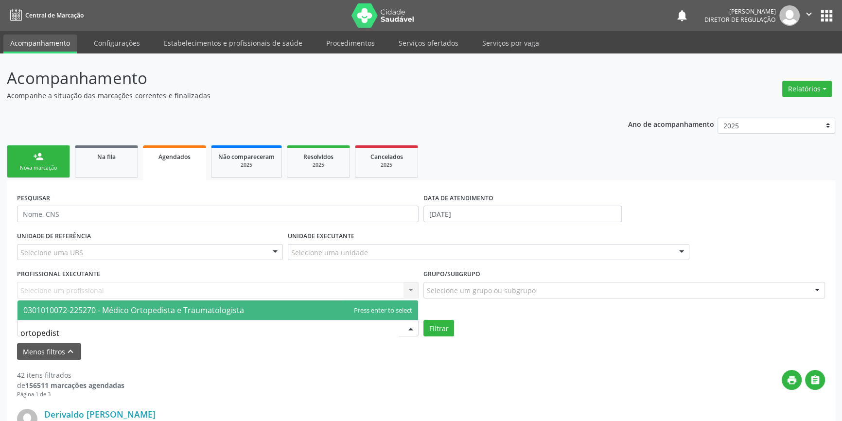
type input "ortopedista"
click at [122, 307] on span "0301010072-225270 - Médico Ortopedista e Traumatologista" at bounding box center [133, 310] width 221 height 11
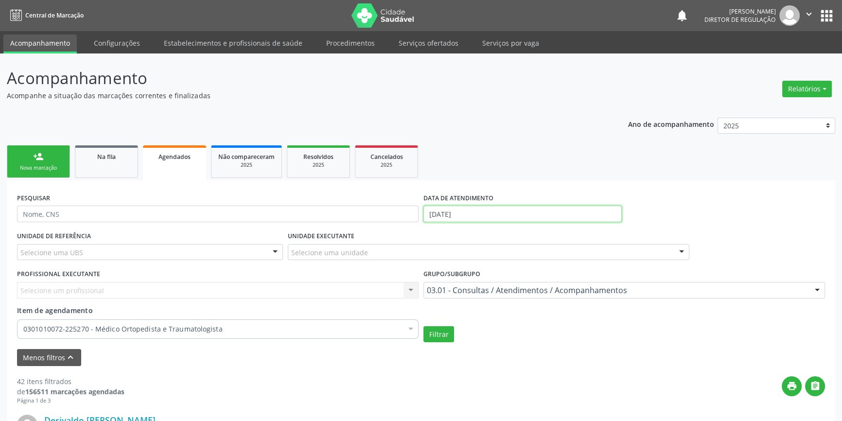
click at [519, 214] on input "[DATE]" at bounding box center [522, 214] width 198 height 17
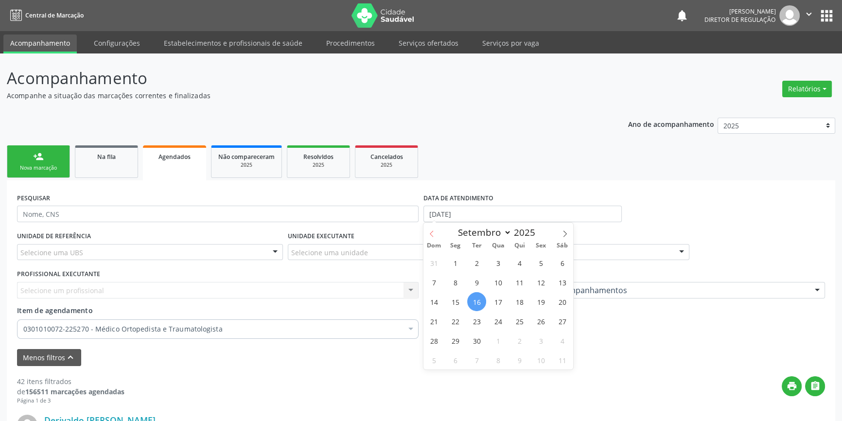
click at [431, 233] on icon at bounding box center [431, 233] width 7 height 7
select select "7"
click at [558, 301] on span "16" at bounding box center [562, 301] width 19 height 19
type input "[DATE]"
click at [558, 301] on span "16" at bounding box center [562, 301] width 19 height 19
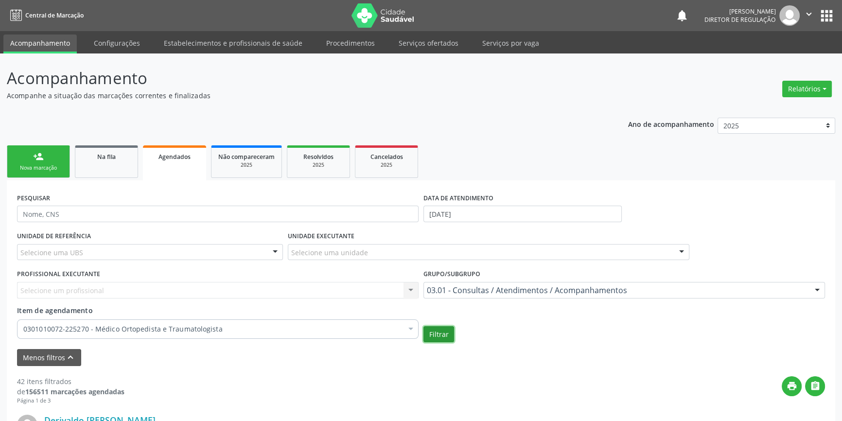
click at [440, 331] on button "Filtrar" at bounding box center [438, 334] width 31 height 17
click at [53, 161] on link "person_add Nova marcação" at bounding box center [38, 161] width 63 height 33
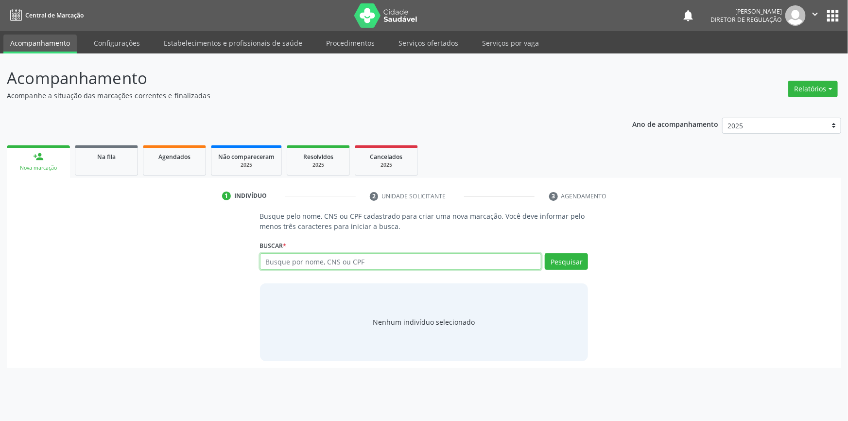
click at [330, 265] on input "text" at bounding box center [401, 261] width 282 height 17
type input "[PERSON_NAME]"
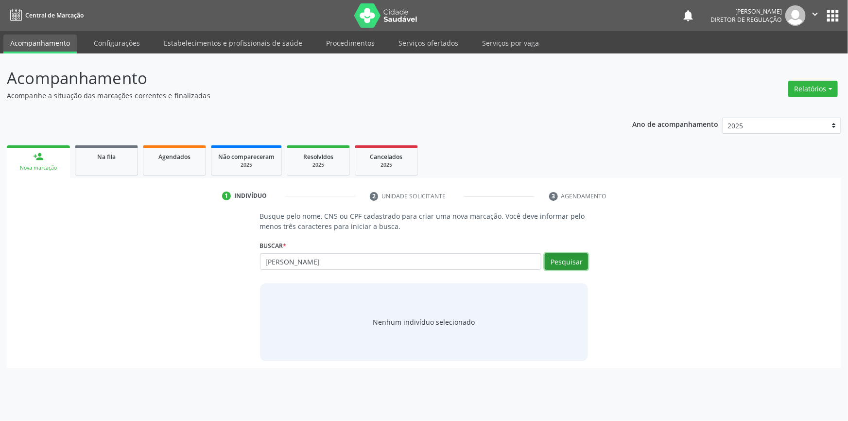
click at [567, 260] on button "Pesquisar" at bounding box center [566, 261] width 43 height 17
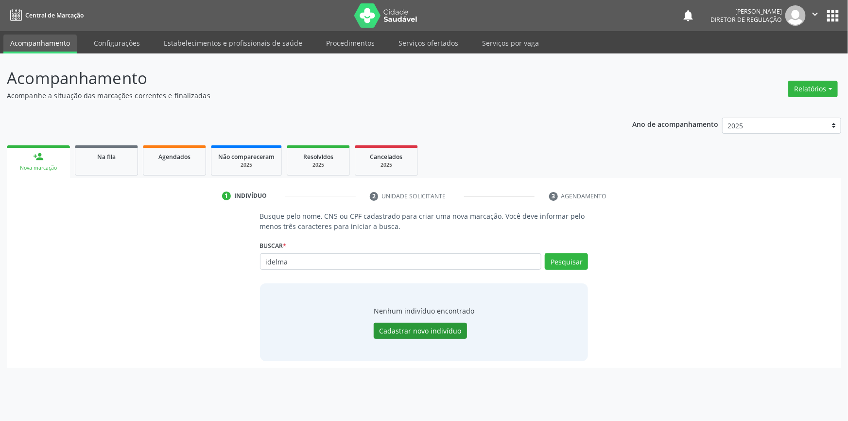
type input "idelma"
click at [408, 327] on button "Cadastrar novo indivíduo" at bounding box center [420, 331] width 93 height 17
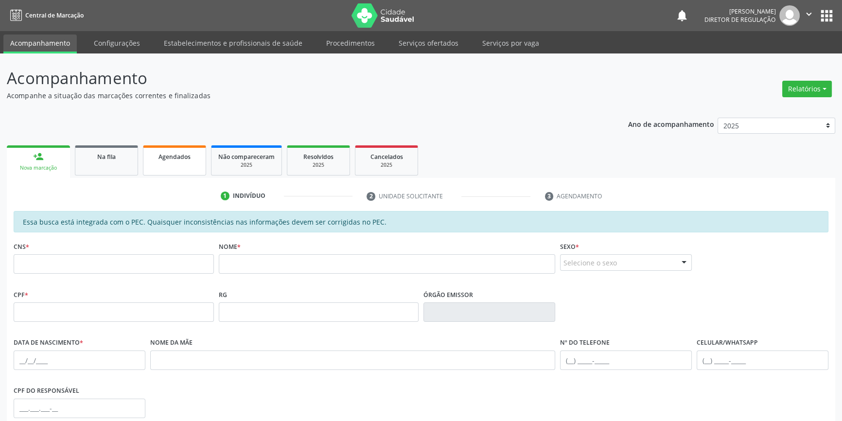
click at [186, 157] on span "Agendados" at bounding box center [174, 157] width 32 height 8
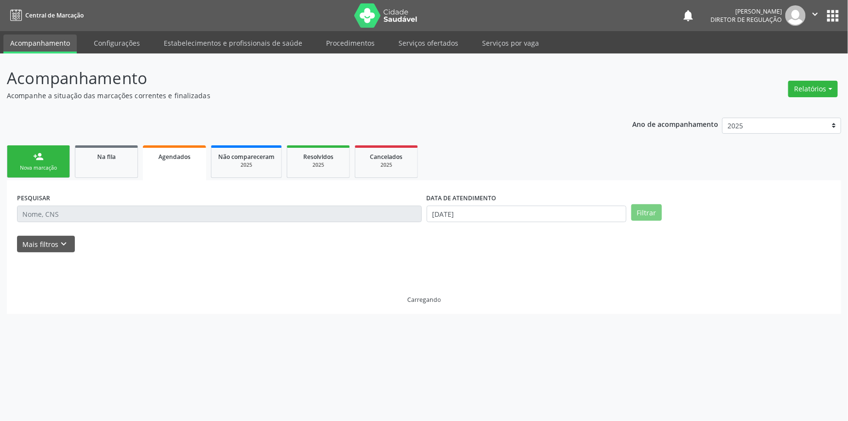
click at [53, 162] on link "person_add Nova marcação" at bounding box center [38, 161] width 63 height 33
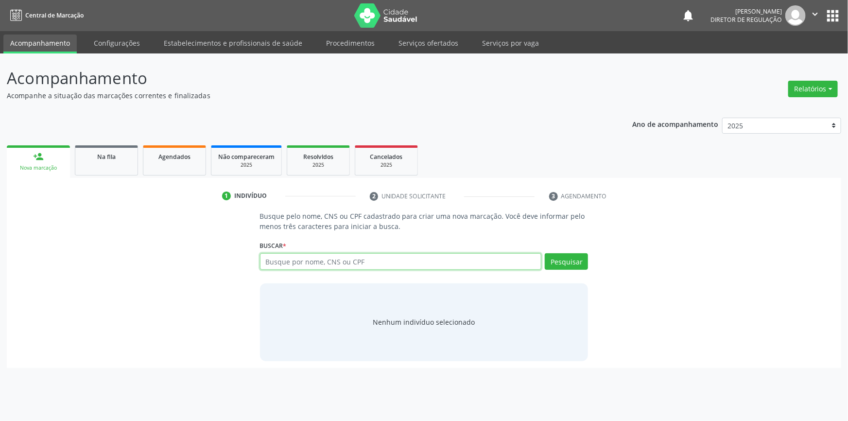
click at [335, 259] on input "text" at bounding box center [401, 261] width 282 height 17
type input "idelma"
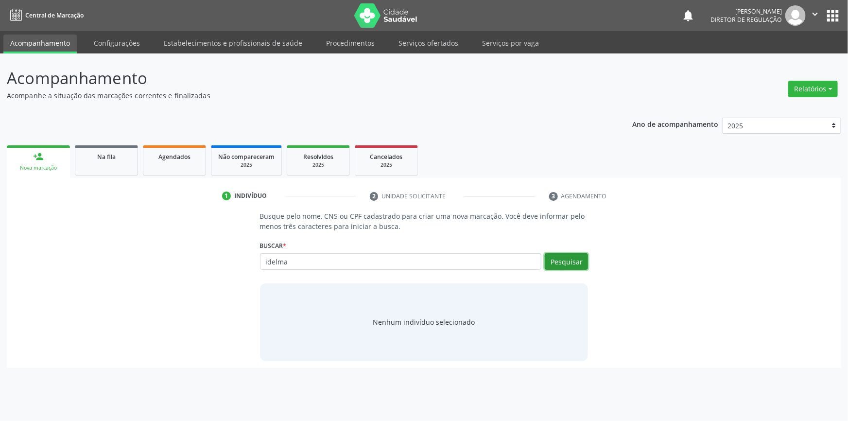
click at [561, 262] on button "Pesquisar" at bounding box center [566, 261] width 43 height 17
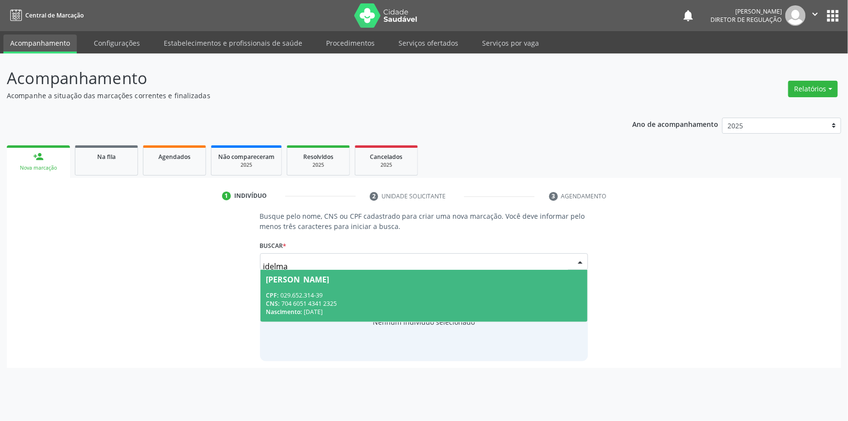
click at [361, 294] on div "CPF: 029.652.314-39" at bounding box center [424, 295] width 316 height 8
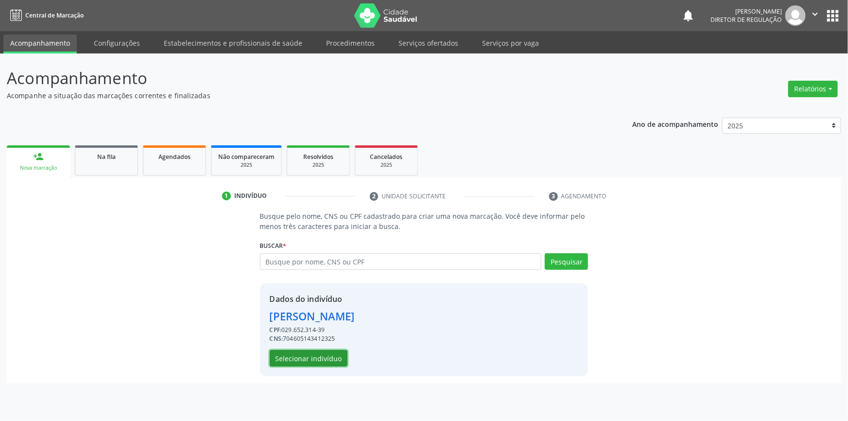
click at [326, 355] on button "Selecionar indivíduo" at bounding box center [309, 358] width 78 height 17
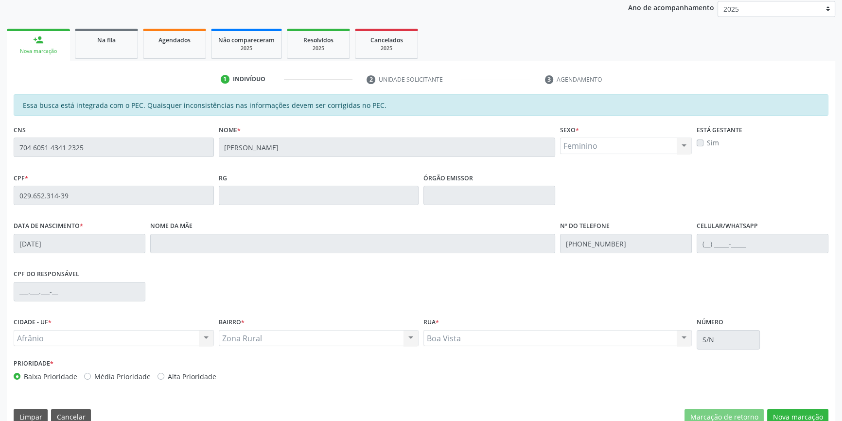
scroll to position [132, 0]
